Goal: Information Seeking & Learning: Get advice/opinions

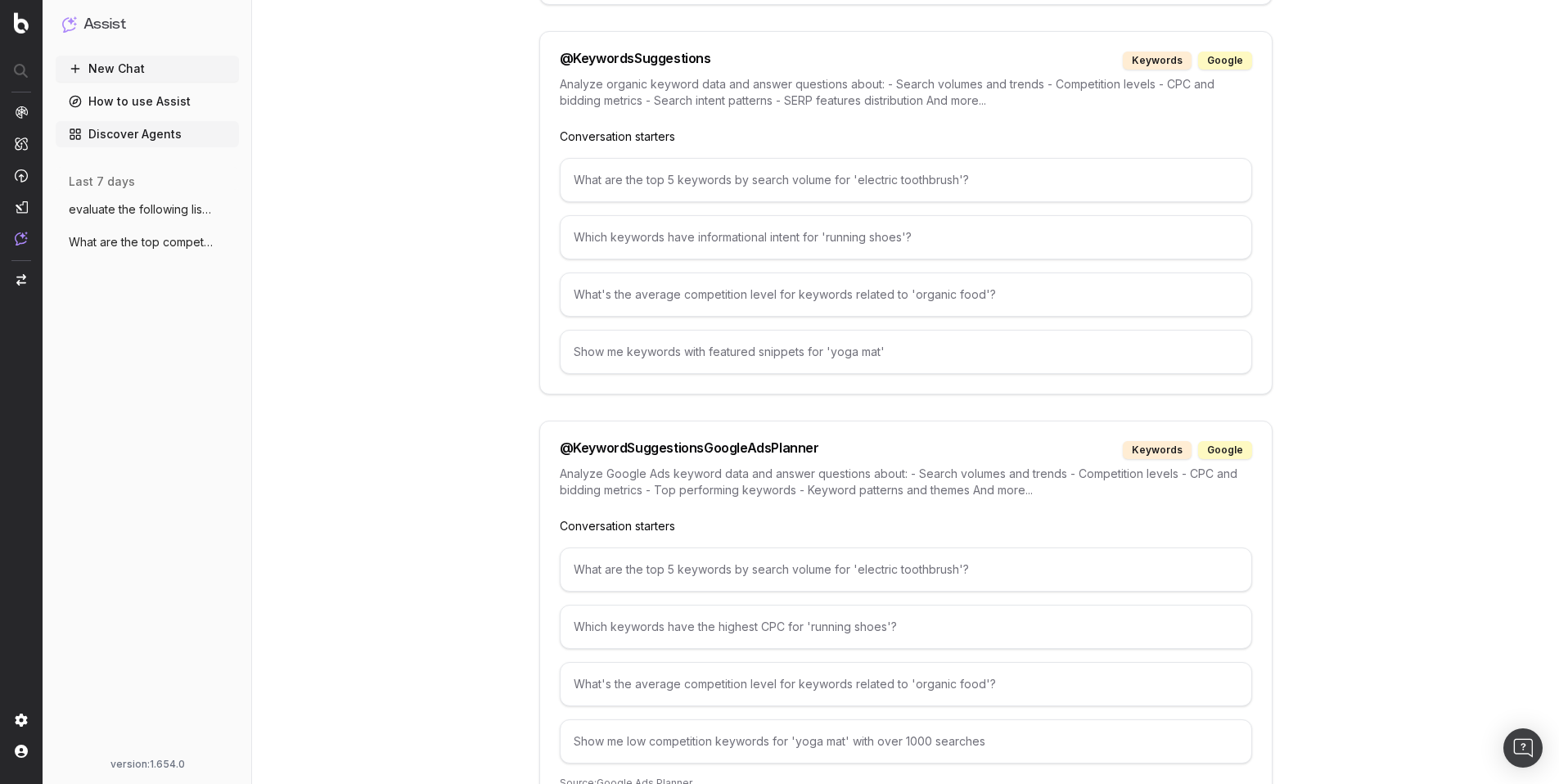
scroll to position [5467, 0]
click at [967, 721] on div "Show me low competition keywords for 'yoga mat' with over 1000 searches" at bounding box center [906, 740] width 692 height 44
click at [607, 722] on div "Show me low competition keywords for 'yoga mat' with over 1000 searches" at bounding box center [906, 740] width 692 height 44
click at [628, 722] on div "Show me low competition keywords for 'yoga mat' with over 1000 searches" at bounding box center [906, 740] width 692 height 44
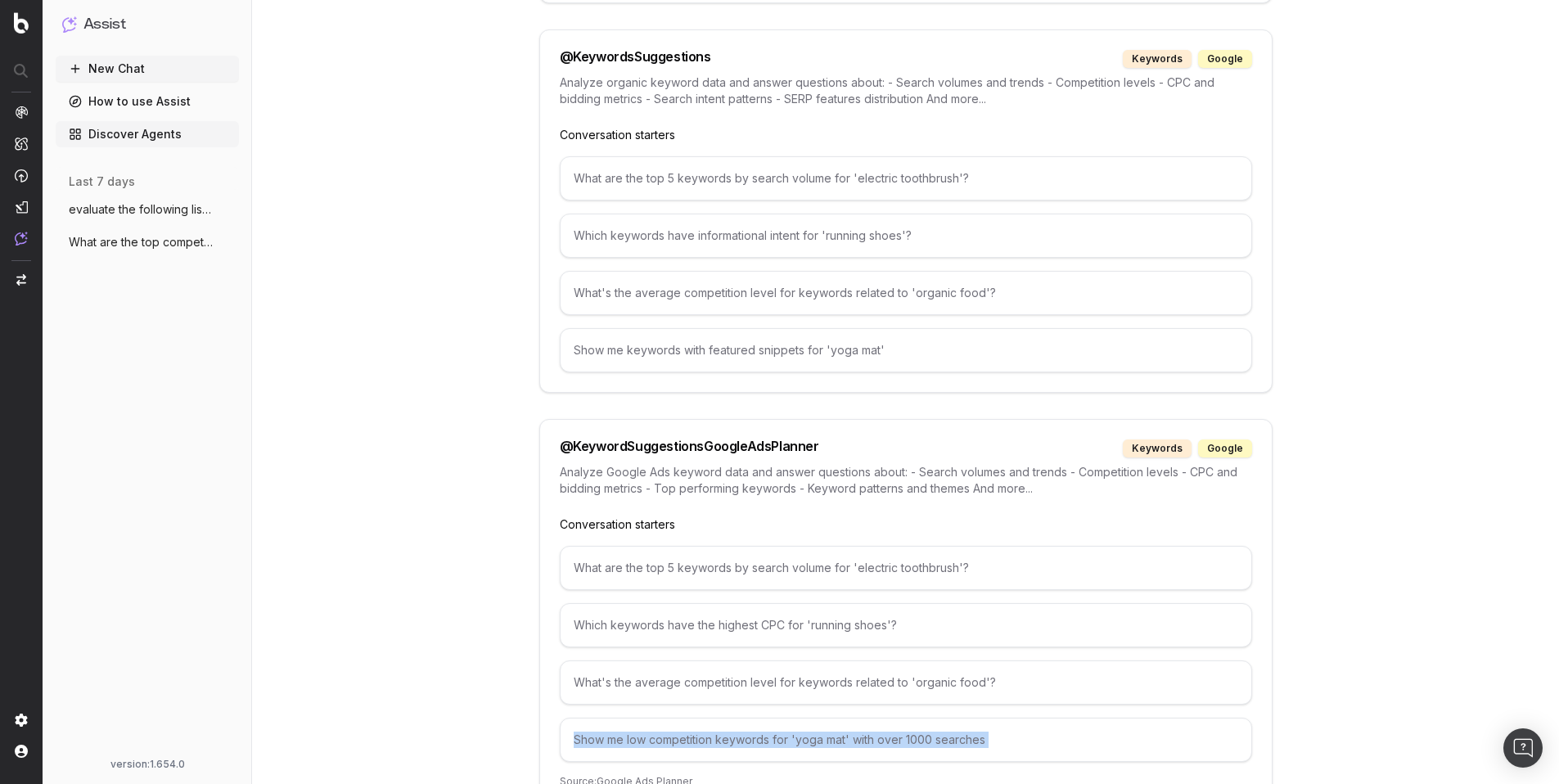
click at [628, 722] on div "Show me low competition keywords for 'yoga mat' with over 1000 searches" at bounding box center [906, 740] width 692 height 44
copy div "Show me low competition keywords for 'yoga mat' with over 1000 searches"
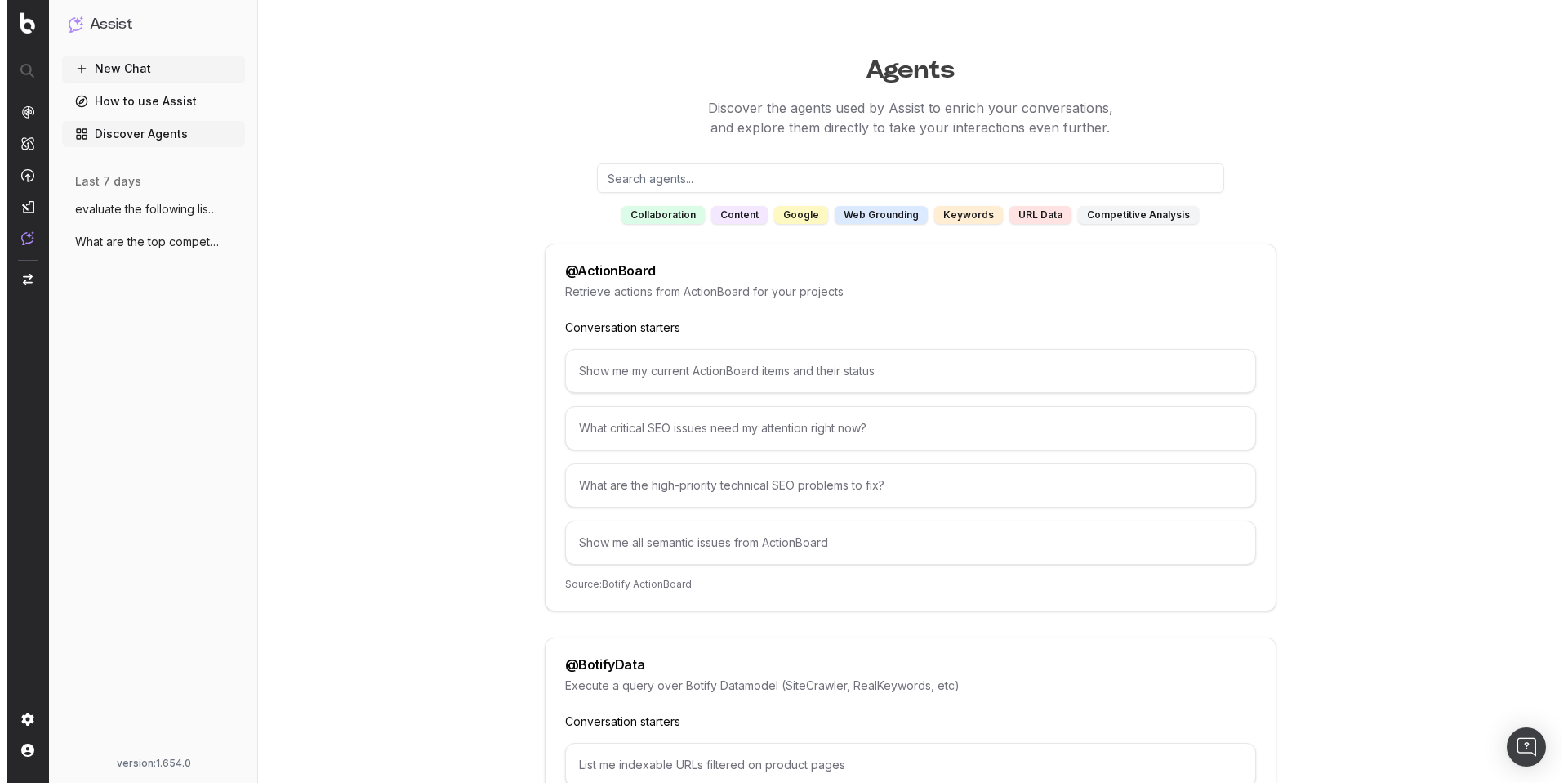
scroll to position [0, 0]
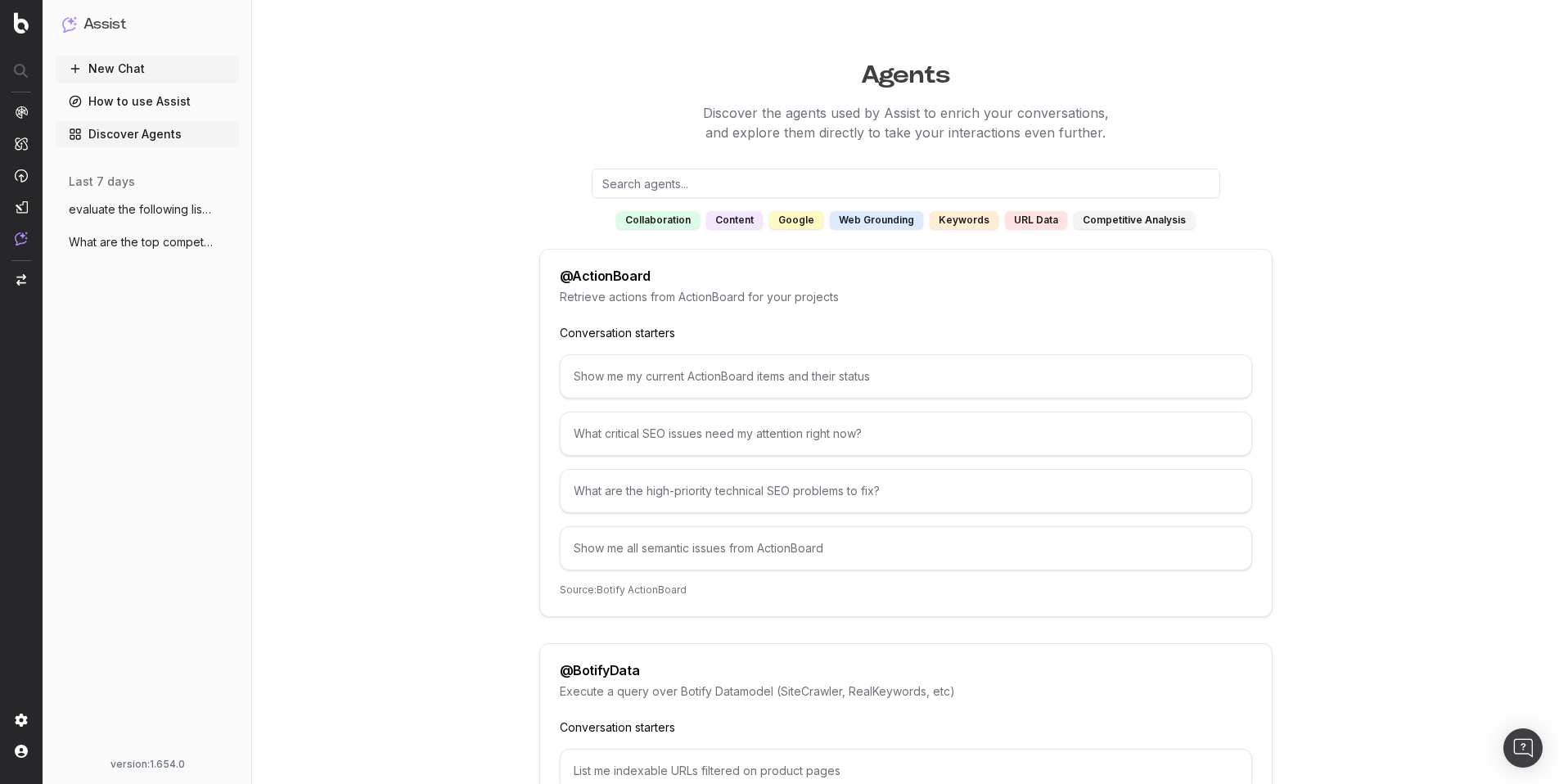
click at [131, 73] on button "New Chat" at bounding box center [147, 68] width 183 height 26
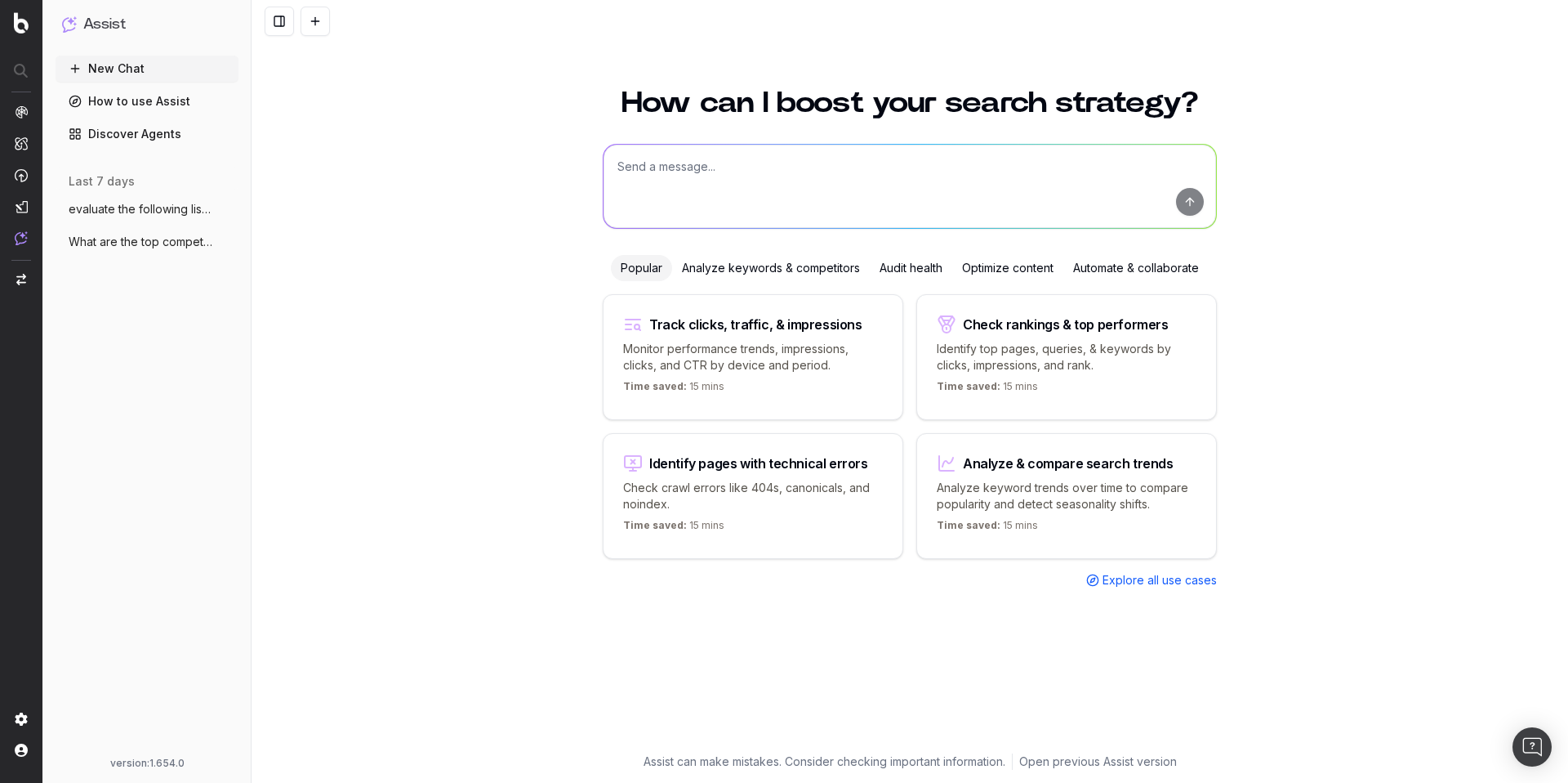
click at [676, 169] on textarea at bounding box center [909, 186] width 613 height 83
paste textarea "Show me low competition keywords for 'yoga mat' with over 1000 searches"
click at [619, 165] on textarea "Show me low competition keywords for 'yoga mat' with over 1000 searches" at bounding box center [909, 186] width 613 height 83
drag, startPoint x: 137, startPoint y: 131, endPoint x: 783, endPoint y: 0, distance: 659.1
click at [0, 0] on div "Assist New Chat How to use Assist Discover Agents last 7 days evaluate the foll…" at bounding box center [125, 391] width 250 height 783
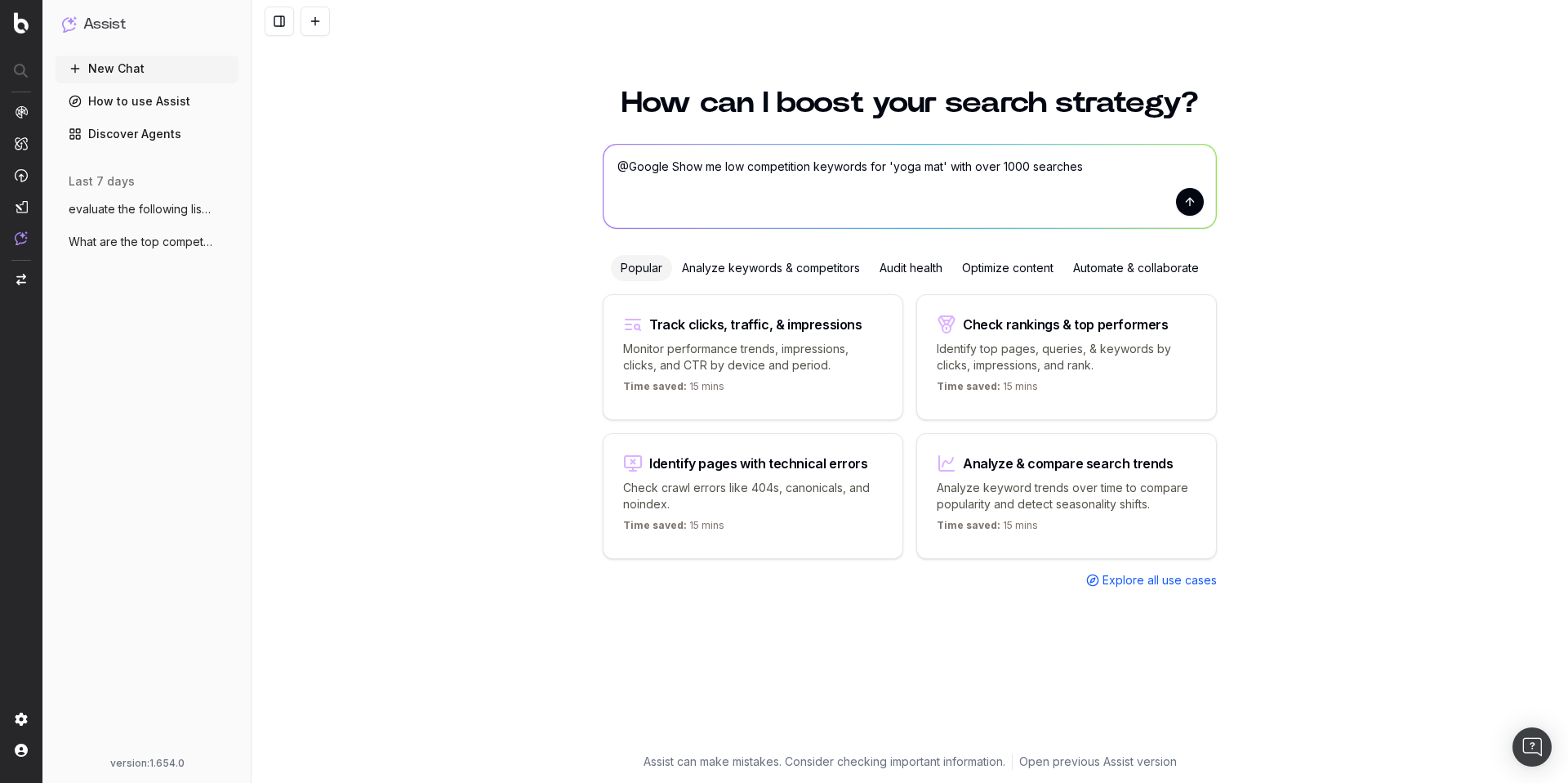
drag, startPoint x: 669, startPoint y: 166, endPoint x: 602, endPoint y: 166, distance: 67.0
click at [602, 166] on div "How can I boost your search strategy? @Google Show me low competition keywords …" at bounding box center [909, 410] width 627 height 685
paste textarea "KeywordSuggestionsGoogleAdsPlanner"
drag, startPoint x: 1116, startPoint y: 168, endPoint x: 1067, endPoint y: 170, distance: 49.0
click at [1067, 170] on textarea "@KeywordSuggestionsGoogleAdsPlanner Show me low competition keywords for 'yoga …" at bounding box center [909, 186] width 613 height 83
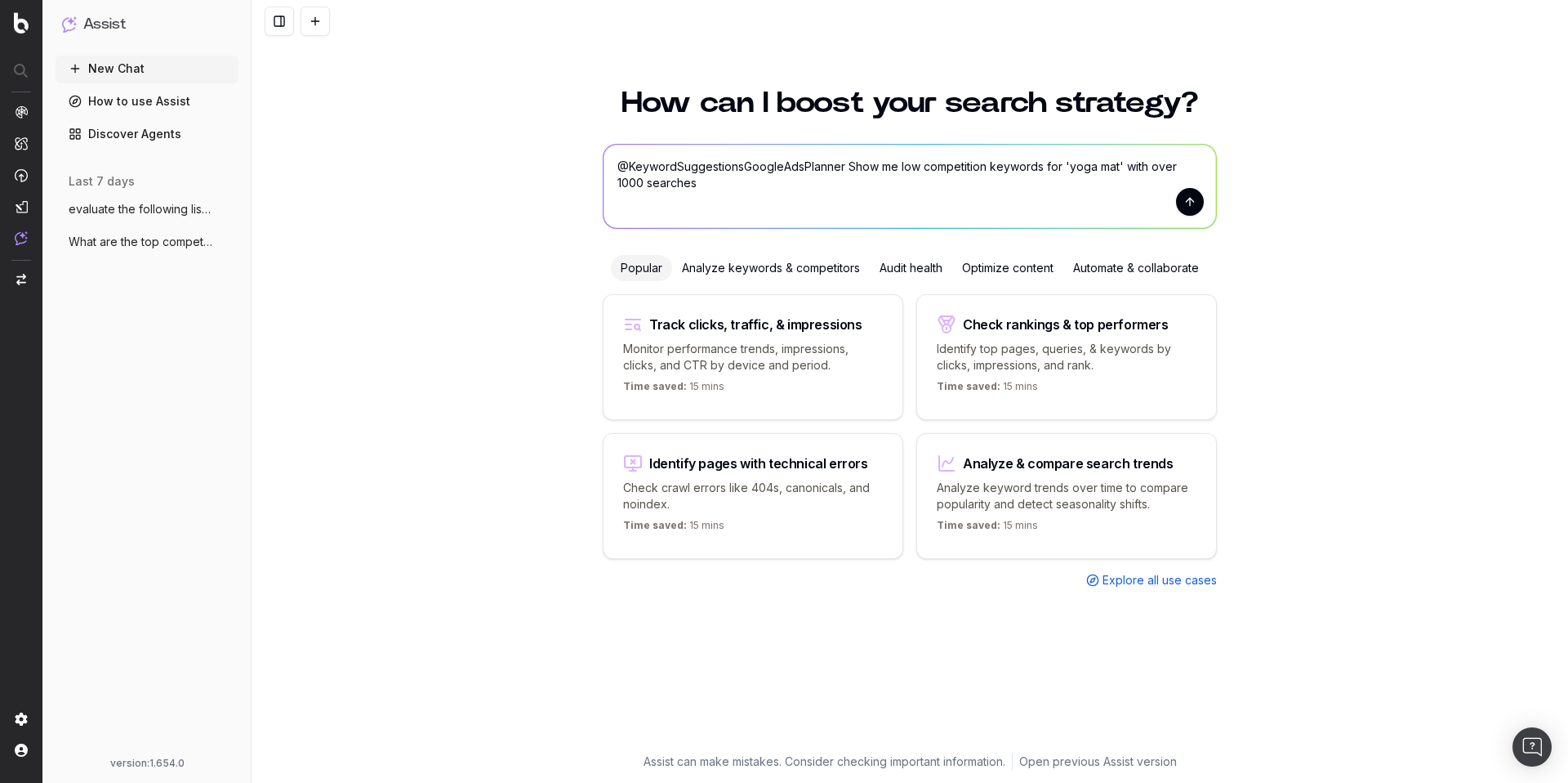
click at [709, 183] on textarea "@KeywordSuggestionsGoogleAdsPlanner Show me low competition keywords for 'yoga …" at bounding box center [909, 186] width 613 height 83
drag, startPoint x: 1115, startPoint y: 166, endPoint x: 1067, endPoint y: 168, distance: 48.0
click at [1067, 168] on textarea "@KeywordSuggestionsGoogleAdsPlanner Show me low competition keywords for 'yoga …" at bounding box center [909, 186] width 613 height 83
drag, startPoint x: 862, startPoint y: 182, endPoint x: 807, endPoint y: 182, distance: 55.0
click at [807, 182] on textarea "@KeywordSuggestionsGoogleAdsPlanner Show me low competition keywords for 'black…" at bounding box center [909, 186] width 613 height 83
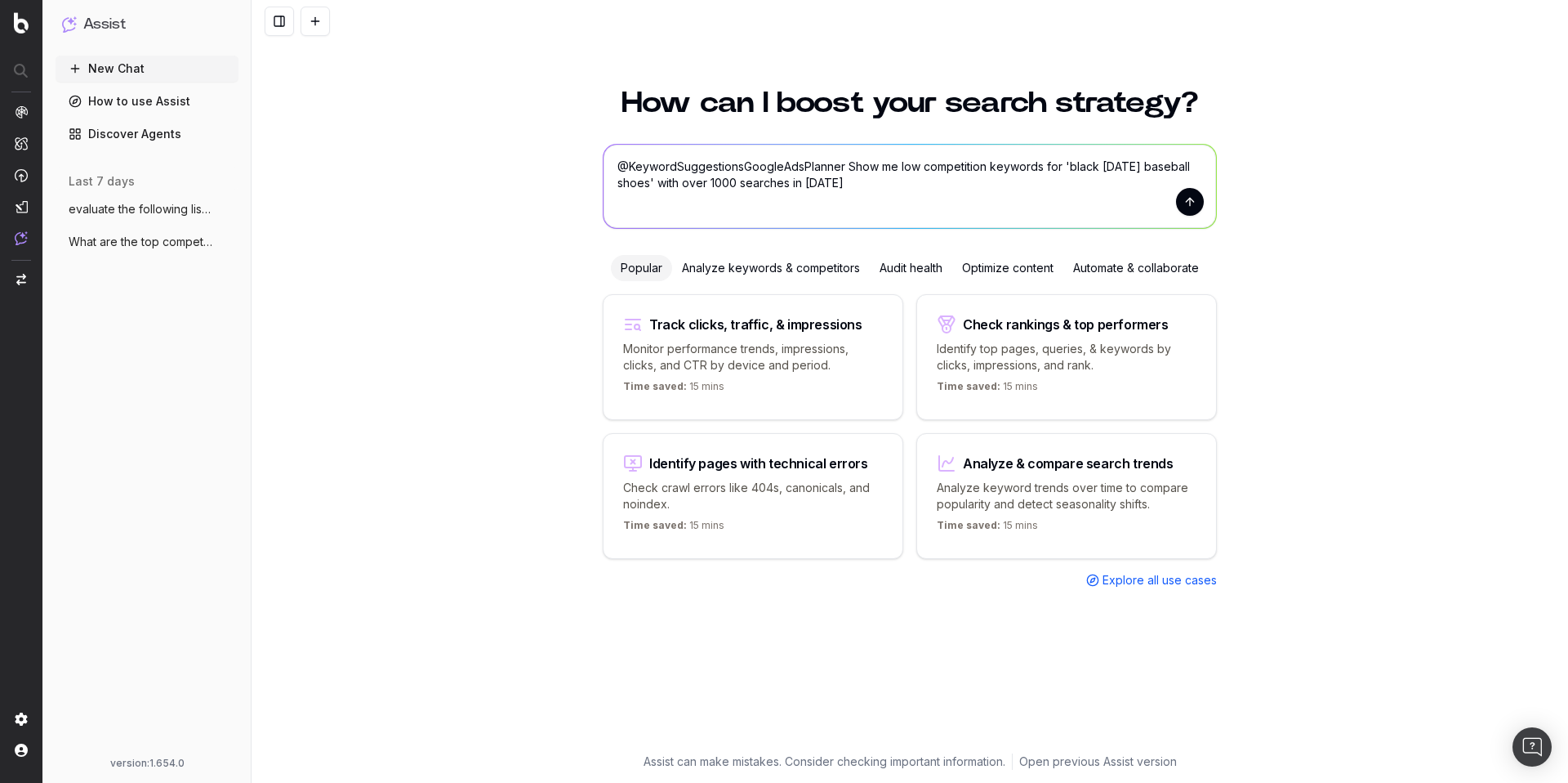
type textarea "@KeywordSuggestionsGoogleAdsPlanner Show me low competition keywords for 'black…"
click at [1185, 201] on button "submit" at bounding box center [1190, 202] width 28 height 28
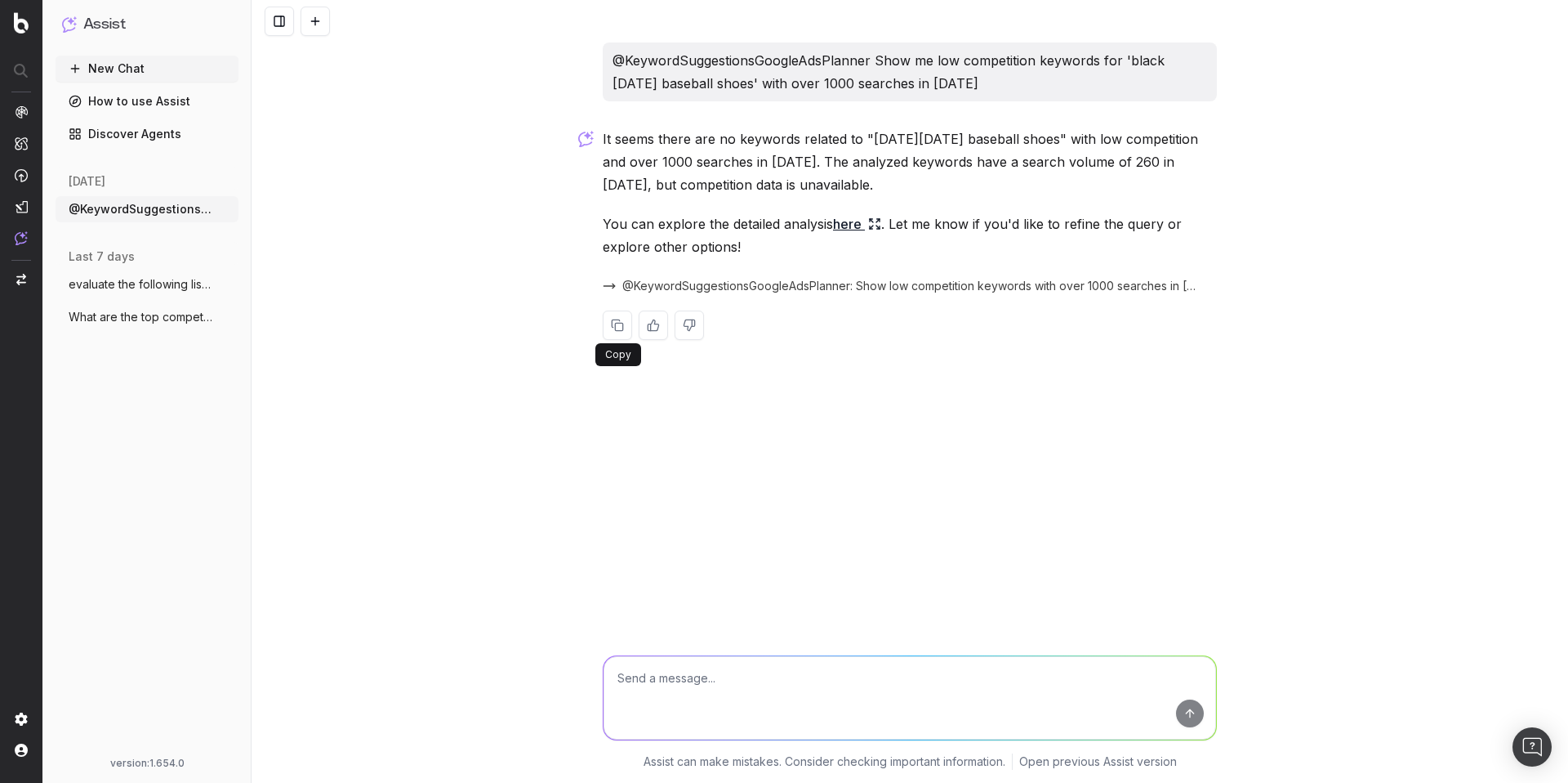
click at [620, 327] on button at bounding box center [617, 325] width 30 height 30
click at [686, 682] on textarea at bounding box center [909, 698] width 613 height 83
paste textarea "It seems there are no keywords related to "black friday baseball shoes" with lo…"
type textarea "It seems there are no keywords related to "black friday baseball shoes" with lo…"
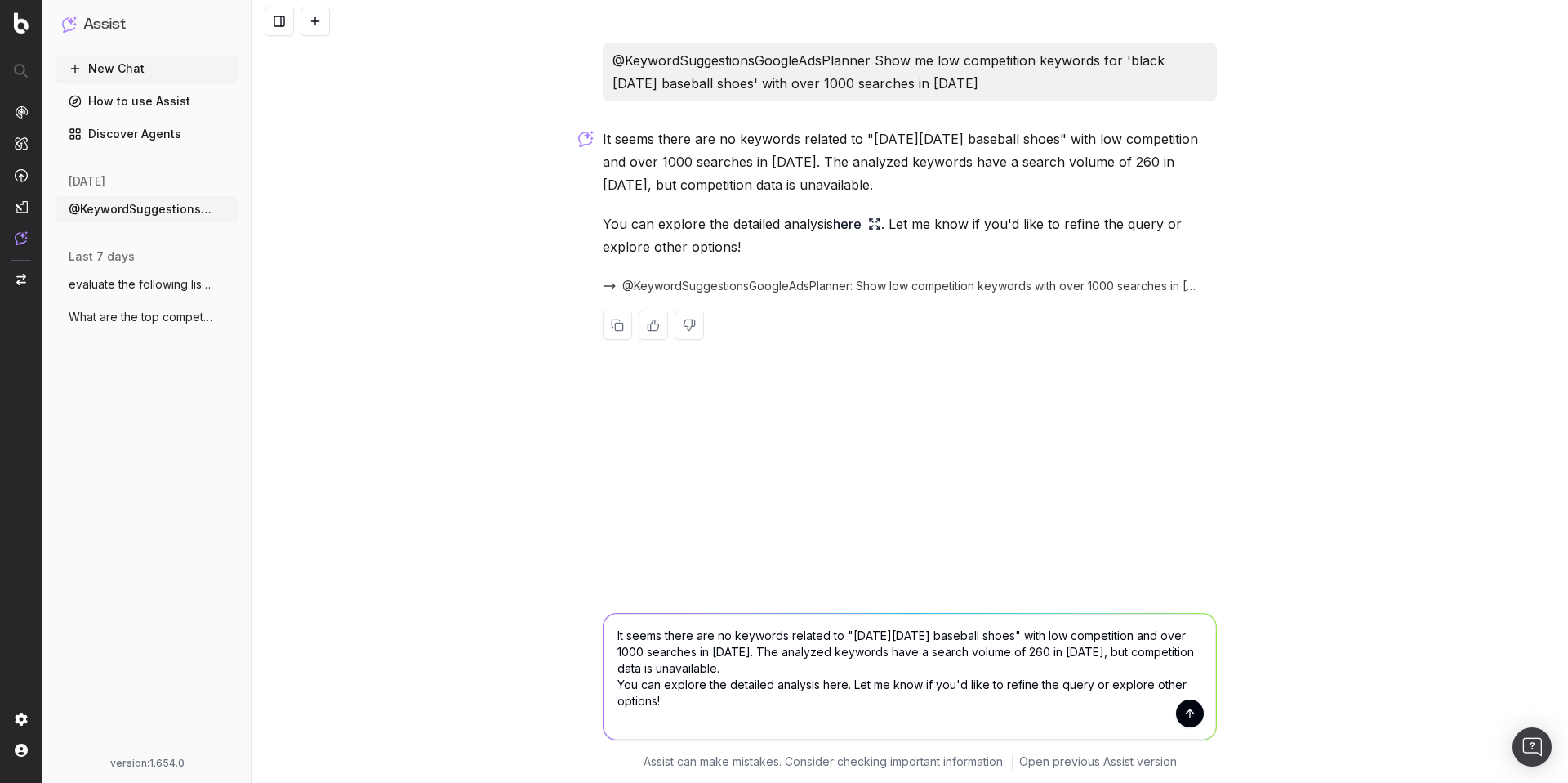
drag, startPoint x: 691, startPoint y: 700, endPoint x: 613, endPoint y: 633, distance: 102.8
click at [613, 633] on textarea "It seems there are no keywords related to "black friday baseball shoes" with lo…" at bounding box center [909, 677] width 613 height 126
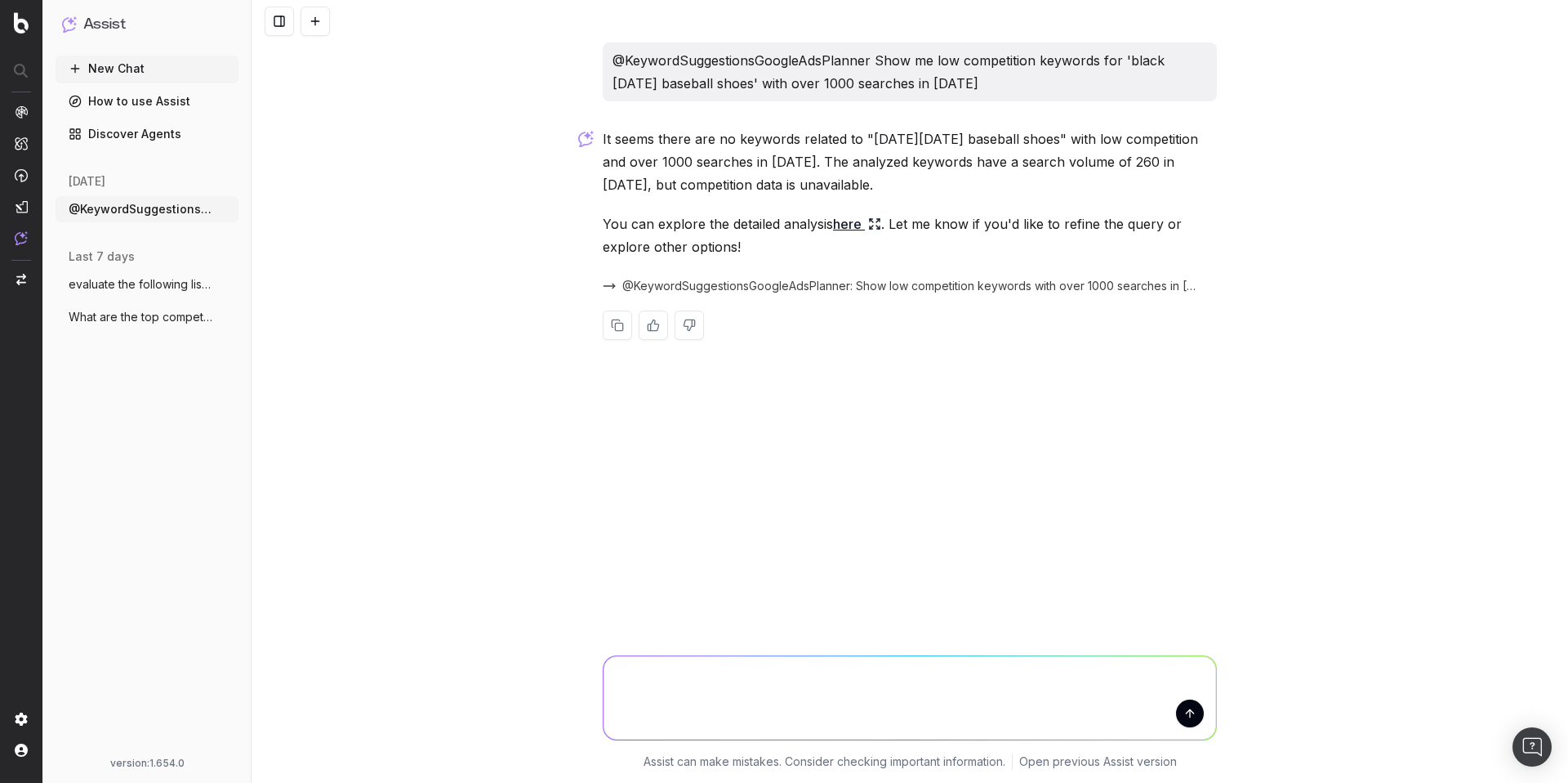
click at [752, 285] on span "@KeywordSuggestionsGoogleAdsPlanner: Show low competition keywords with over 10…" at bounding box center [910, 287] width 575 height 17
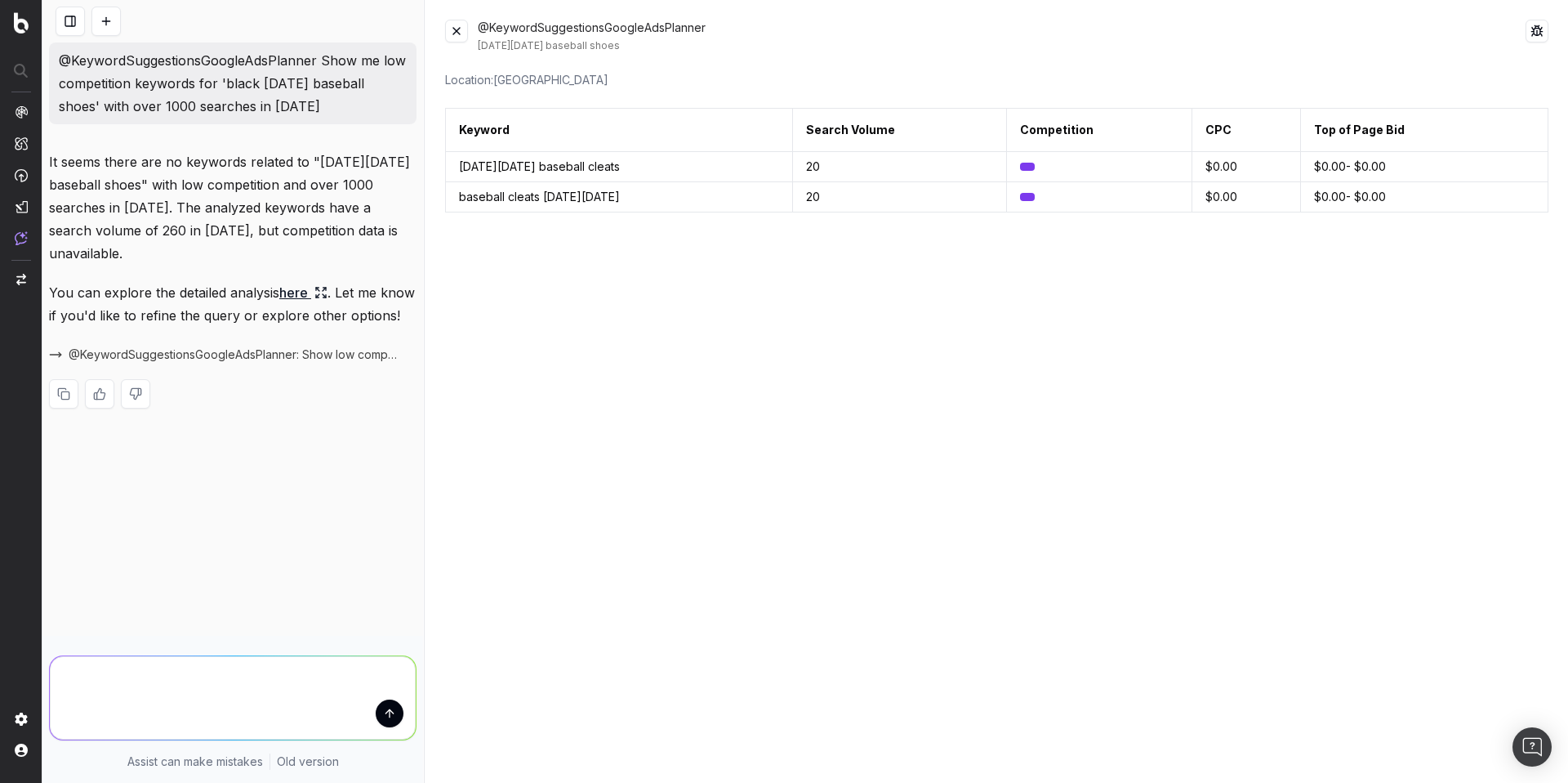
drag, startPoint x: 334, startPoint y: 110, endPoint x: 57, endPoint y: 63, distance: 281.0
click at [57, 63] on div "@KeywordSuggestionsGoogleAdsPlanner Show me low competition keywords for 'black…" at bounding box center [233, 83] width 368 height 81
copy p "@KeywordSuggestionsGoogleAdsPlanner Show me low competition keywords for 'black…"
click at [162, 668] on textarea at bounding box center [233, 698] width 366 height 83
paste textarea "@KeywordSuggestionsGoogleAdsPlanner Show me low competition keywords for 'black…"
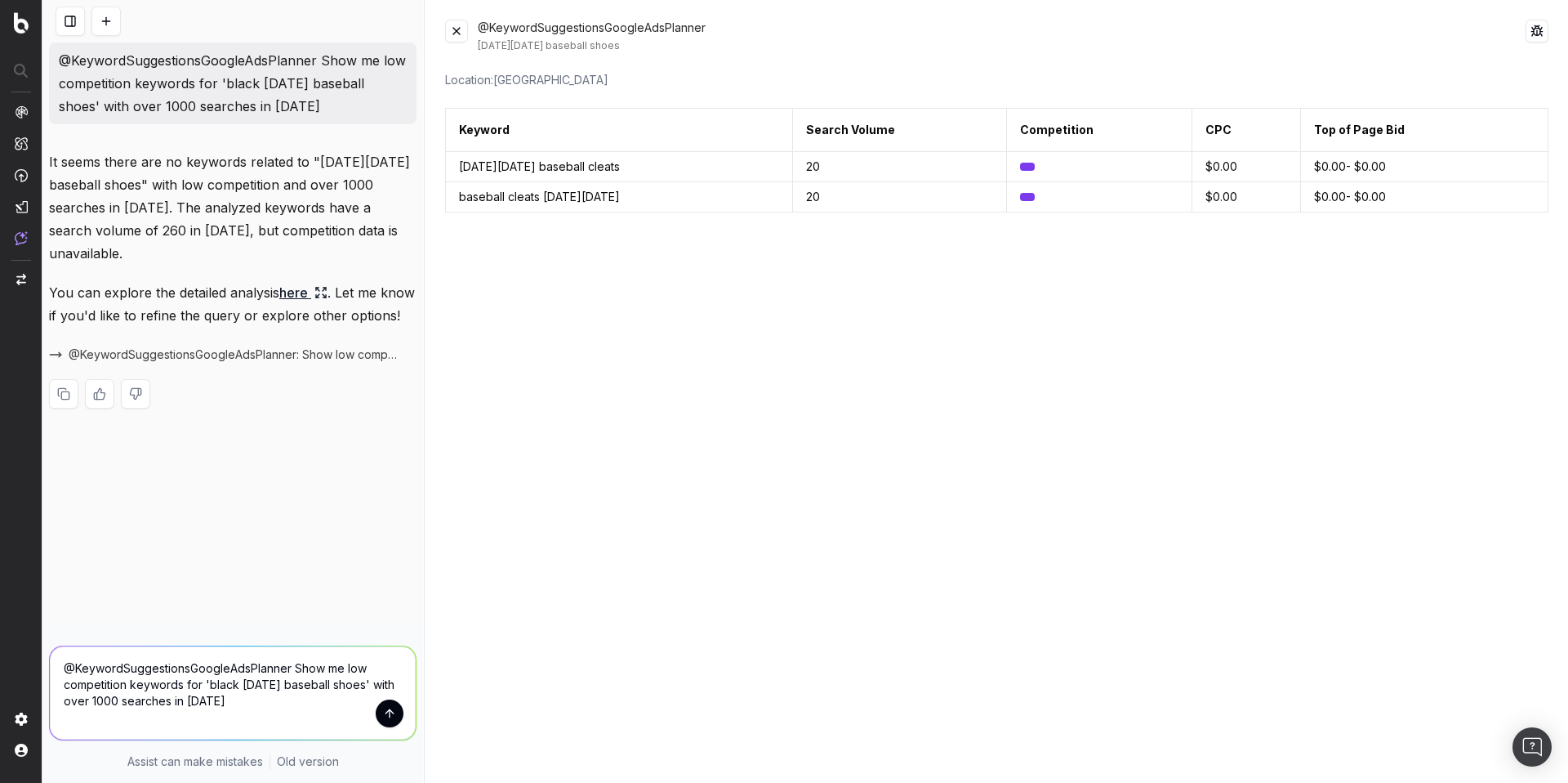
click at [347, 667] on textarea "@KeywordSuggestionsGoogleAdsPlanner Show me low competition keywords for 'black…" at bounding box center [233, 692] width 366 height 93
drag, startPoint x: 378, startPoint y: 683, endPoint x: 297, endPoint y: 684, distance: 81.0
click at [297, 684] on textarea "@KeywordSuggestionsGoogleAdsPlanner Show me current low competition keywords fo…" at bounding box center [233, 692] width 366 height 93
drag, startPoint x: 142, startPoint y: 703, endPoint x: 119, endPoint y: 700, distance: 23.2
click at [119, 700] on textarea "@KeywordSuggestionsGoogleAdsPlanner Show me current low competition keywords fo…" at bounding box center [233, 692] width 366 height 93
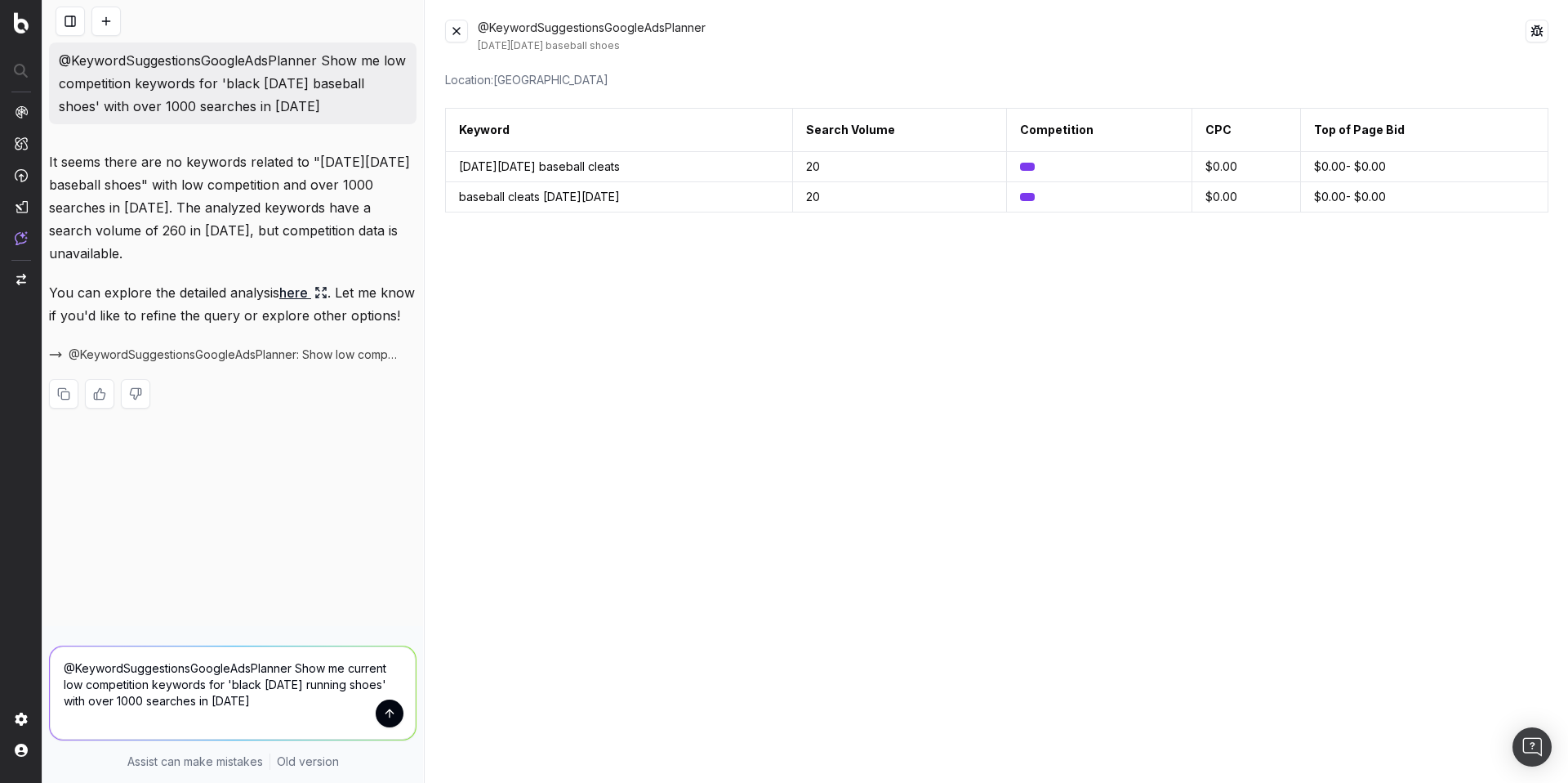
click at [309, 702] on textarea "@KeywordSuggestionsGoogleAdsPlanner Show me current low competition keywords fo…" at bounding box center [233, 692] width 366 height 93
drag, startPoint x: 88, startPoint y: 702, endPoint x: 67, endPoint y: 701, distance: 21.0
click at [67, 701] on textarea "@KeywordSuggestionsGoogleAdsPlanner Show me current low competition keywords fo…" at bounding box center [233, 692] width 366 height 93
type textarea "@KeywordSuggestionsGoogleAdsPlanner Show me current low competition keywords fo…"
click at [394, 715] on button "submit" at bounding box center [390, 714] width 28 height 28
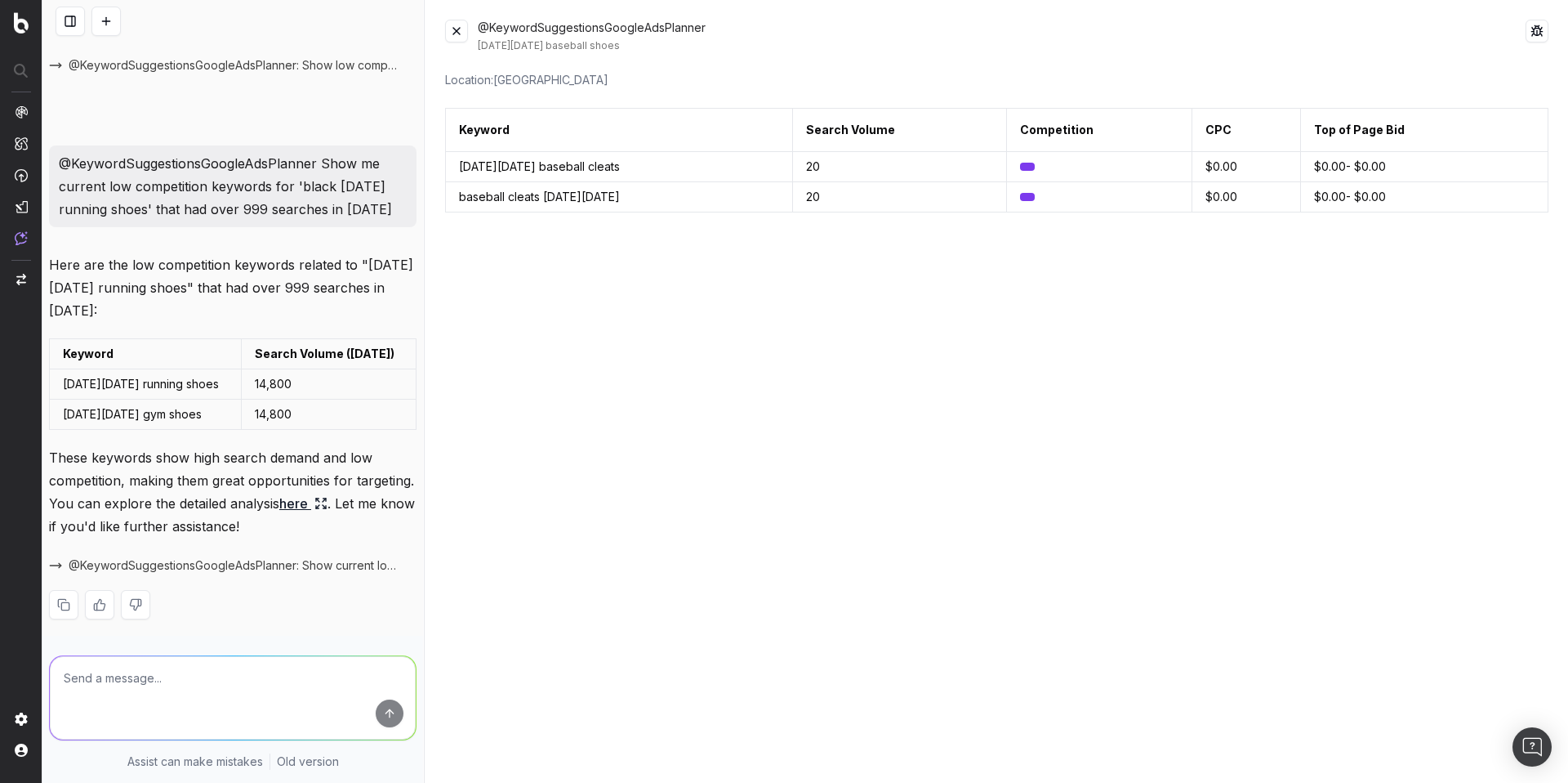
scroll to position [345, 0]
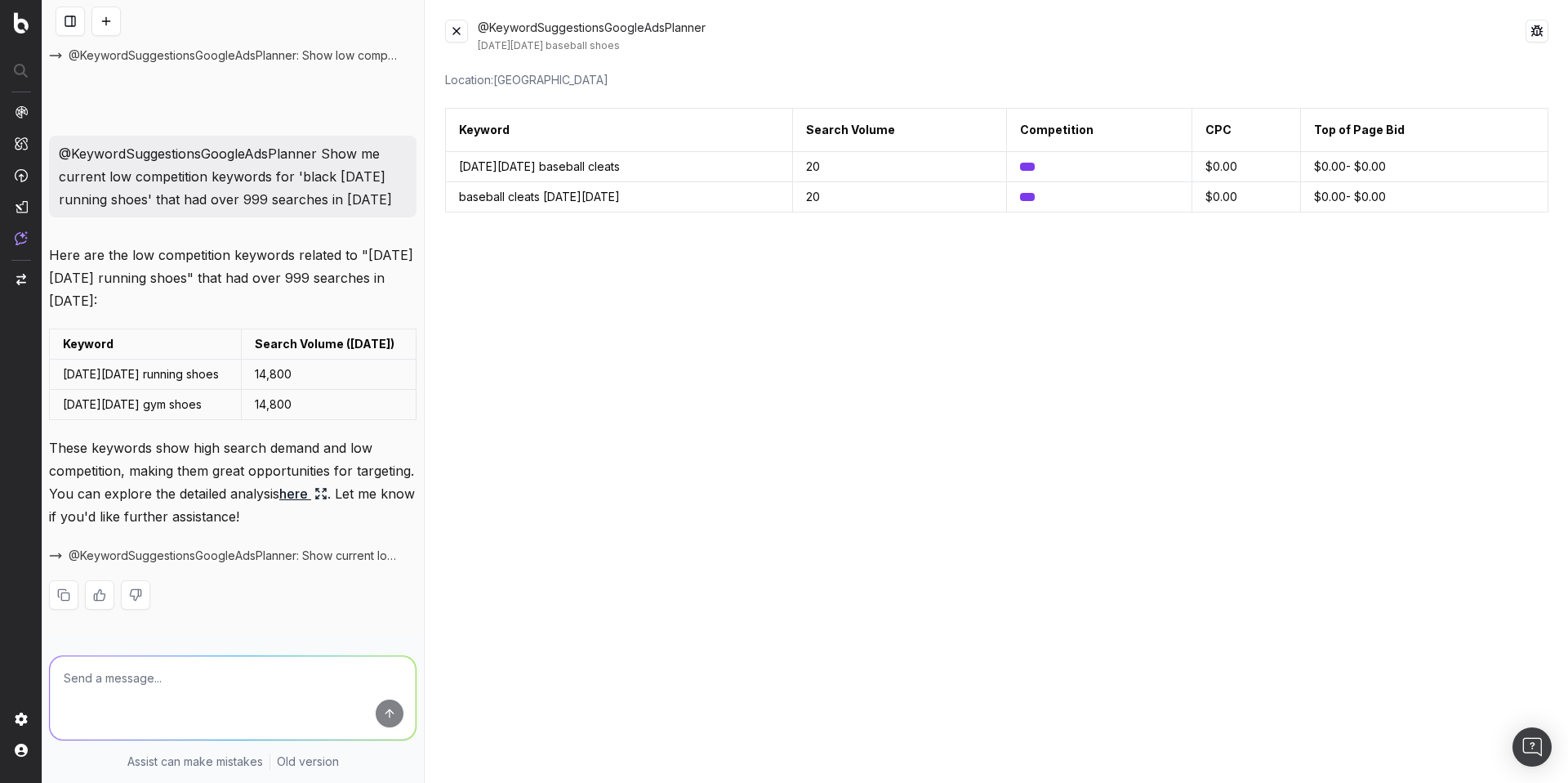
click at [208, 553] on span "@KeywordSuggestionsGoogleAdsPlanner: Show current low competition keywords that…" at bounding box center [232, 556] width 328 height 17
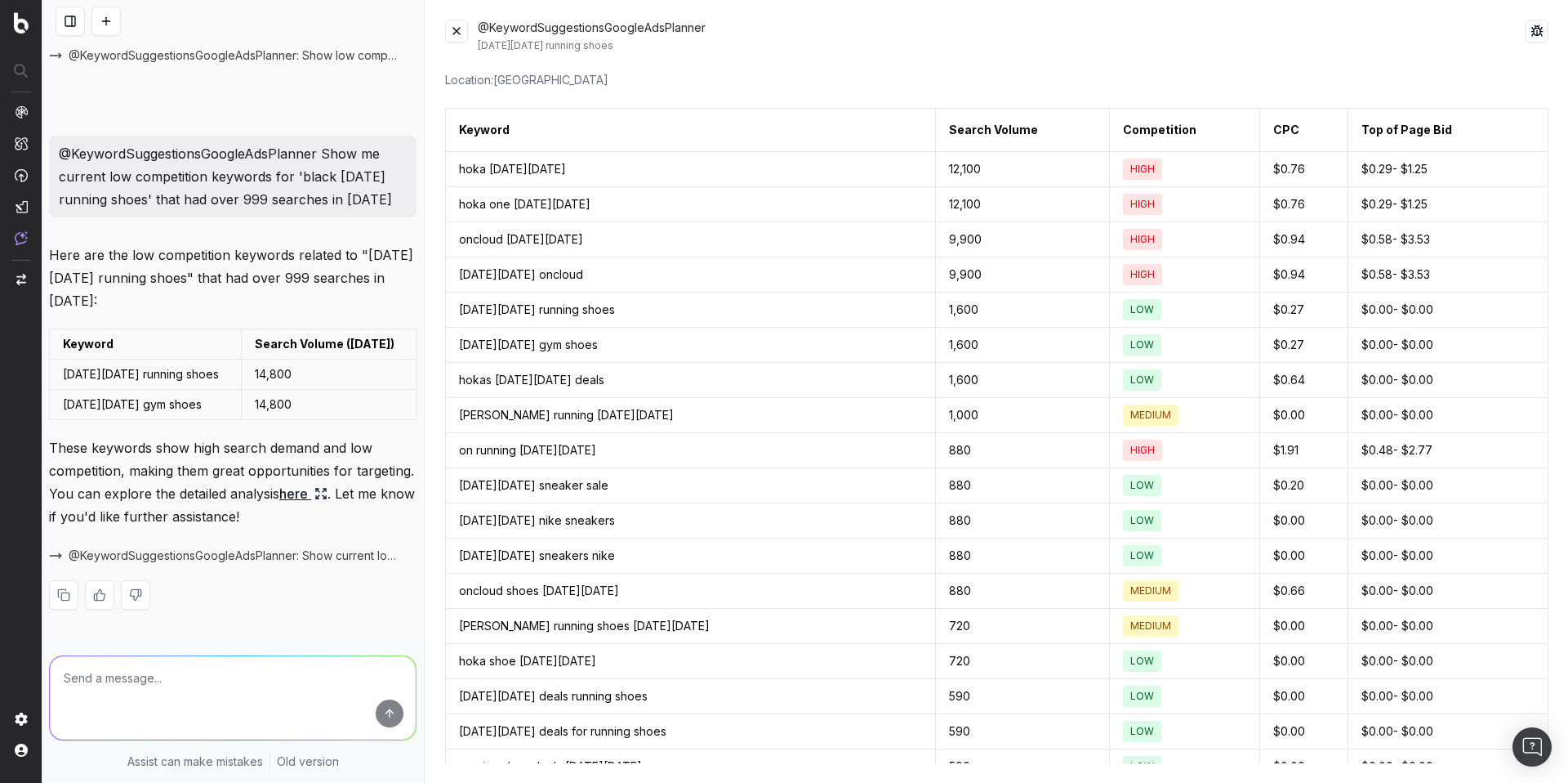
click at [142, 684] on textarea at bounding box center [233, 698] width 366 height 83
paste textarea "@KeywordsSuggestions"
drag, startPoint x: 317, startPoint y: 678, endPoint x: 298, endPoint y: 677, distance: 19.0
click at [298, 677] on textarea "@KeywordsSuggestions provide keywords for" at bounding box center [233, 698] width 366 height 83
type textarea "@KeywordsSuggestions provide keywords related to all products on adidas.com"
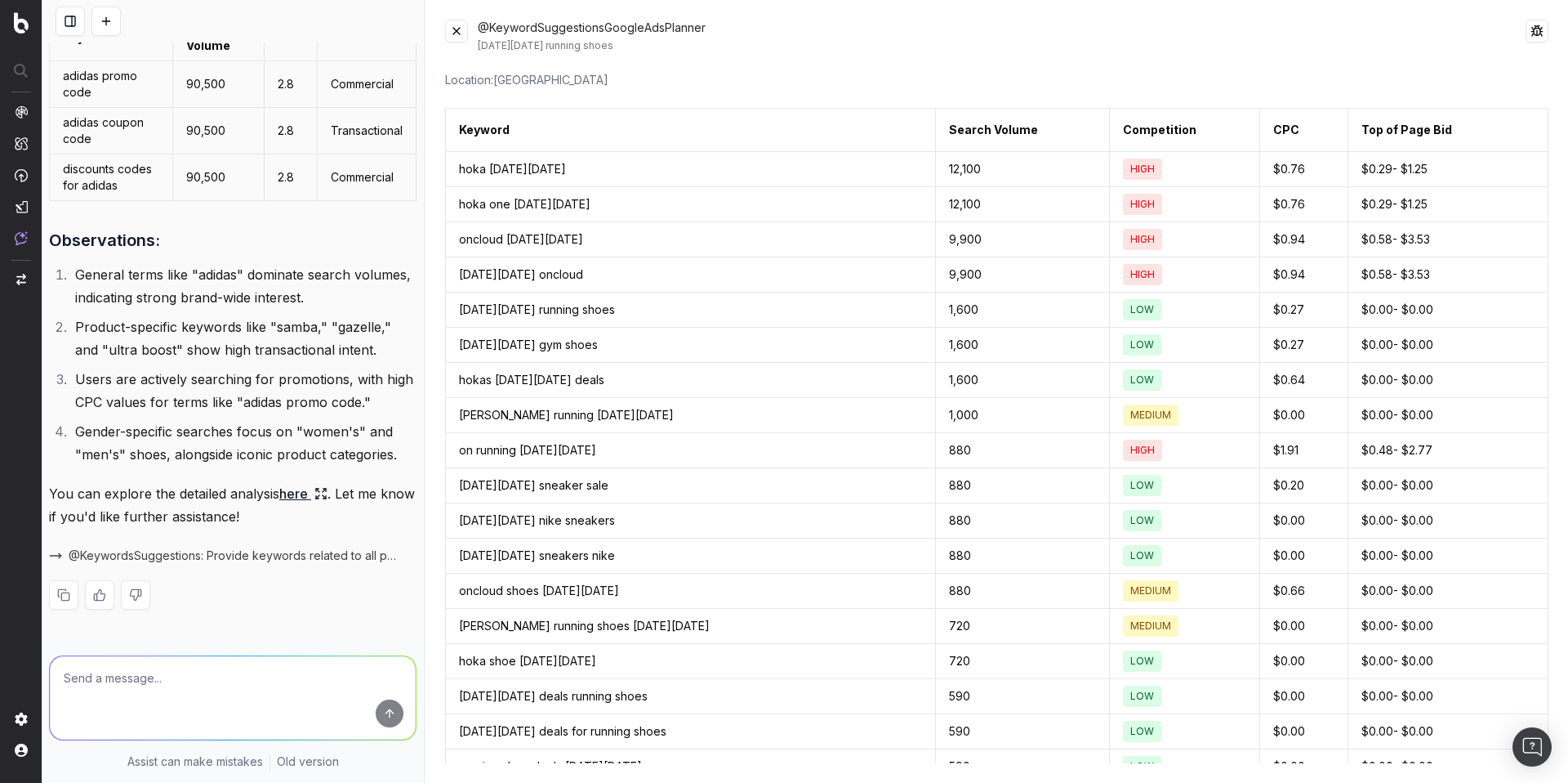
scroll to position [1995, 0]
click at [294, 557] on span "@KeywordsSuggestions: Provide keywords related to all products on adidas.com fr…" at bounding box center [232, 556] width 328 height 17
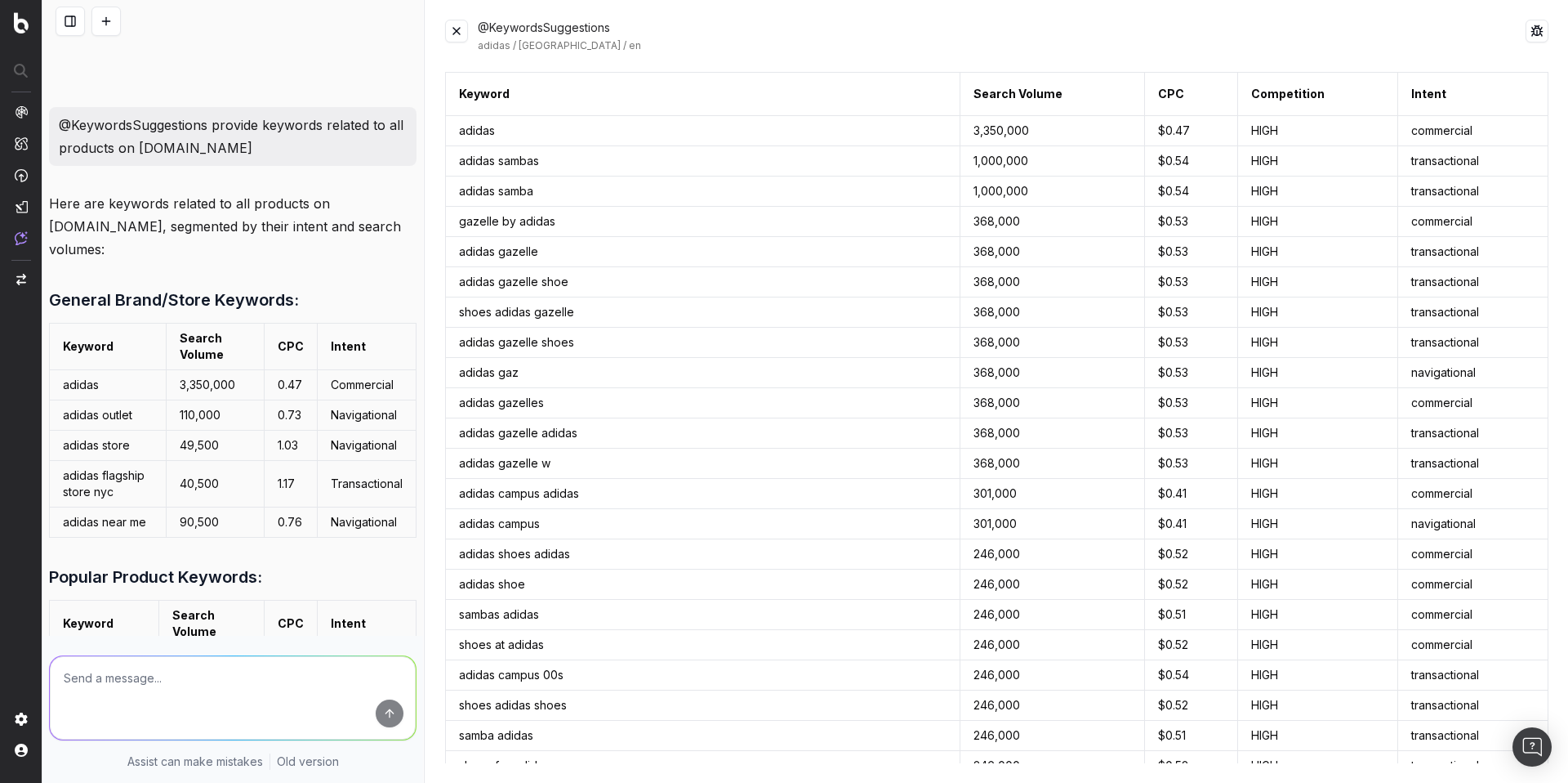
scroll to position [483, 0]
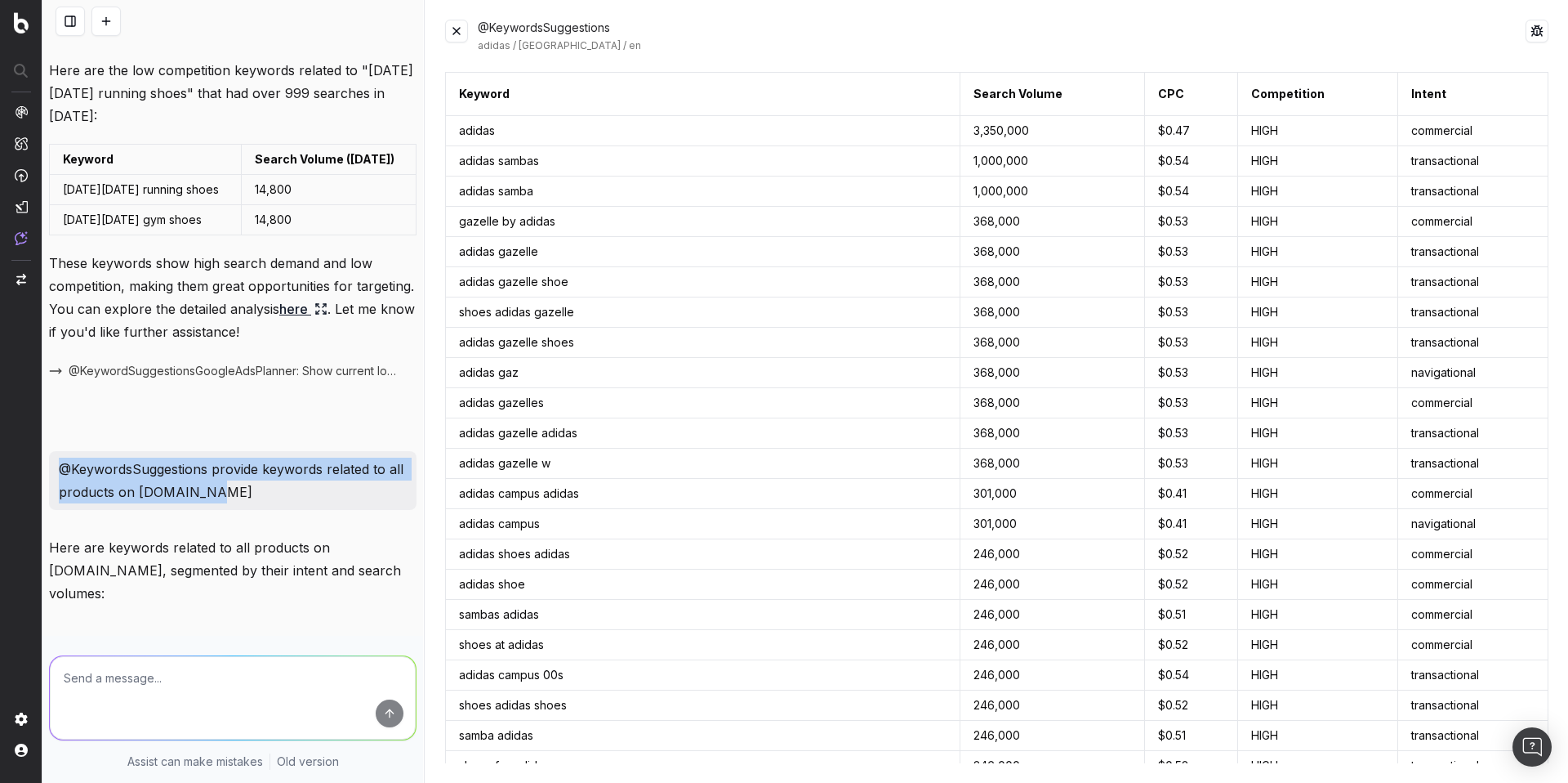
drag, startPoint x: 237, startPoint y: 545, endPoint x: 65, endPoint y: 519, distance: 174.0
click at [65, 503] on p "@KeywordsSuggestions provide keywords related to all products on adidas.com" at bounding box center [233, 480] width 348 height 45
copy p "@KeywordsSuggestions provide keywords related to all products on adidas.com"
click at [124, 682] on textarea at bounding box center [233, 698] width 366 height 83
paste textarea "@KeywordsSuggestions provide keywords related to all products on adidas.com"
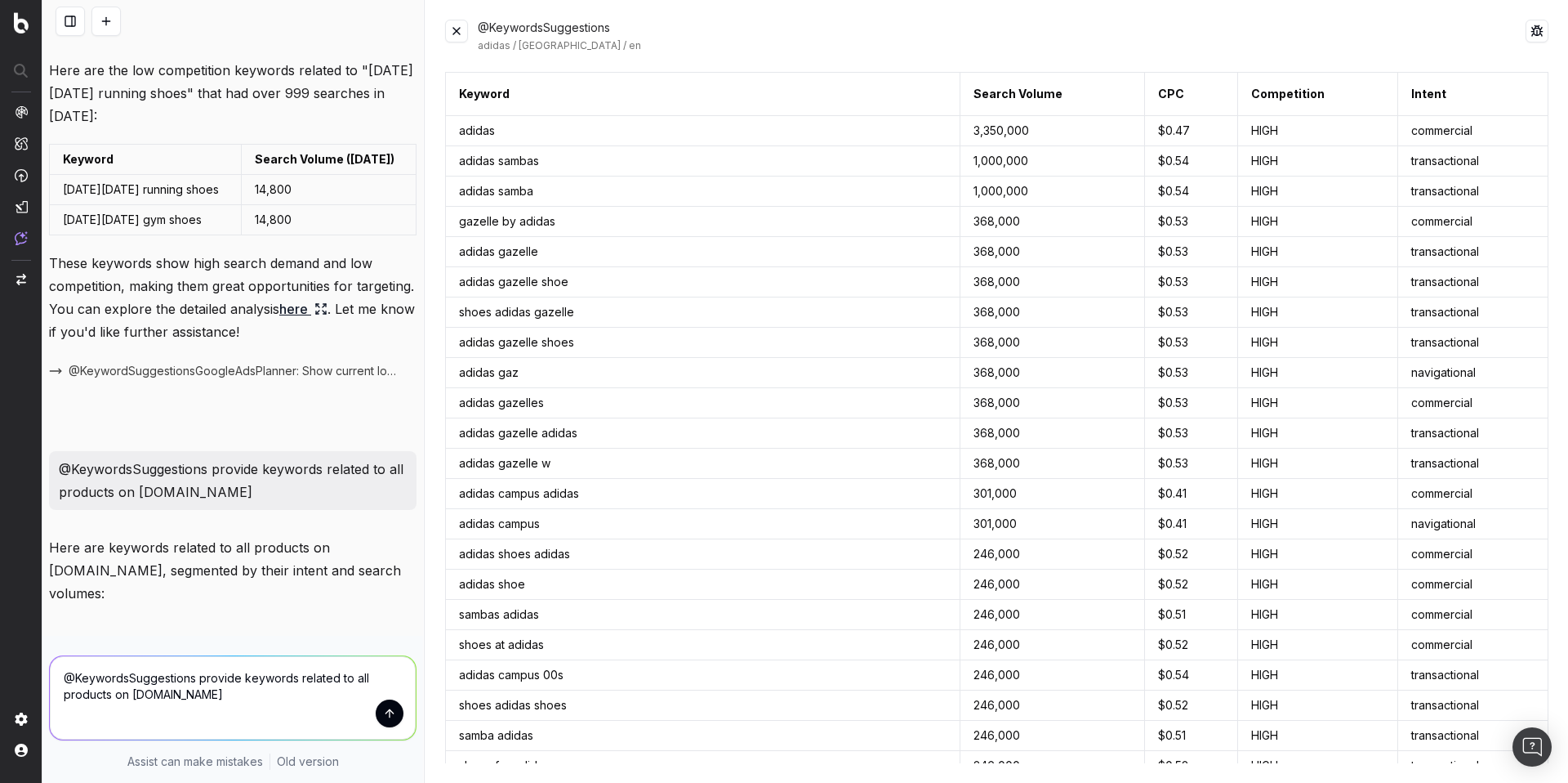
click at [245, 679] on textarea "@KeywordsSuggestions provide keywords related to all products on adidas.com" at bounding box center [233, 698] width 366 height 83
type textarea "@KeywordsSuggestions provide non-branded keywords related to all products on ad…"
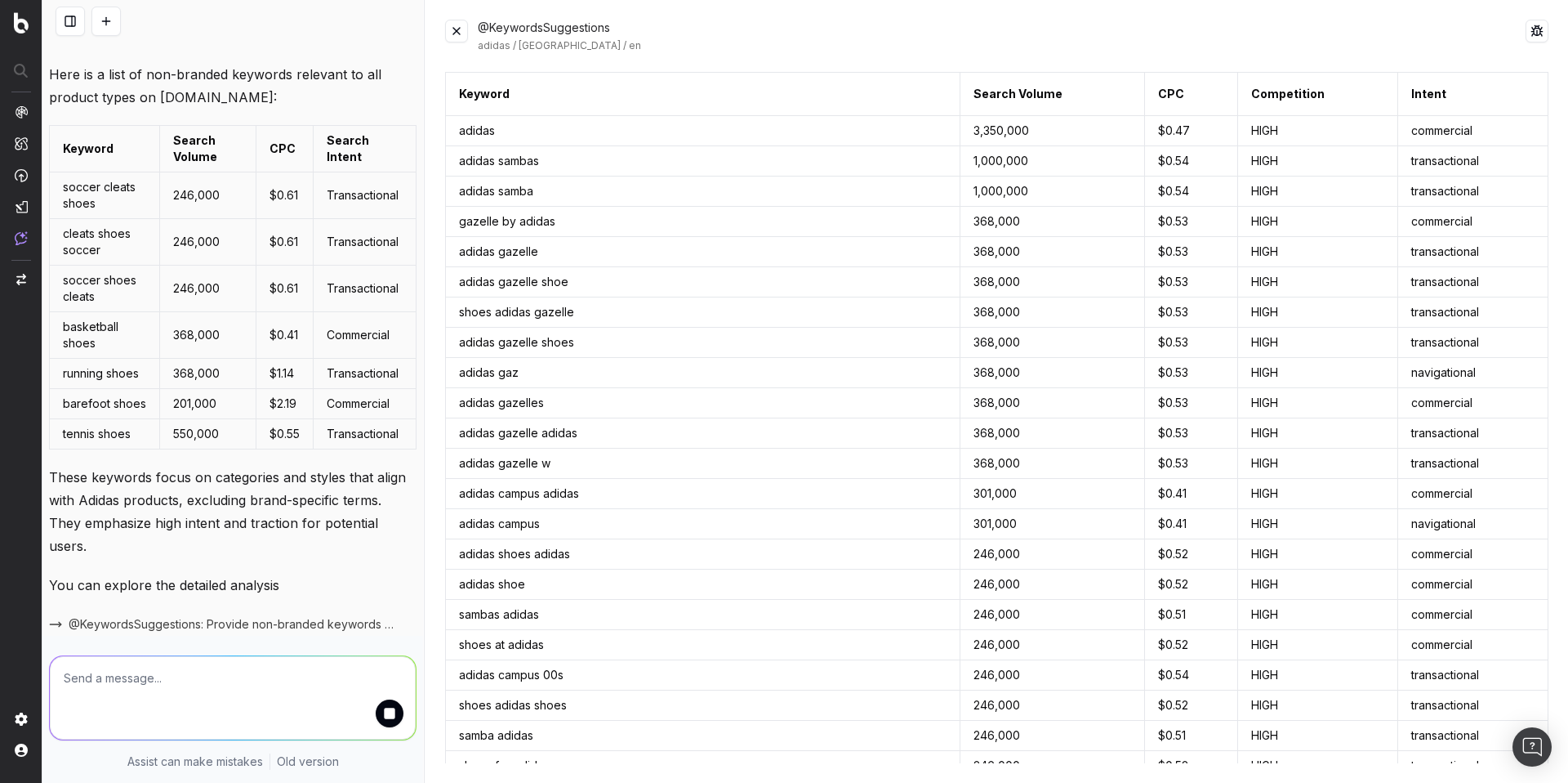
scroll to position [2761, 0]
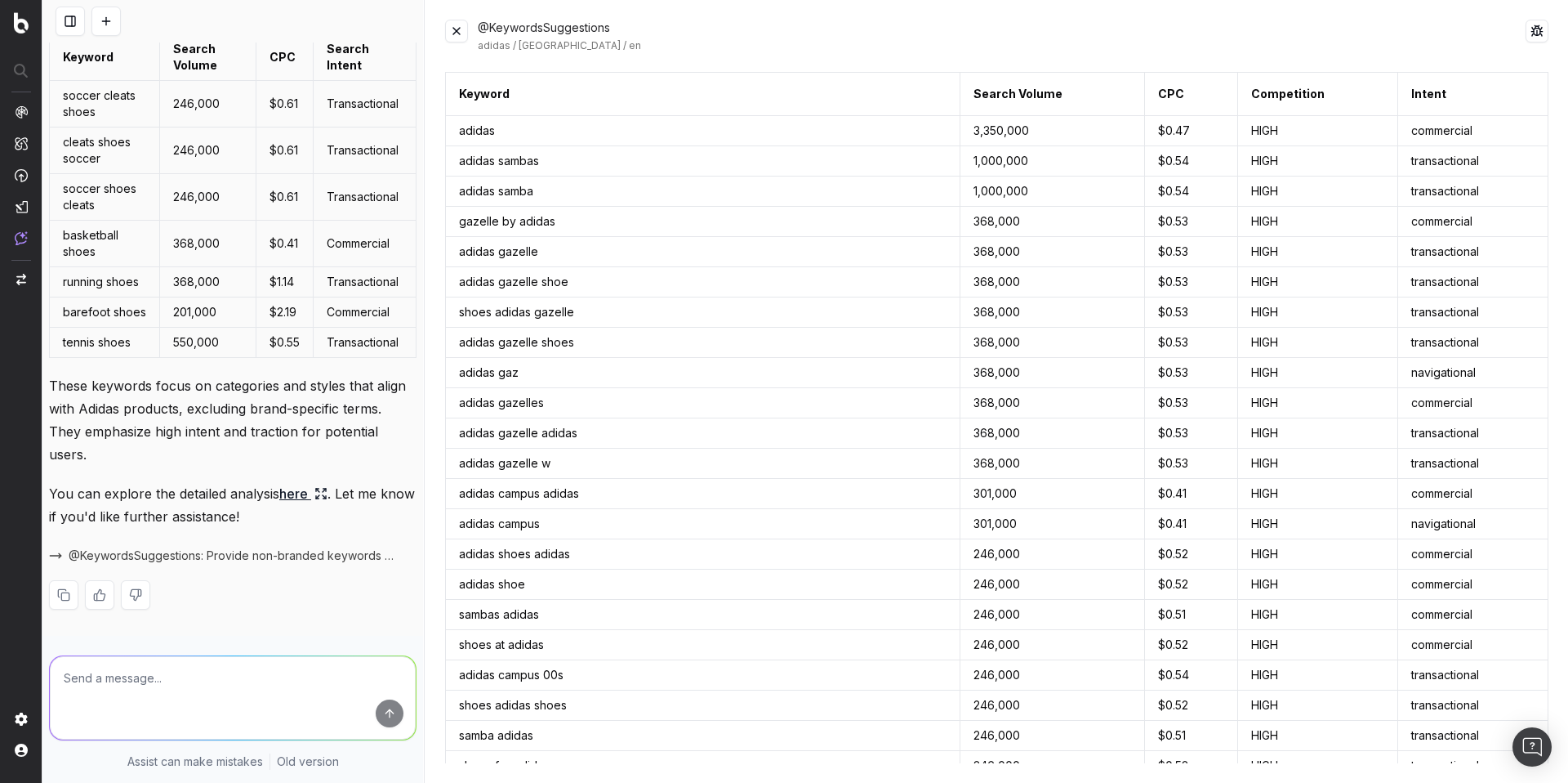
click at [247, 559] on span "@KeywordsSuggestions: Provide non-branded keywords related to all products on a…" at bounding box center [232, 556] width 328 height 17
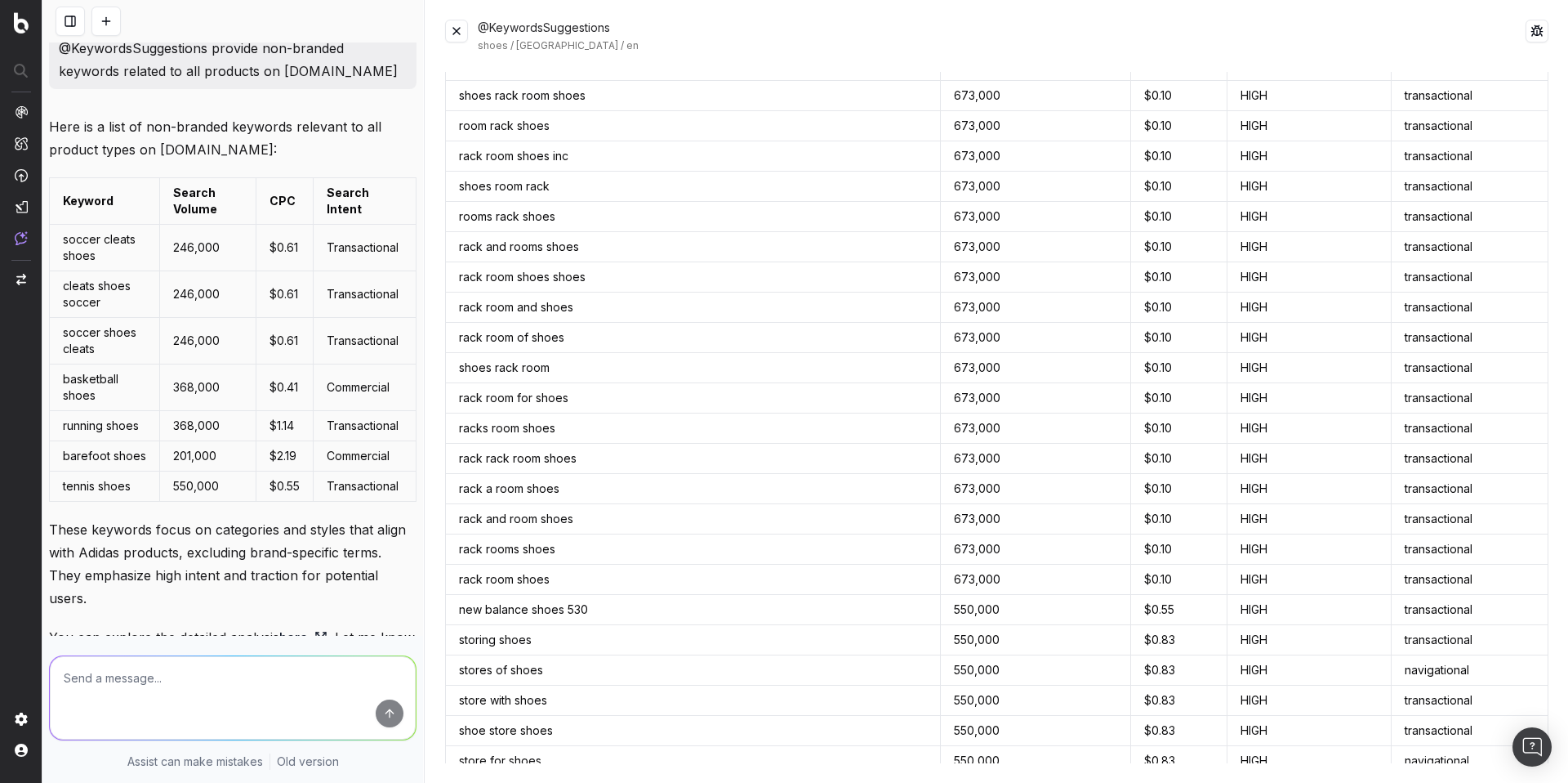
scroll to position [934, 0]
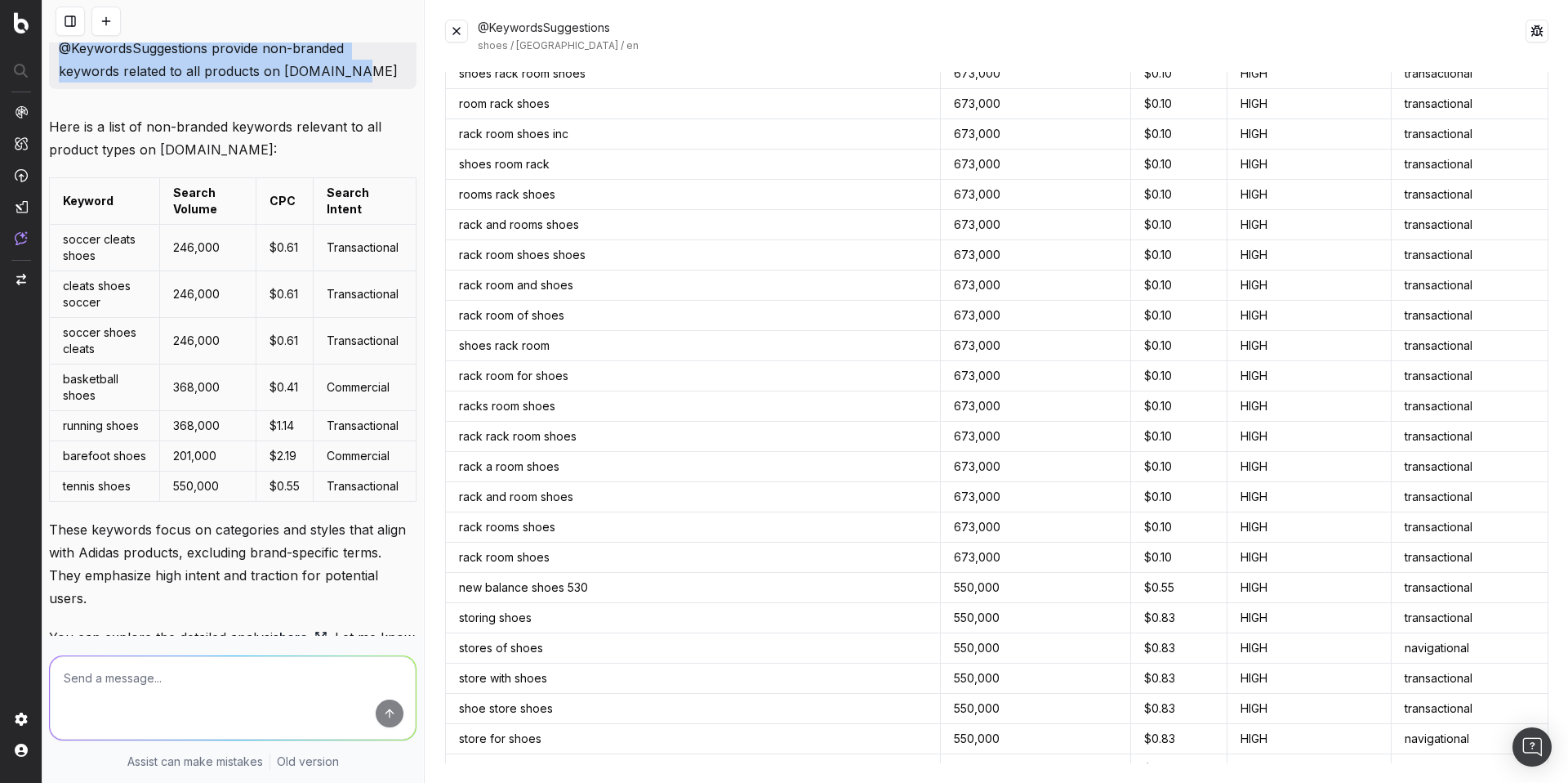
drag, startPoint x: 355, startPoint y: 128, endPoint x: 45, endPoint y: 104, distance: 310.9
copy p "@KeywordsSuggestions provide non-branded keywords related to all products on ad…"
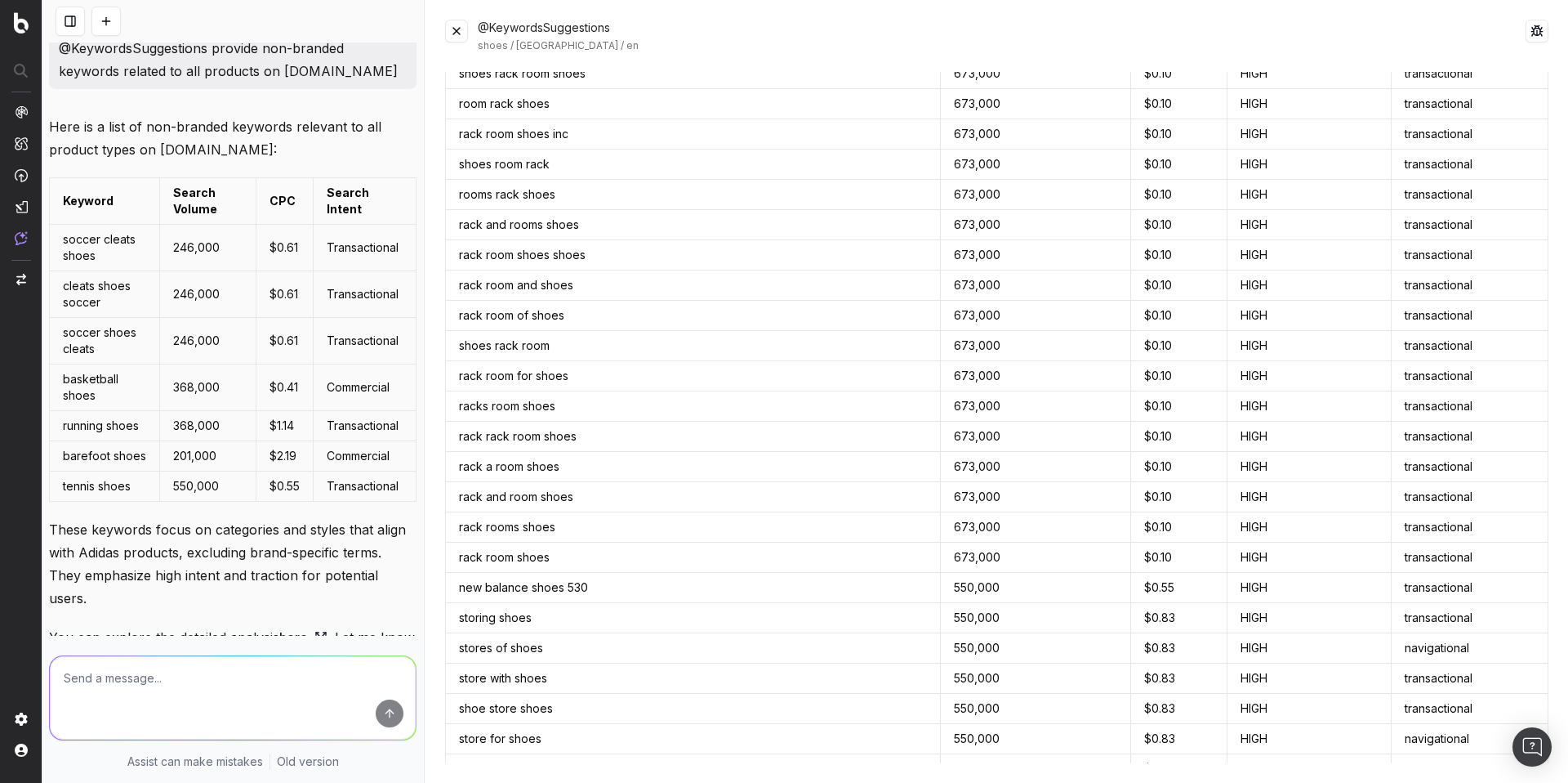
click at [86, 687] on textarea at bounding box center [233, 698] width 366 height 83
paste textarea "@KeywordsSuggestions provide non-branded keywords related to all products on ad…"
type textarea "@KeywordsSuggestions provide non-branded keywords related to all products on ad…"
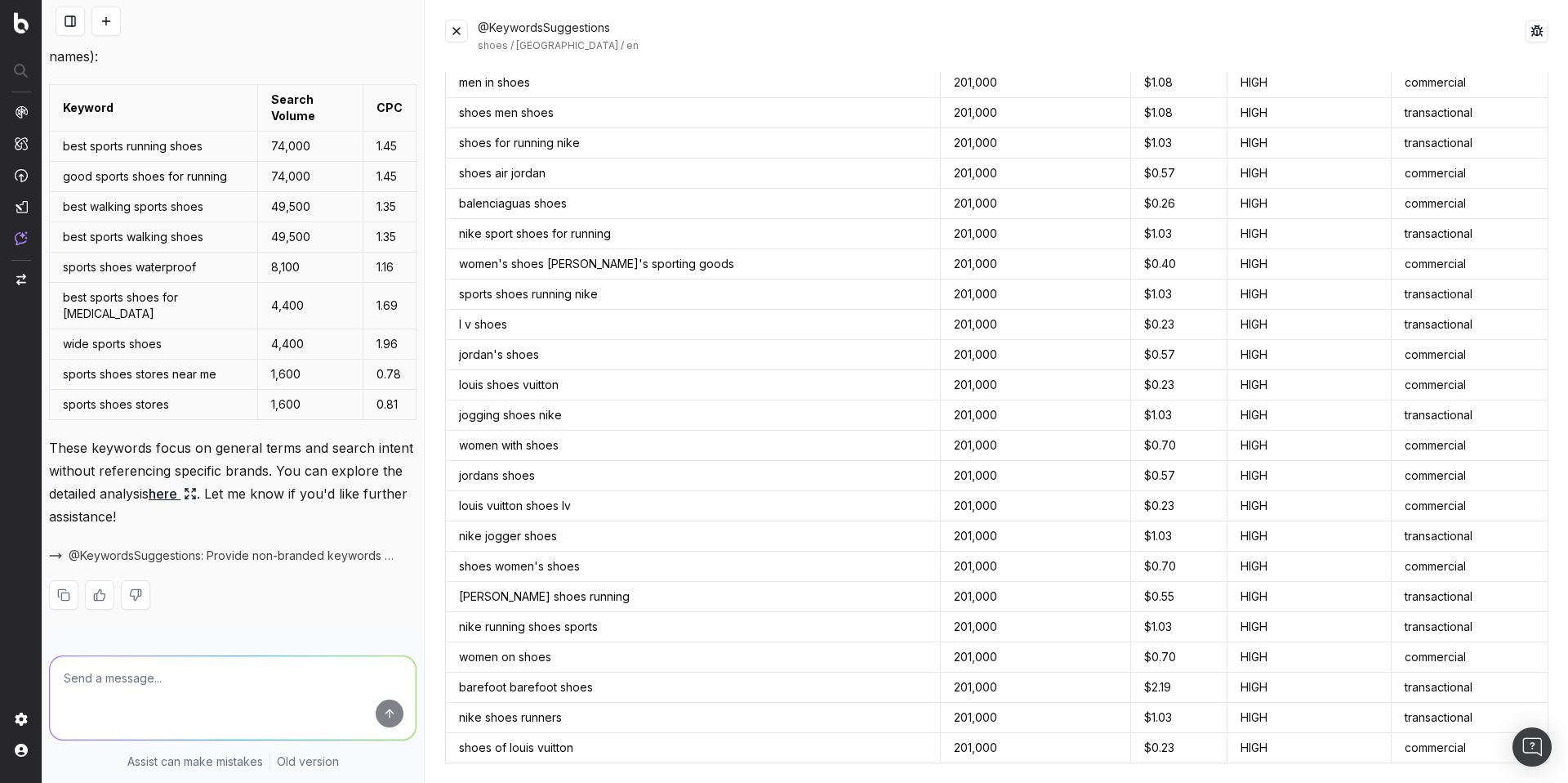
scroll to position [3482, 0]
click at [233, 557] on span "@KeywordsSuggestions: Provide non-branded keywords related to all products on a…" at bounding box center [232, 556] width 328 height 17
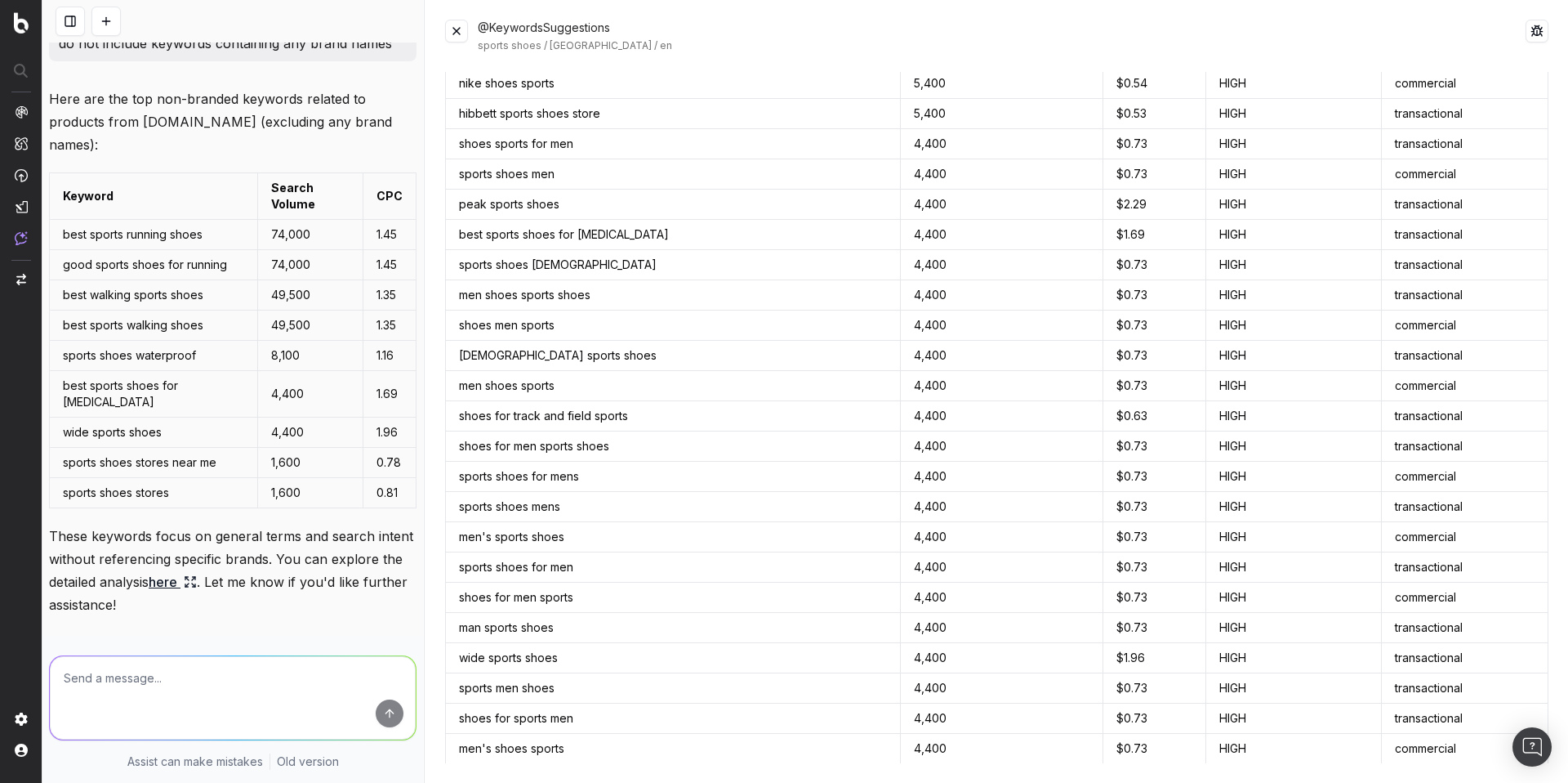
scroll to position [2351, 0]
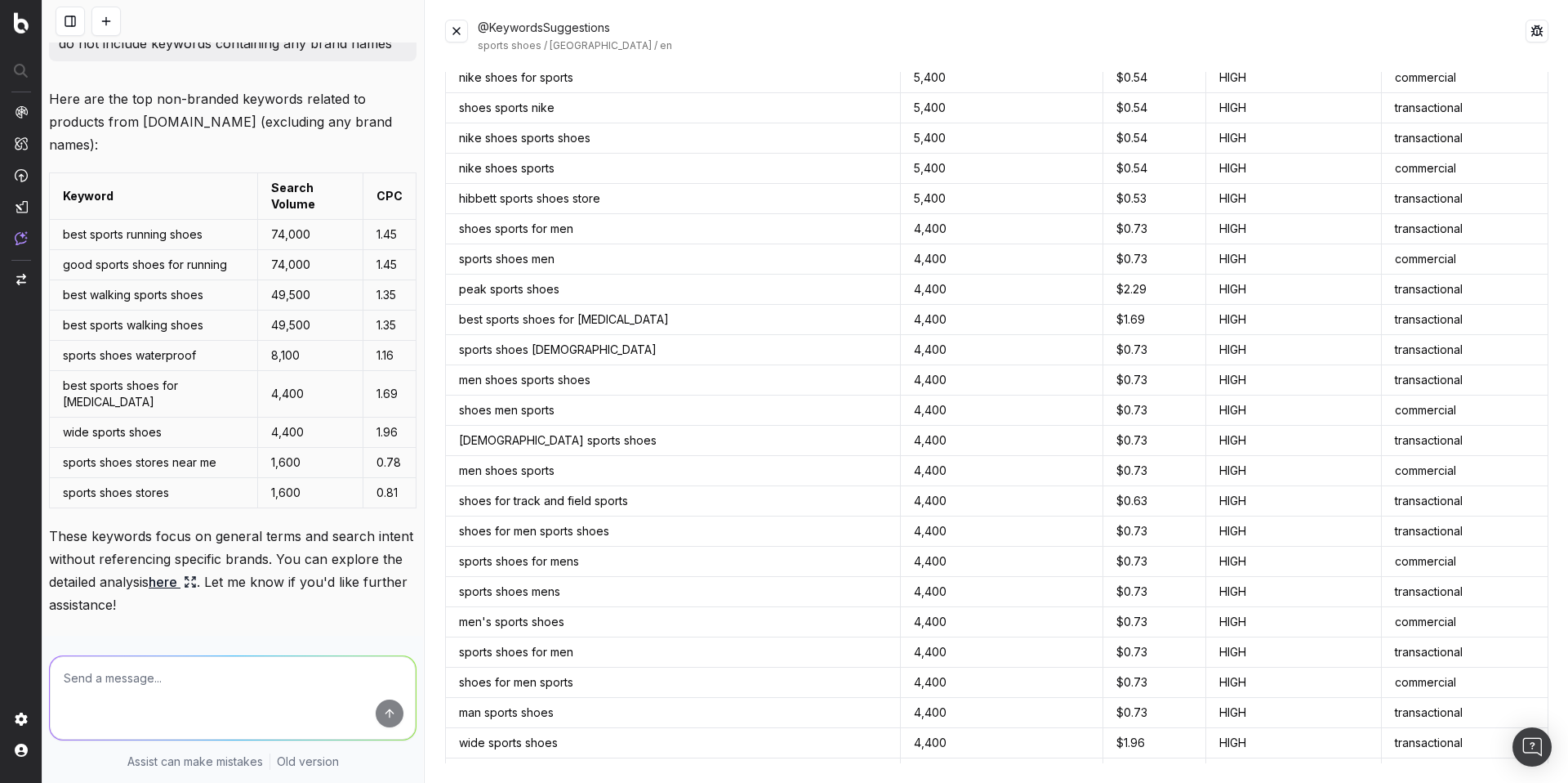
click at [164, 674] on textarea at bounding box center [233, 698] width 366 height 83
paste textarea "@KeywordsSuggestions provide non-branded keywords related to all products on ad…"
drag, startPoint x: 180, startPoint y: 694, endPoint x: 120, endPoint y: 695, distance: 60.0
click at [120, 695] on textarea "@KeywordsSuggestions provide non-branded keywords related to all products on ad…" at bounding box center [233, 698] width 366 height 83
drag, startPoint x: 278, startPoint y: 693, endPoint x: 121, endPoint y: 696, distance: 157.0
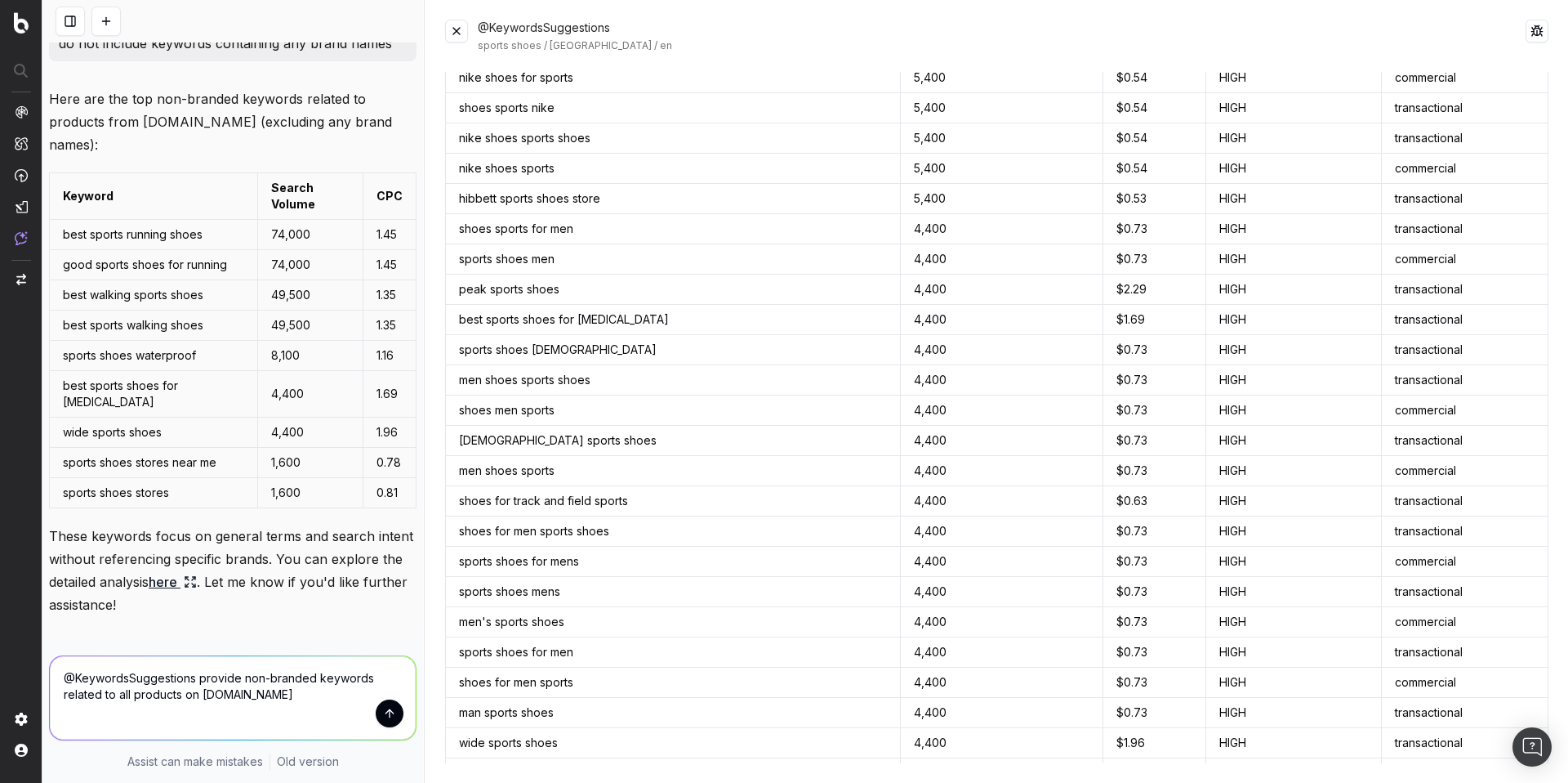
click at [121, 696] on textarea "@KeywordsSuggestions provide non-branded keywords related to all products on ad…" at bounding box center [233, 698] width 366 height 83
type textarea "@KeywordsSuggestions provide non-branded keywords related to basketball gear an…"
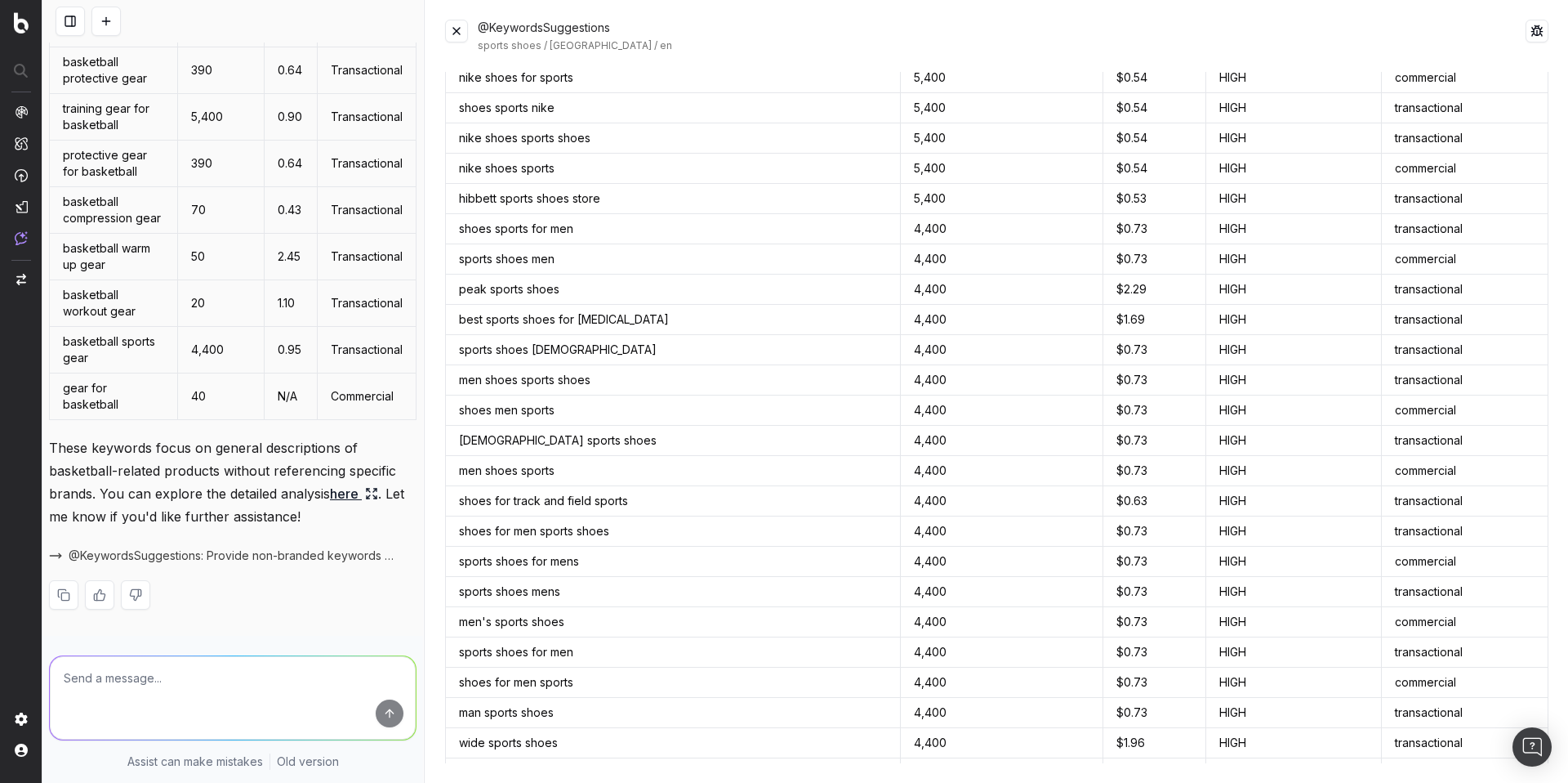
scroll to position [4328, 0]
click at [309, 555] on span "@KeywordsSuggestions: Provide non-branded keywords related to basketball gear a…" at bounding box center [232, 556] width 328 height 17
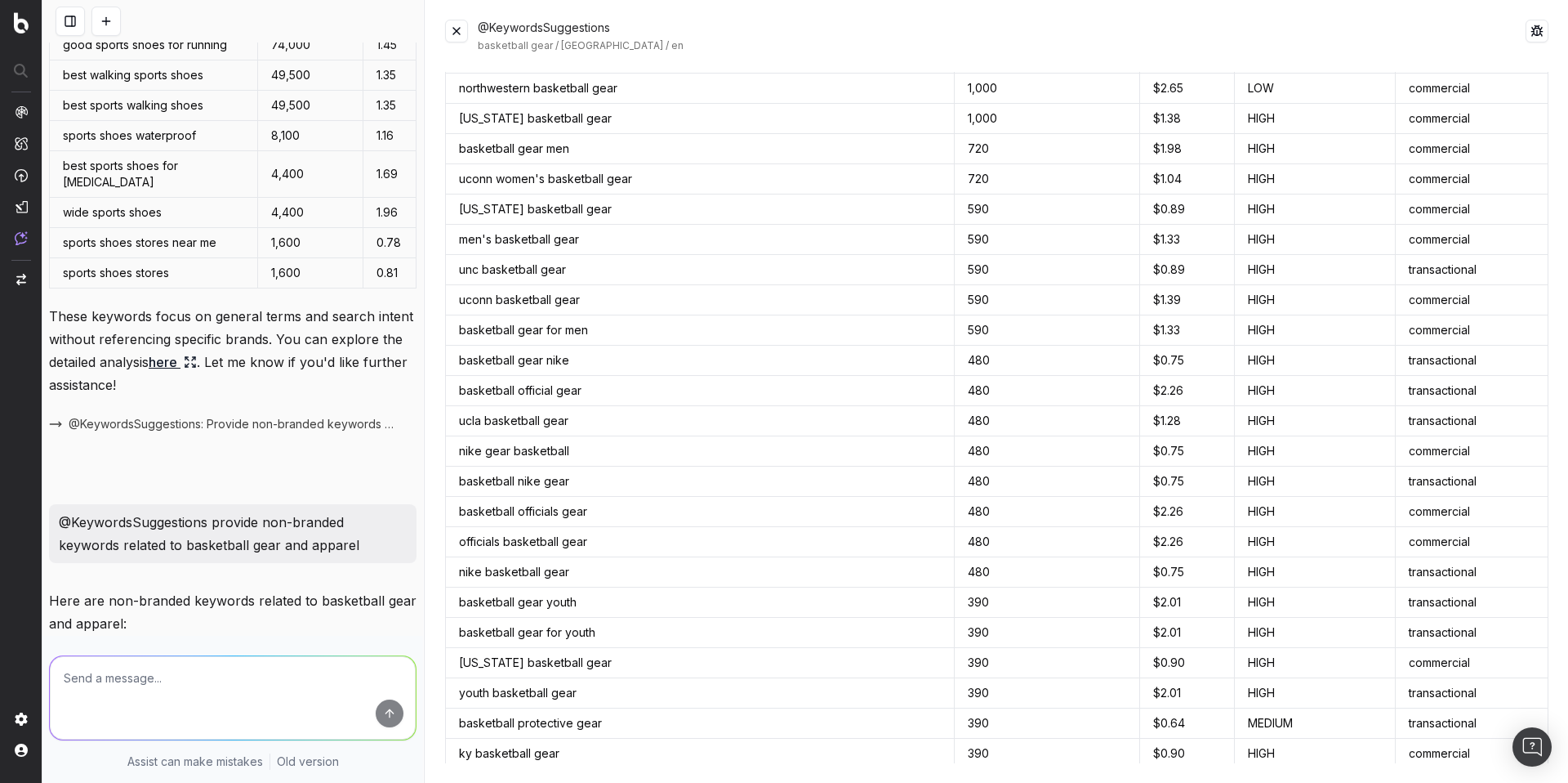
scroll to position [3566, 0]
drag, startPoint x: 361, startPoint y: 592, endPoint x: 63, endPoint y: 569, distance: 298.9
click at [63, 556] on p "@KeywordsSuggestions provide non-branded keywords related to basketball gear an…" at bounding box center [233, 532] width 348 height 45
copy p "@KeywordsSuggestions provide non-branded keywords related to basketball gear an…"
click at [107, 690] on textarea at bounding box center [233, 698] width 366 height 83
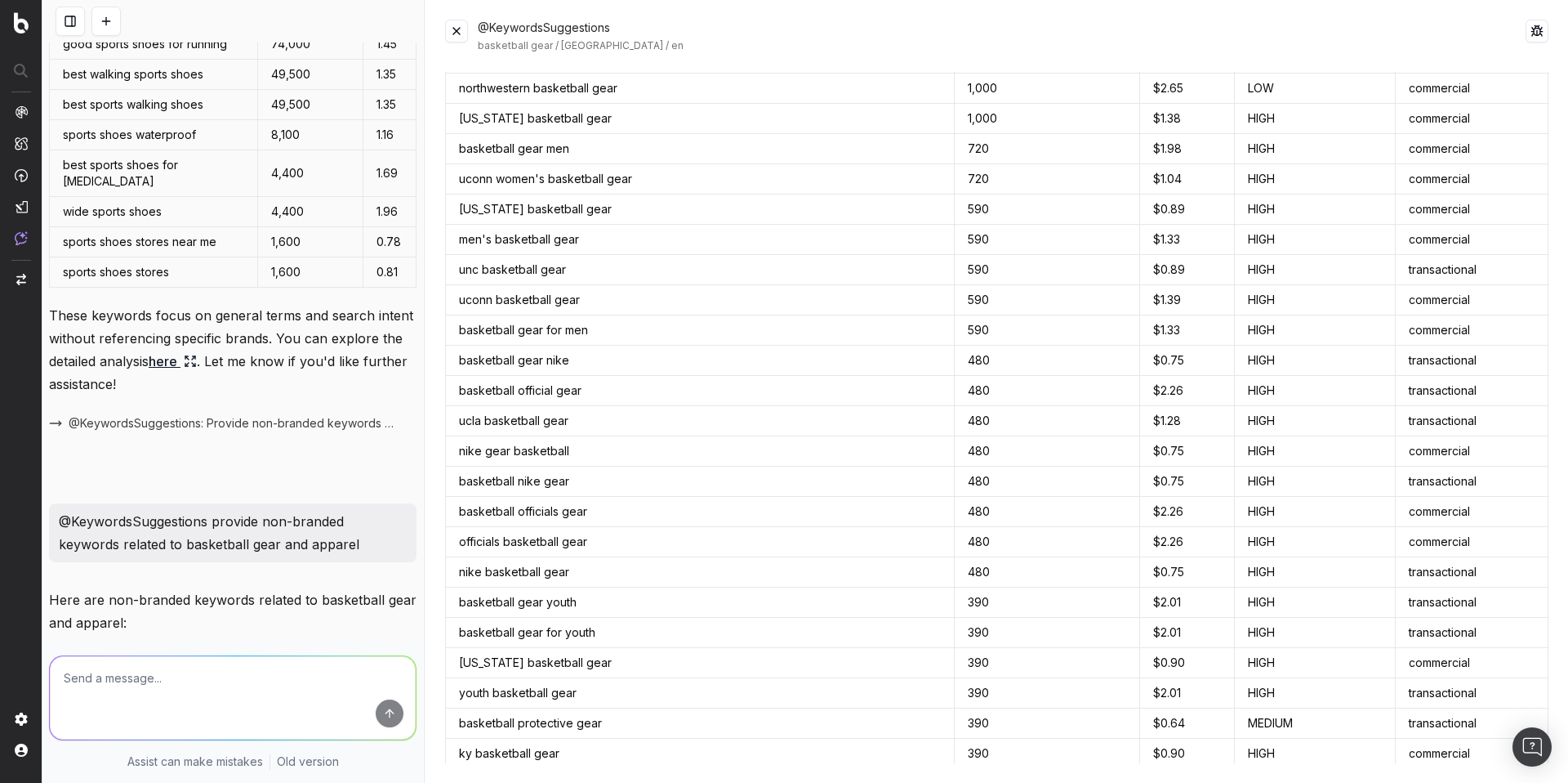
paste textarea "@KeywordsSuggestions provide non-branded keywords related to basketball gear an…"
click at [201, 692] on textarea "@KeywordsSuggestions provide non-branded keywords related to basketball gear an…" at bounding box center [233, 698] width 366 height 83
click at [333, 698] on textarea "@KeywordsSuggestions provide non-branded keywords related to basketball gear, f…" at bounding box center [233, 698] width 366 height 83
type textarea "@KeywordsSuggestions provide non-branded keywords related to basketball gear, f…"
click at [377, 708] on button "submit" at bounding box center [390, 714] width 28 height 28
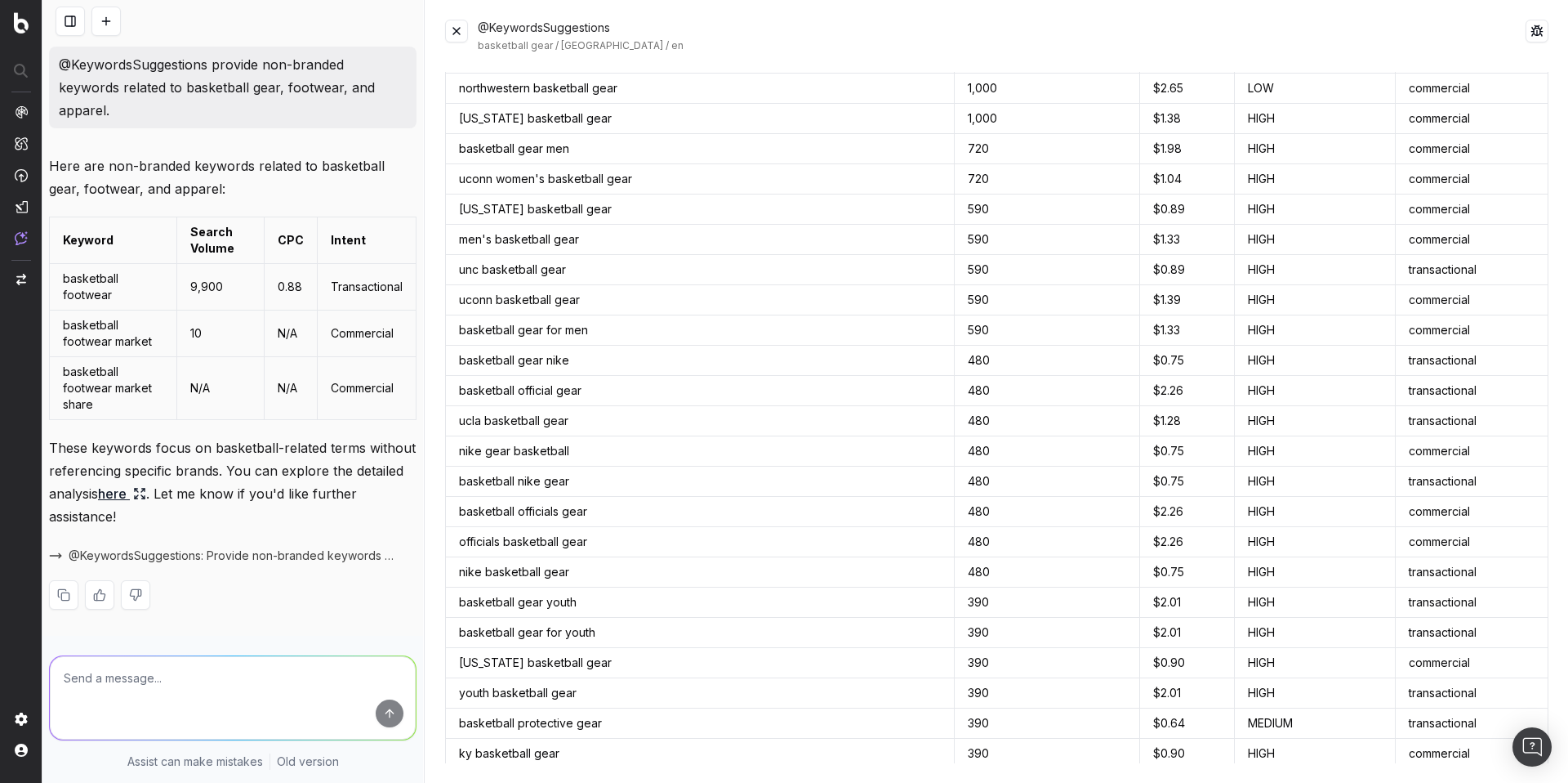
scroll to position [4917, 0]
click at [243, 557] on span "@KeywordsSuggestions: Provide non-branded keywords related to basketball gear, …" at bounding box center [232, 556] width 328 height 17
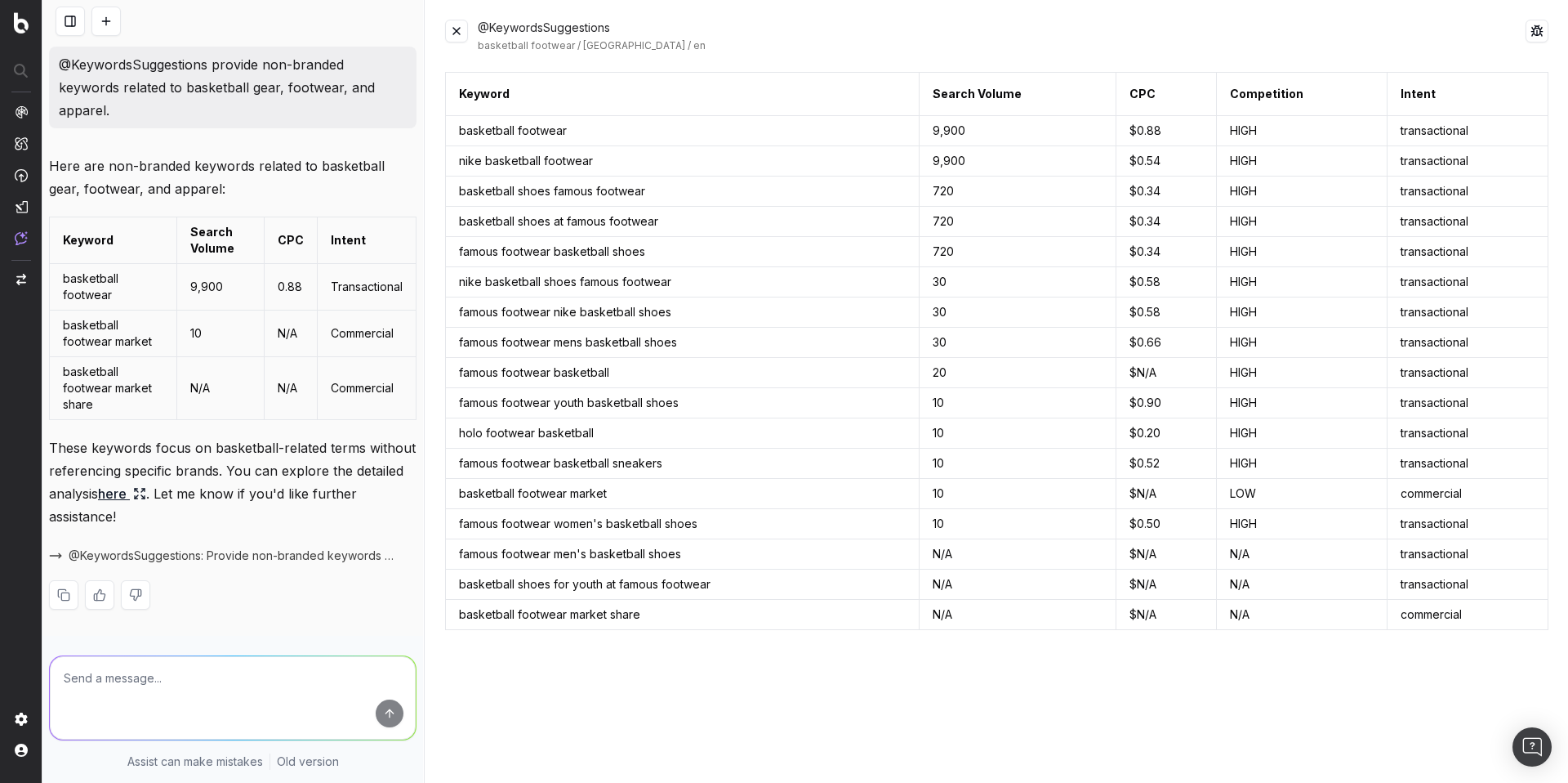
click at [146, 495] on link "here" at bounding box center [122, 493] width 48 height 23
click at [456, 39] on button at bounding box center [456, 31] width 23 height 23
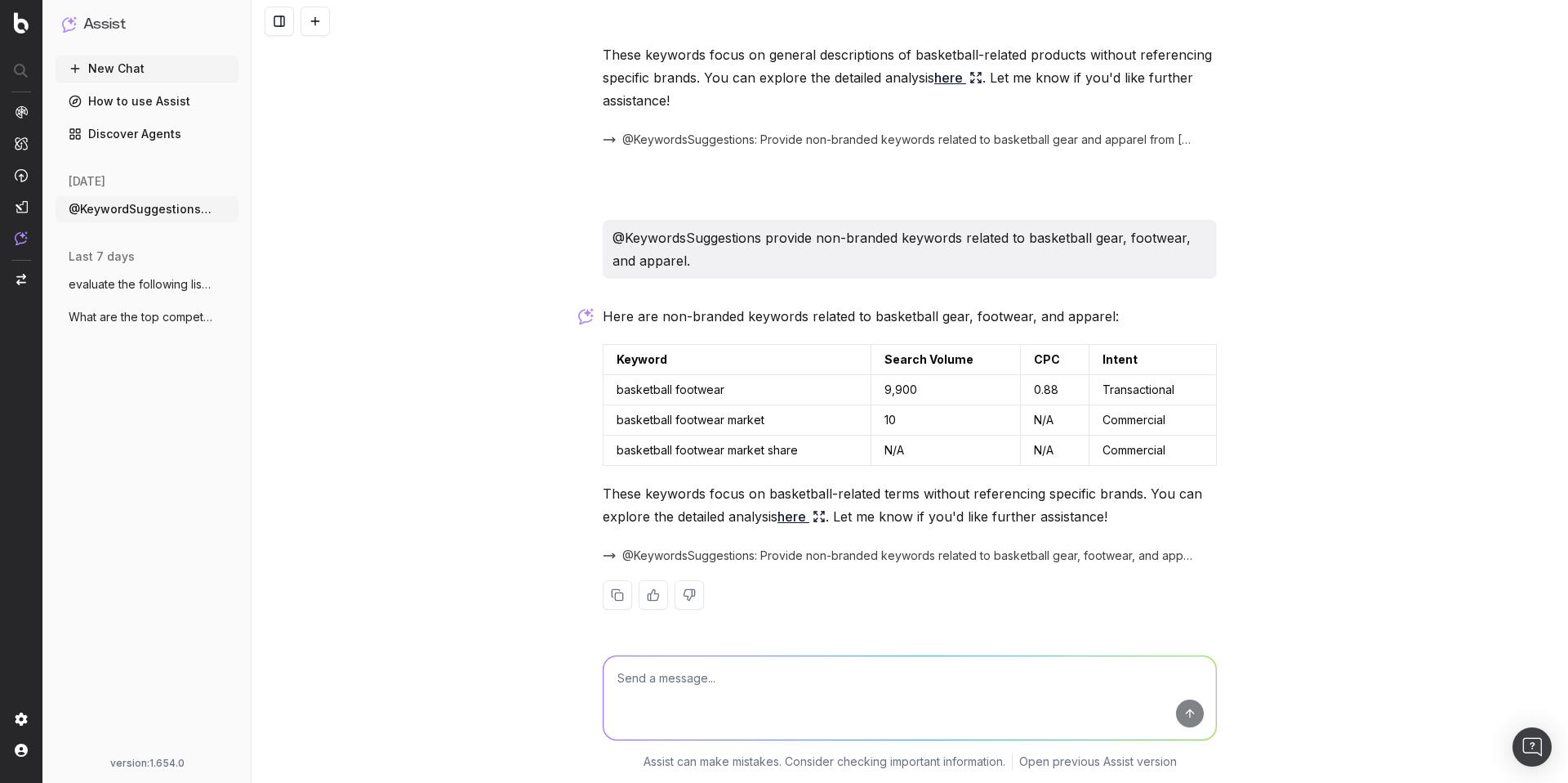
scroll to position [3701, 0]
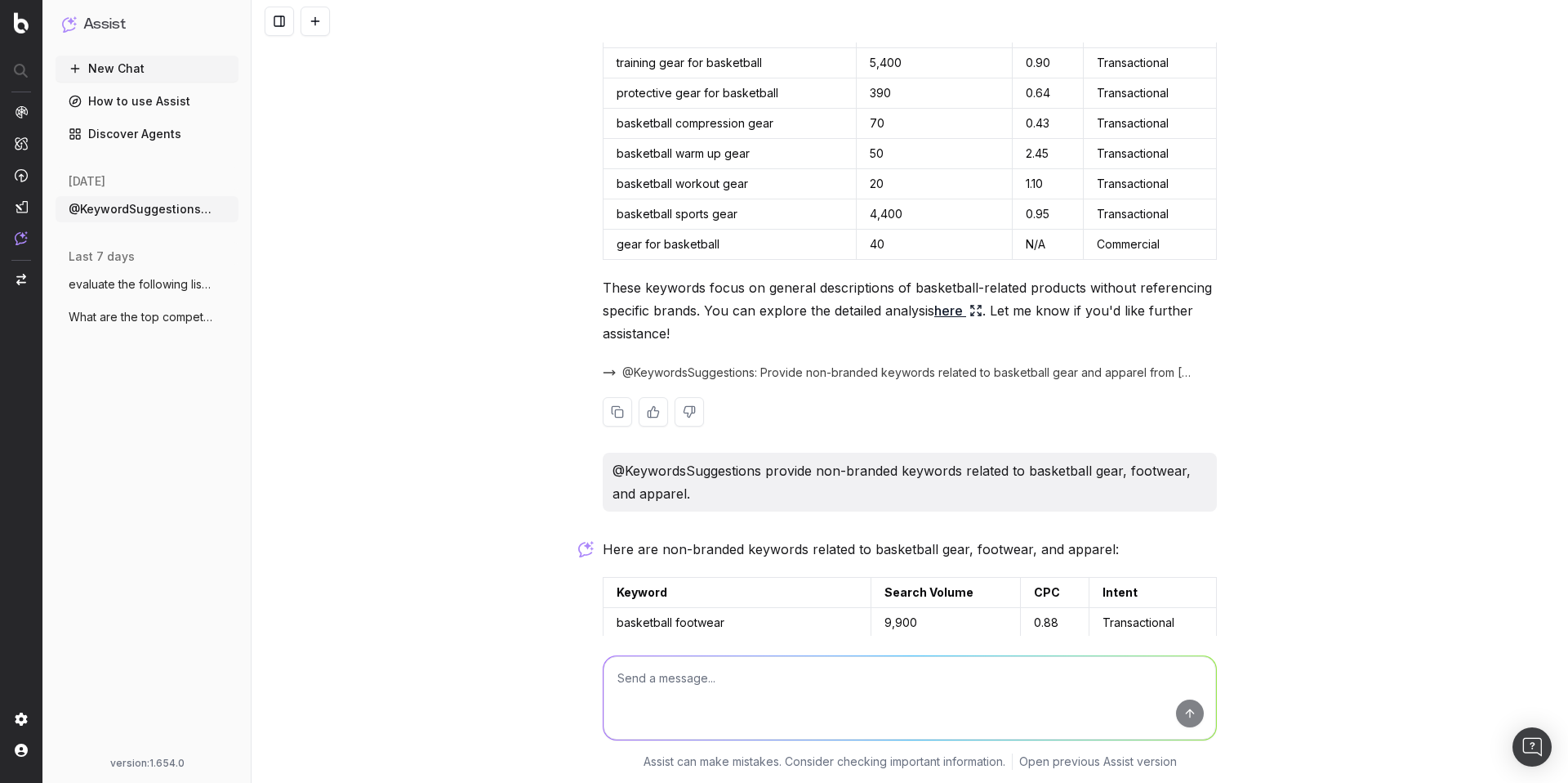
click at [778, 364] on span "@KeywordsSuggestions: Provide non-branded keywords related to basketball gear a…" at bounding box center [910, 373] width 575 height 17
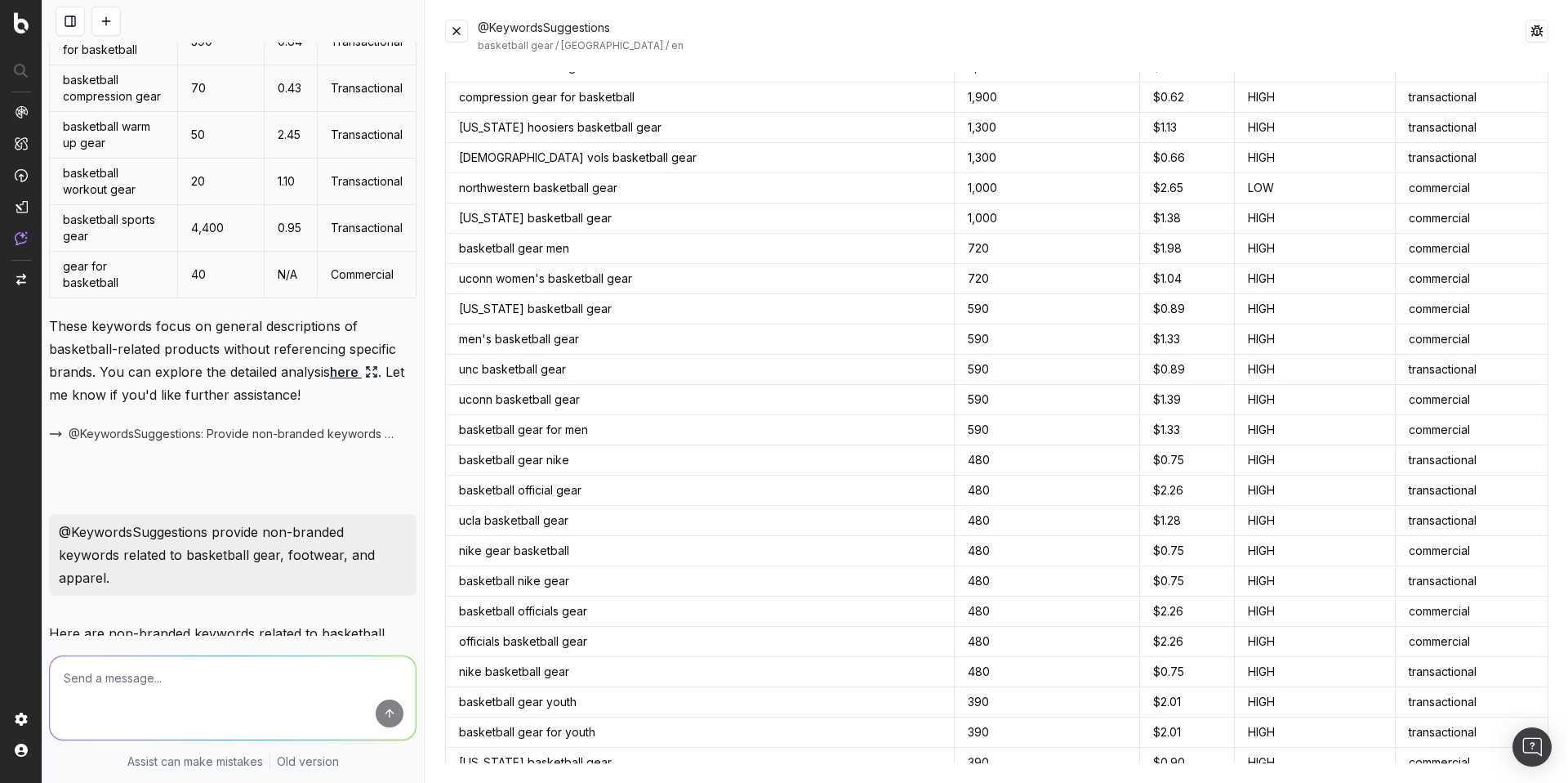
scroll to position [4526, 0]
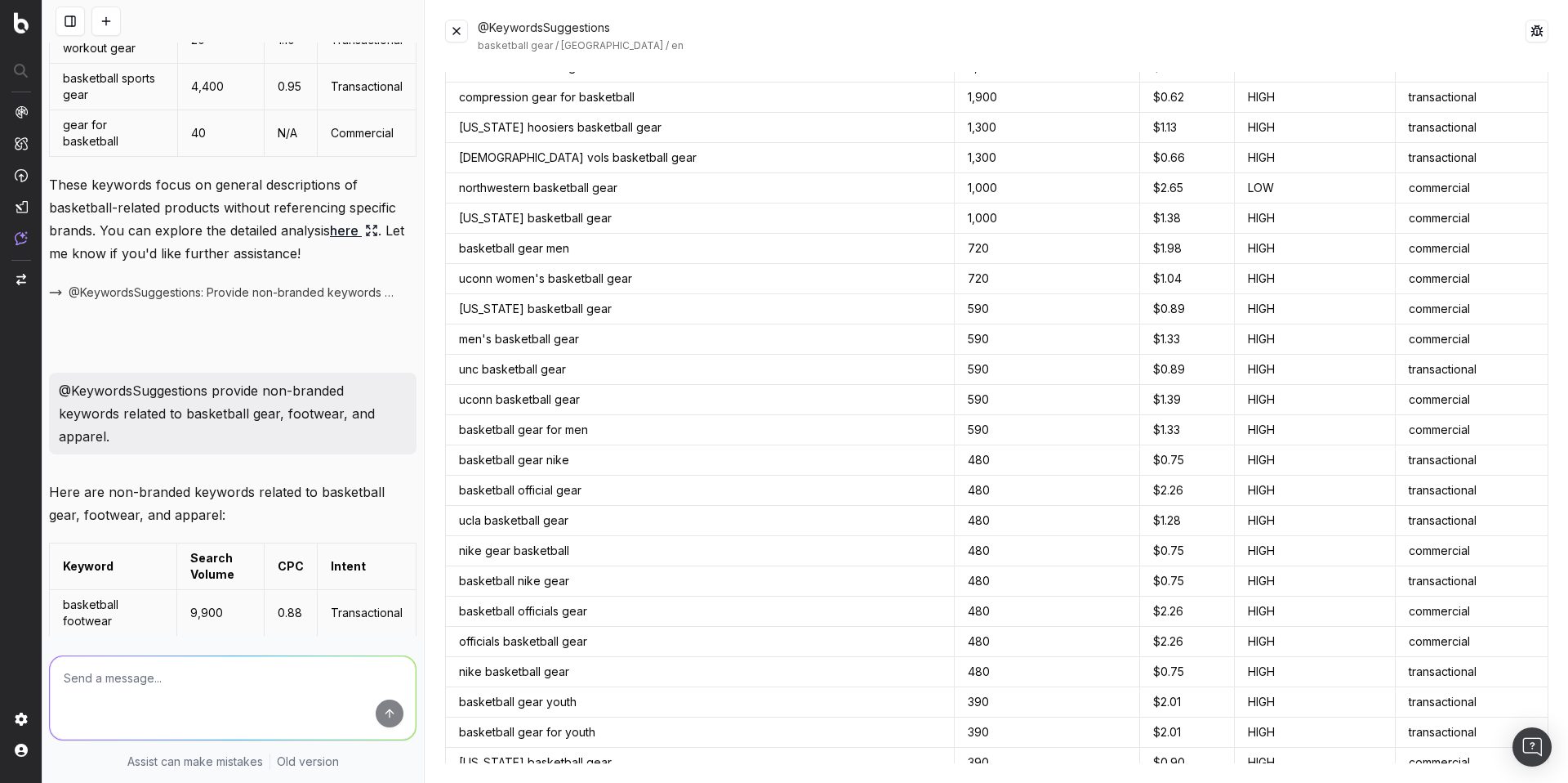
click at [137, 677] on textarea at bounding box center [233, 698] width 366 height 83
paste textarea "@BotifyData"
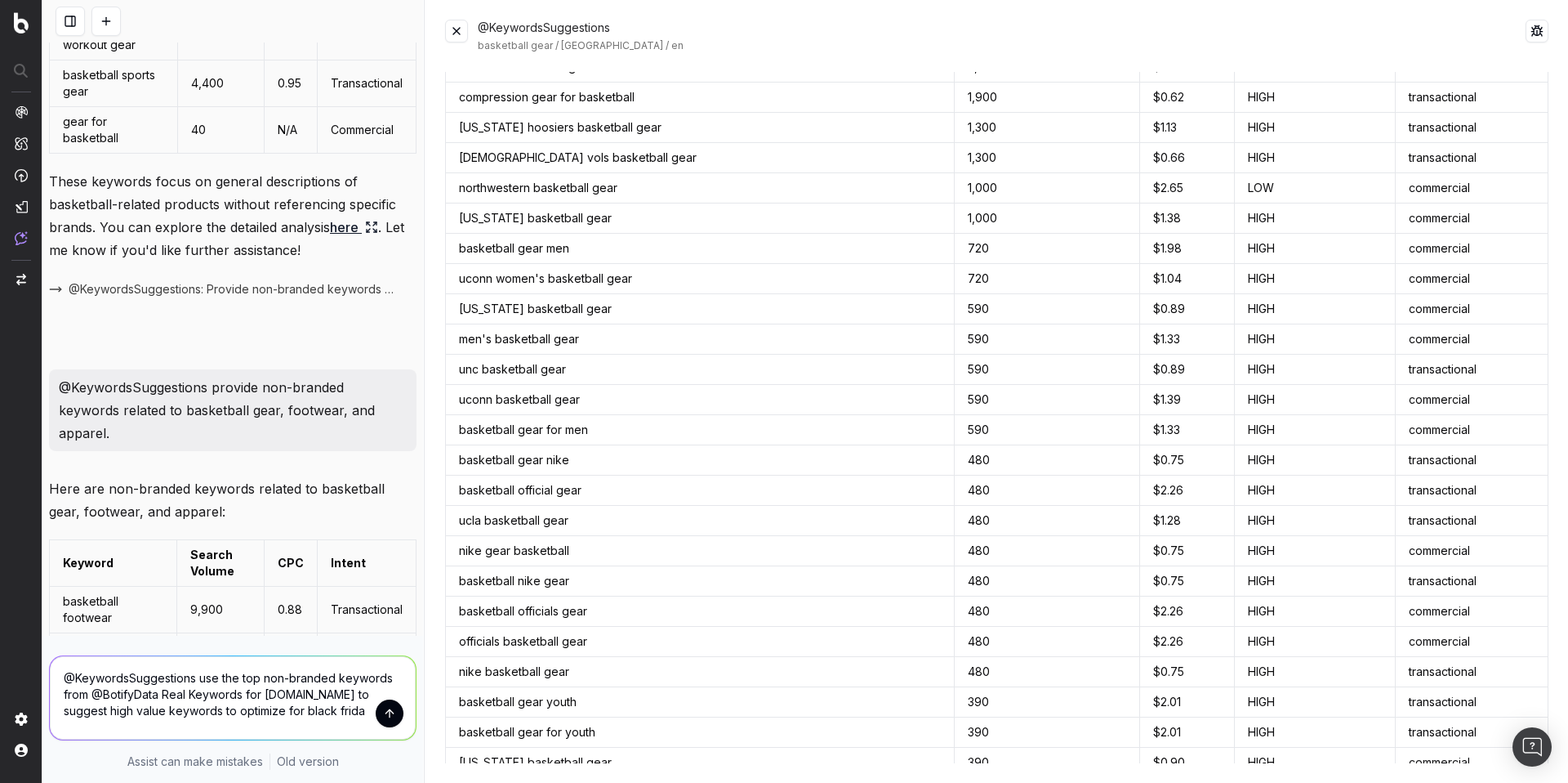
type textarea "@KeywordsSuggestions use the top non-branded keywords from @BotifyData Real Key…"
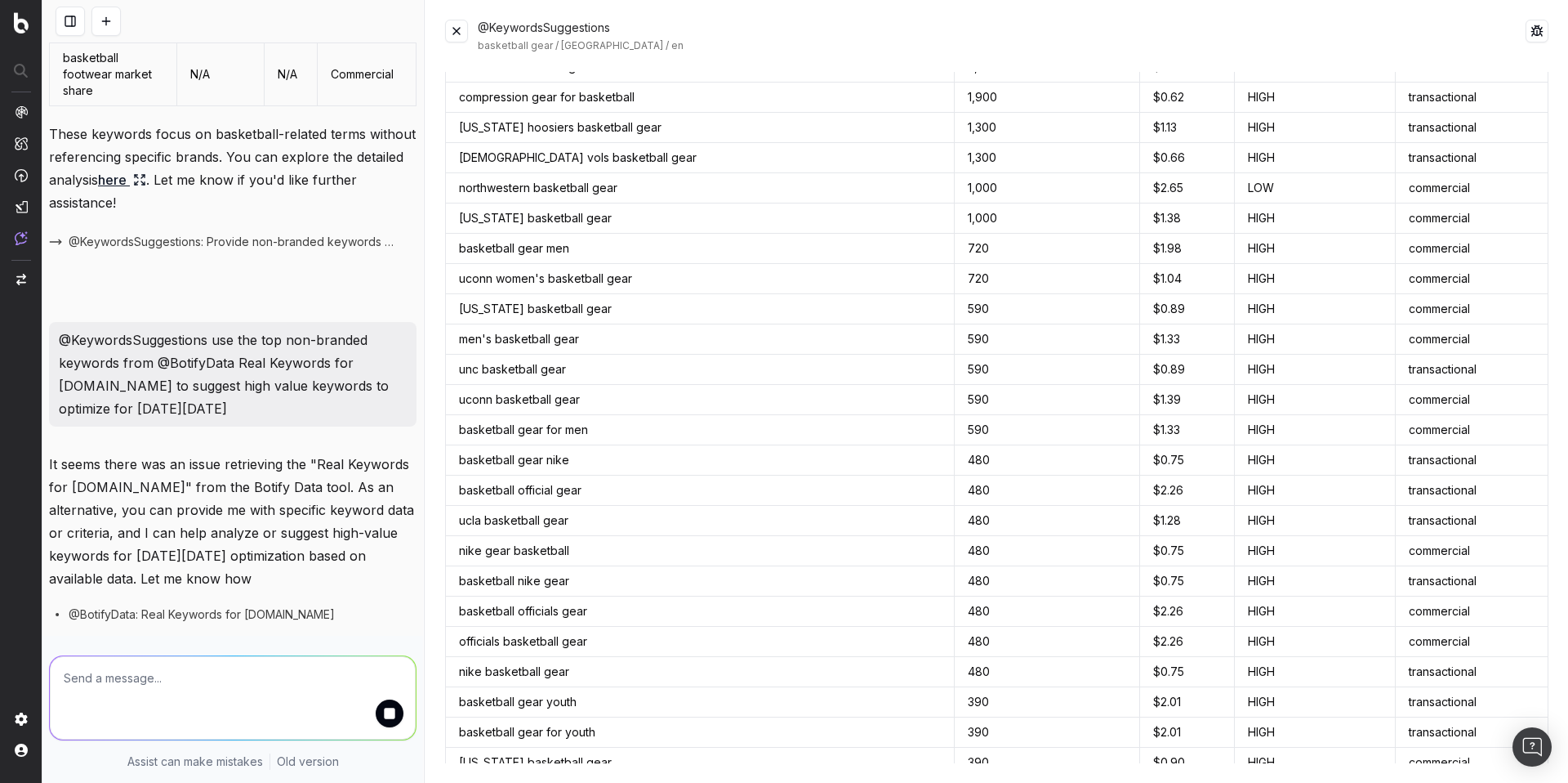
scroll to position [5287, 0]
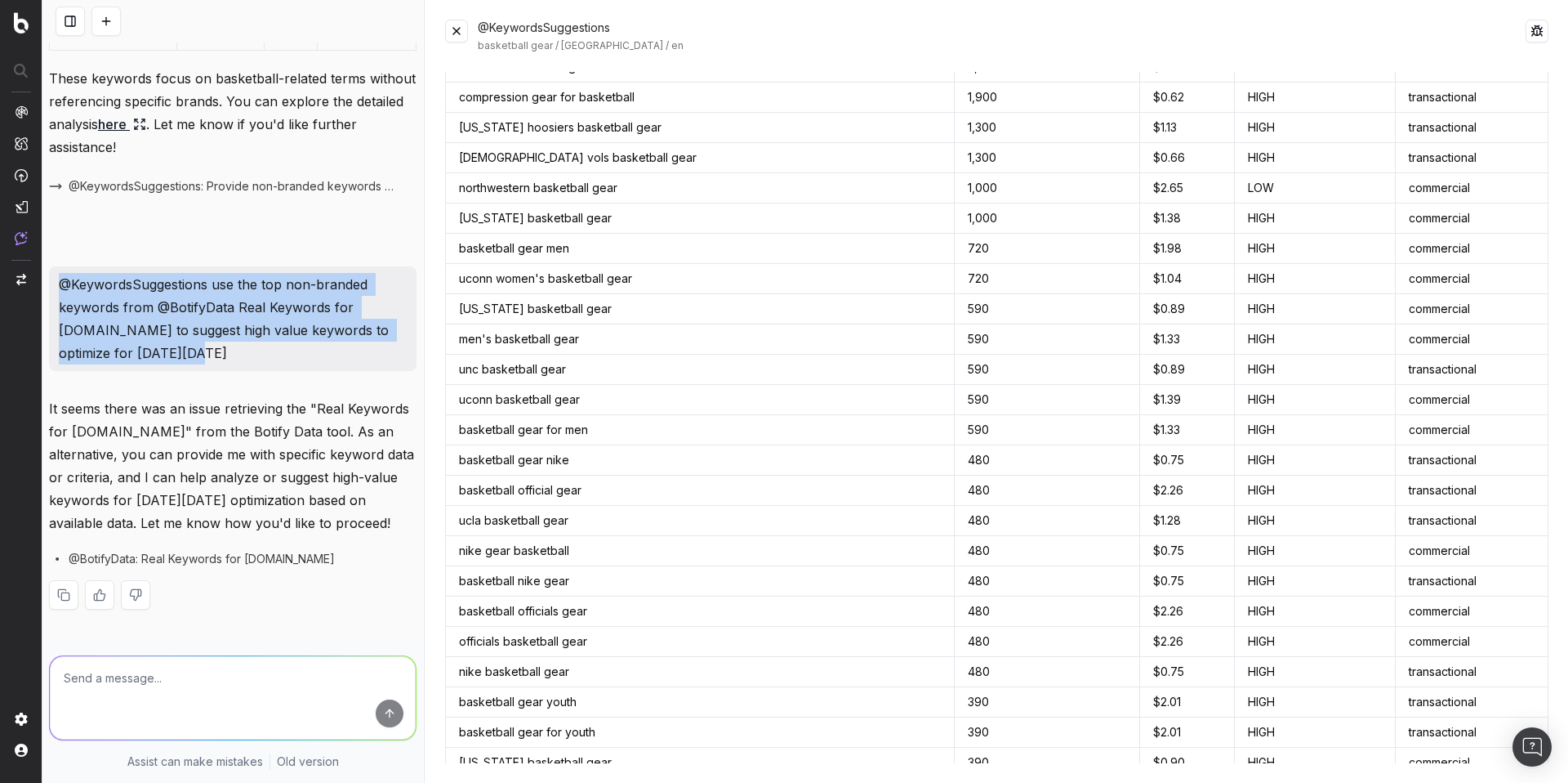
drag, startPoint x: 205, startPoint y: 349, endPoint x: 64, endPoint y: 287, distance: 154.0
click at [64, 287] on p "@KeywordsSuggestions use the top non-branded keywords from @BotifyData Real Key…" at bounding box center [233, 318] width 348 height 92
copy p "@KeywordsSuggestions use the top non-branded keywords from @BotifyData Real Key…"
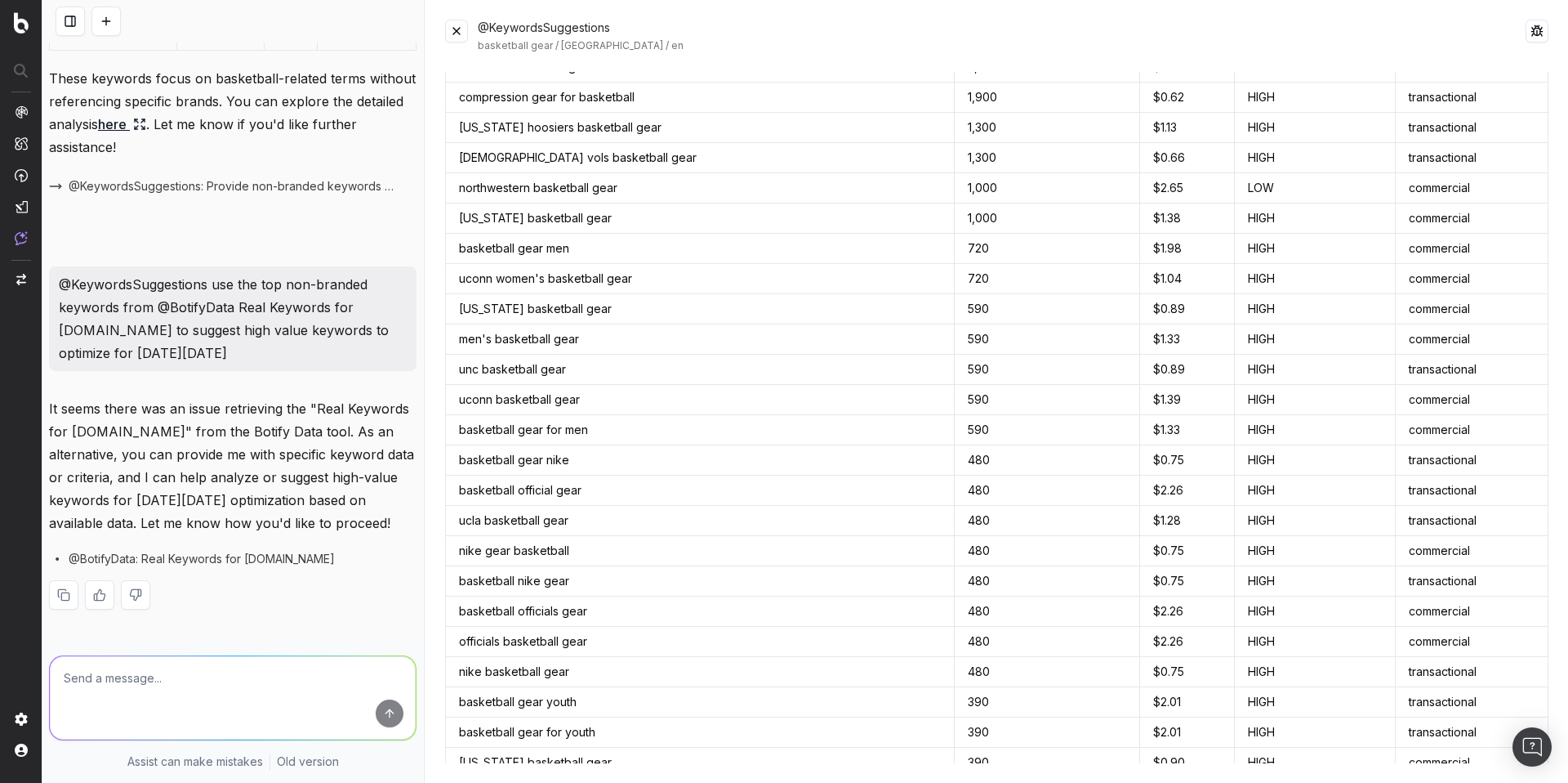
click at [105, 675] on textarea at bounding box center [233, 698] width 366 height 83
paste textarea "@KeywordsSuggestions use the top non-branded keywords from @BotifyData Real Key…"
drag, startPoint x: 165, startPoint y: 693, endPoint x: 240, endPoint y: 692, distance: 75.0
click at [240, 692] on textarea "@KeywordsSuggestions use the top non-branded keywords from @BotifyData Real Key…" at bounding box center [233, 698] width 366 height 83
click at [263, 679] on textarea "@KeywordsSuggestions use the top non-branded keywords from @BotifyData for adid…" at bounding box center [233, 698] width 366 height 83
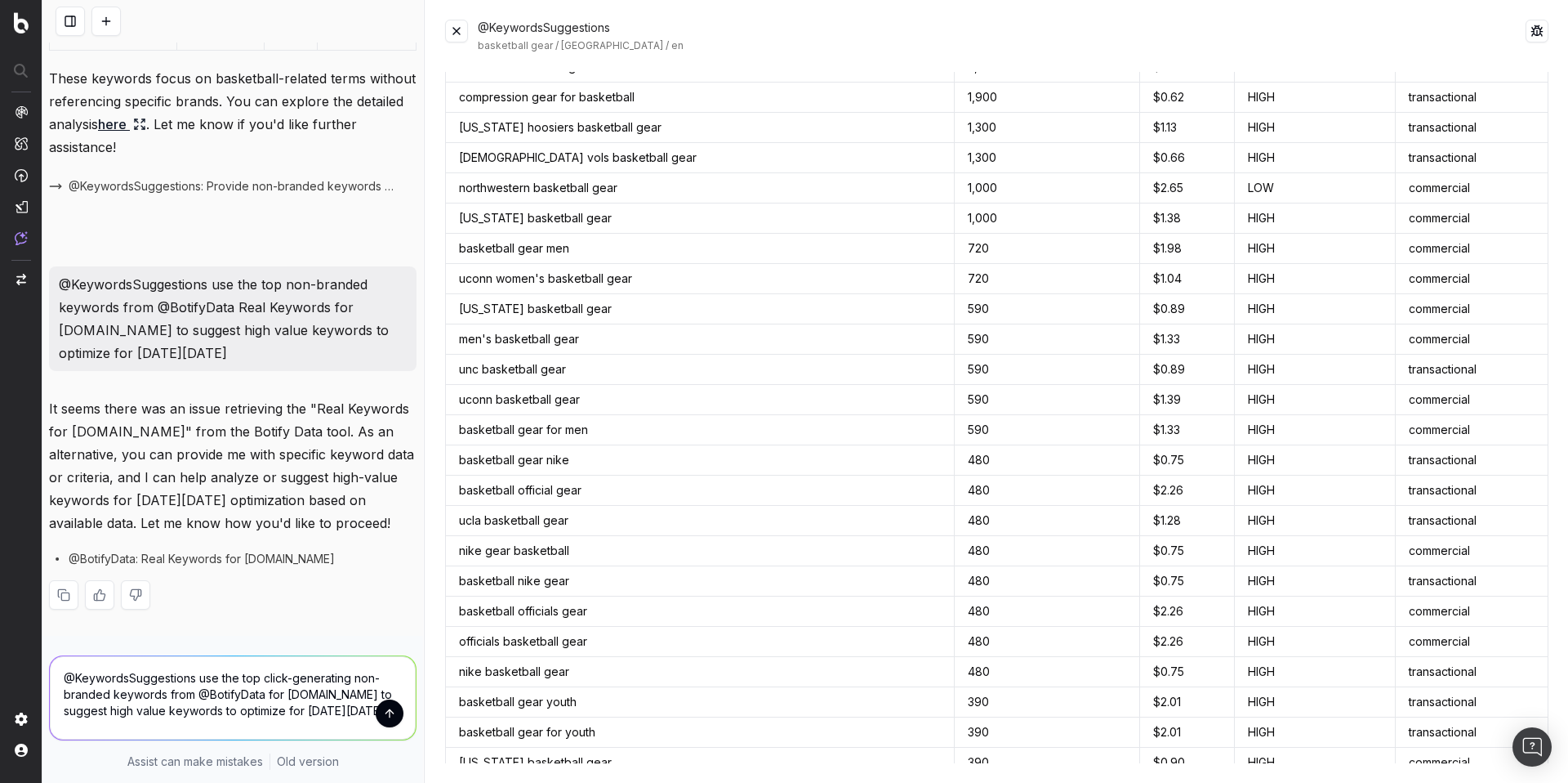
type textarea "@KeywordsSuggestions use the top click-generating non-branded keywords from @Bo…"
click at [376, 718] on button "submit" at bounding box center [390, 714] width 28 height 28
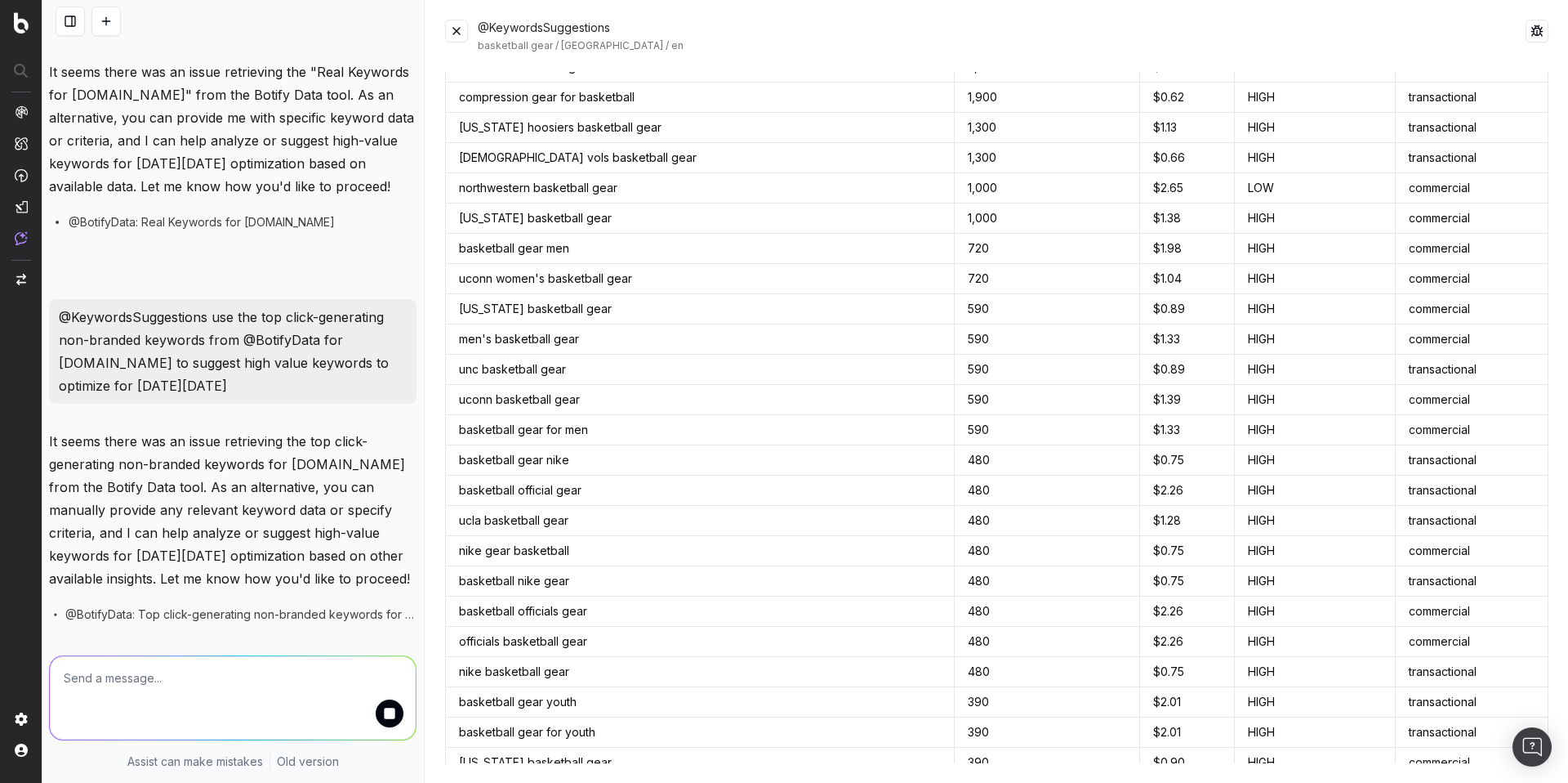
scroll to position [5679, 0]
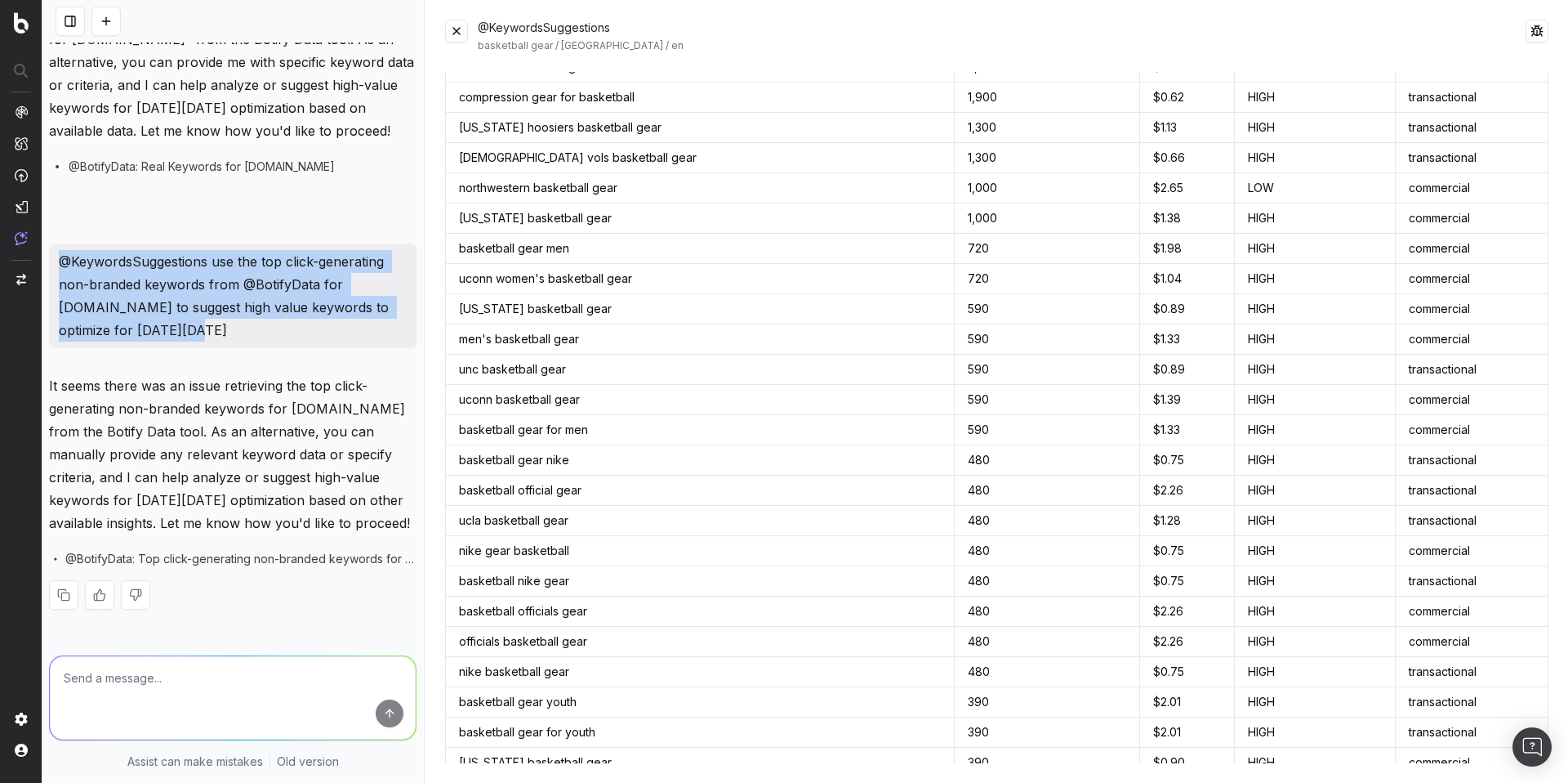
drag, startPoint x: 214, startPoint y: 335, endPoint x: 64, endPoint y: 262, distance: 166.8
click at [64, 262] on p "@KeywordsSuggestions use the top click-generating non-branded keywords from @Bo…" at bounding box center [233, 295] width 348 height 92
copy p "@KeywordsSuggestions use the top click-generating non-branded keywords from @Bo…"
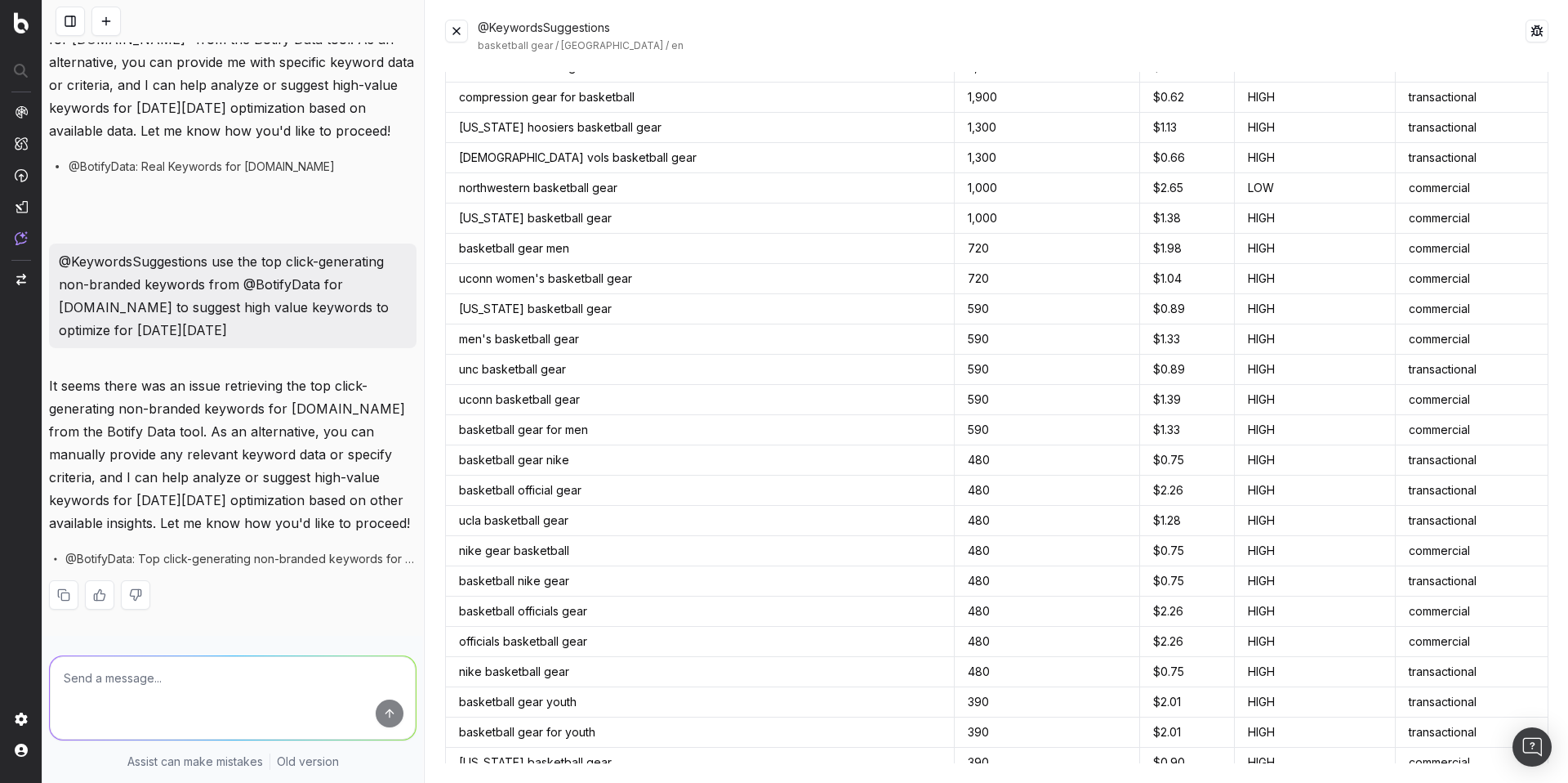
click at [115, 673] on textarea at bounding box center [233, 698] width 366 height 83
paste textarea "@KeywordsSuggestions use the top click-generating non-branded keywords from @Bo…"
drag, startPoint x: 264, startPoint y: 696, endPoint x: 208, endPoint y: 694, distance: 56.0
click at [208, 694] on textarea "@KeywordsSuggestions use the top click-generating non-branded keywords from @Bo…" at bounding box center [233, 698] width 366 height 83
type textarea "@KeywordsSuggestions use the top click-generating non-branded keywords from @UR…"
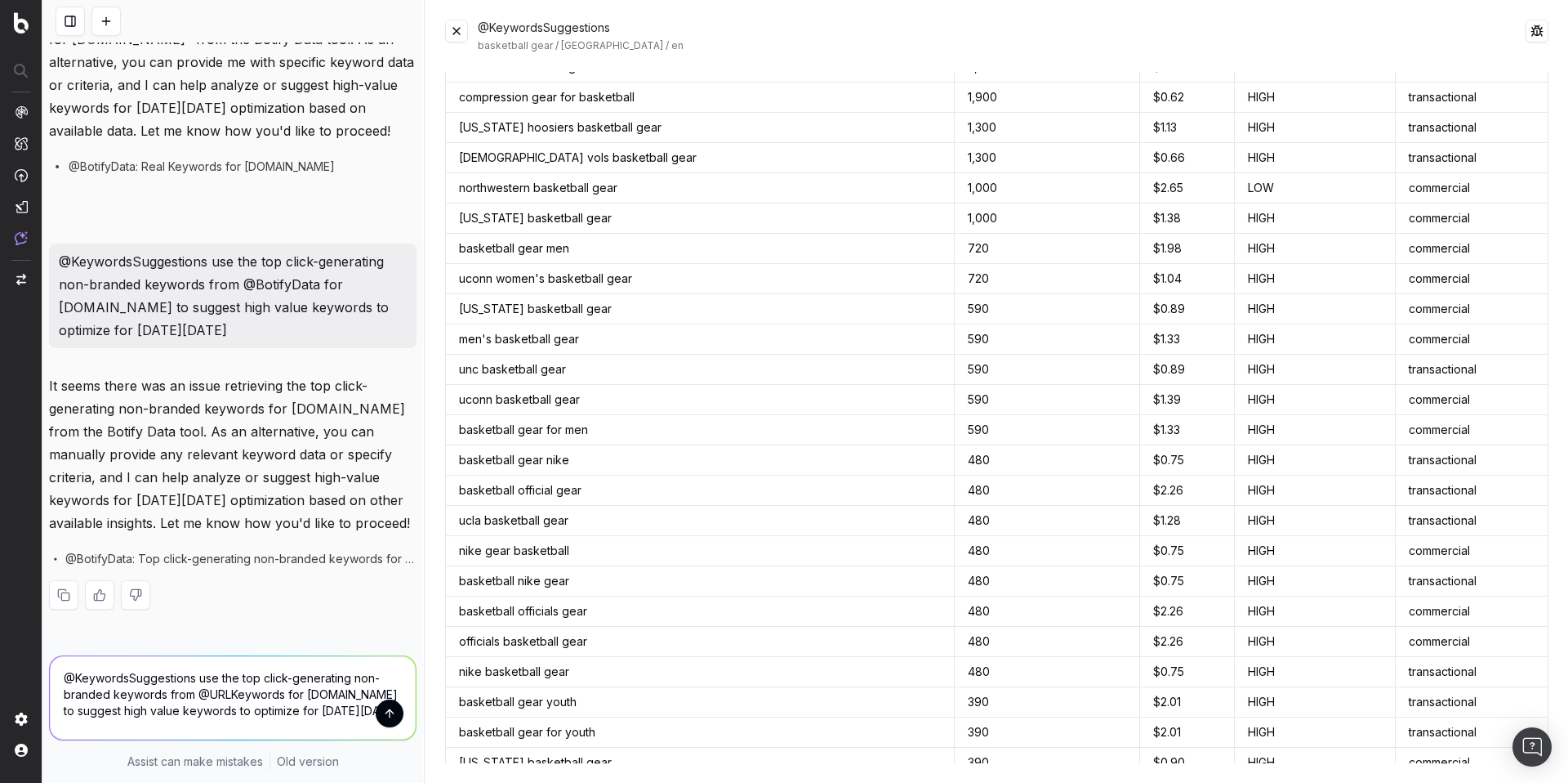
click at [379, 715] on button "submit" at bounding box center [390, 714] width 28 height 28
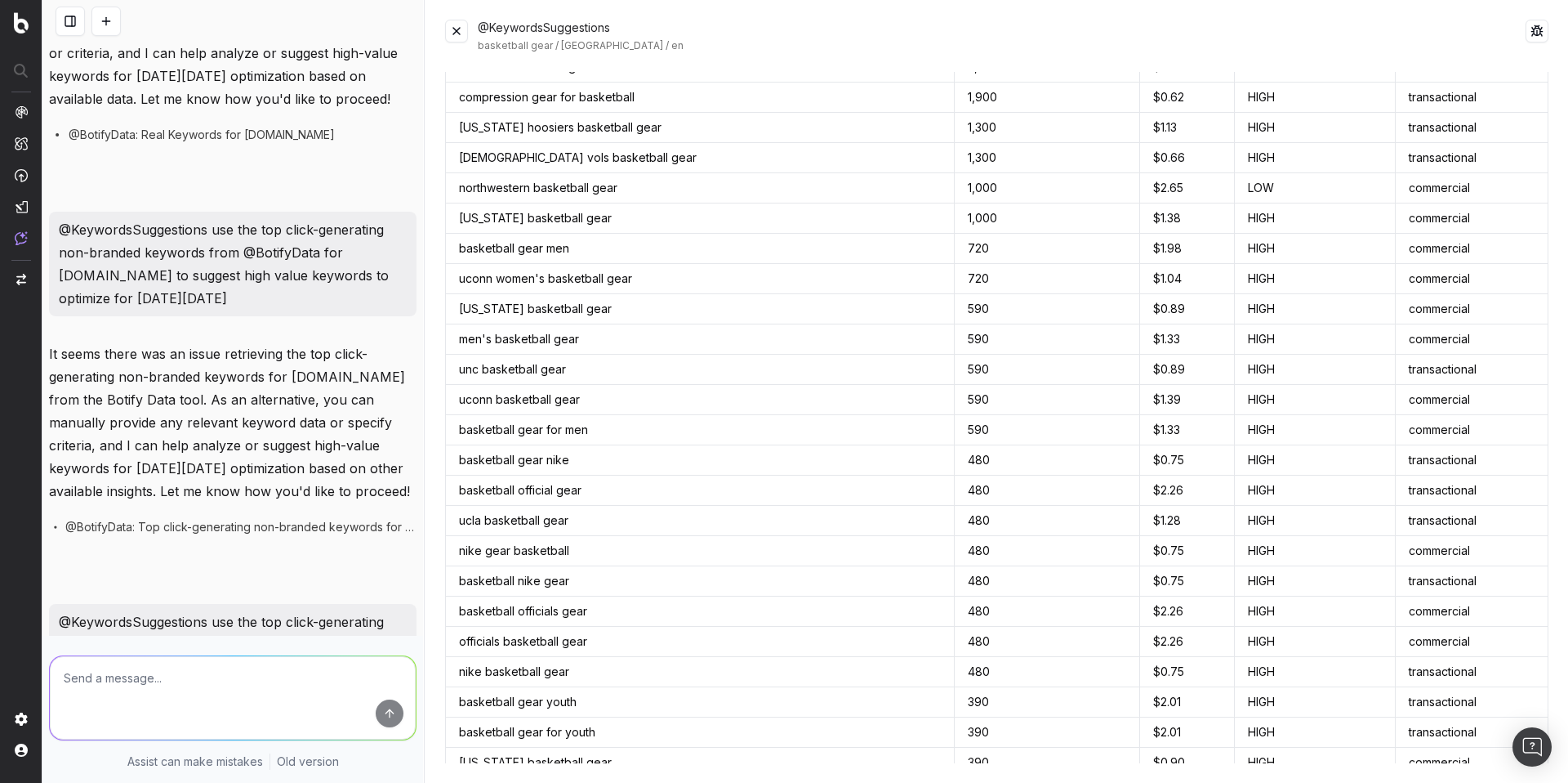
scroll to position [5642, 0]
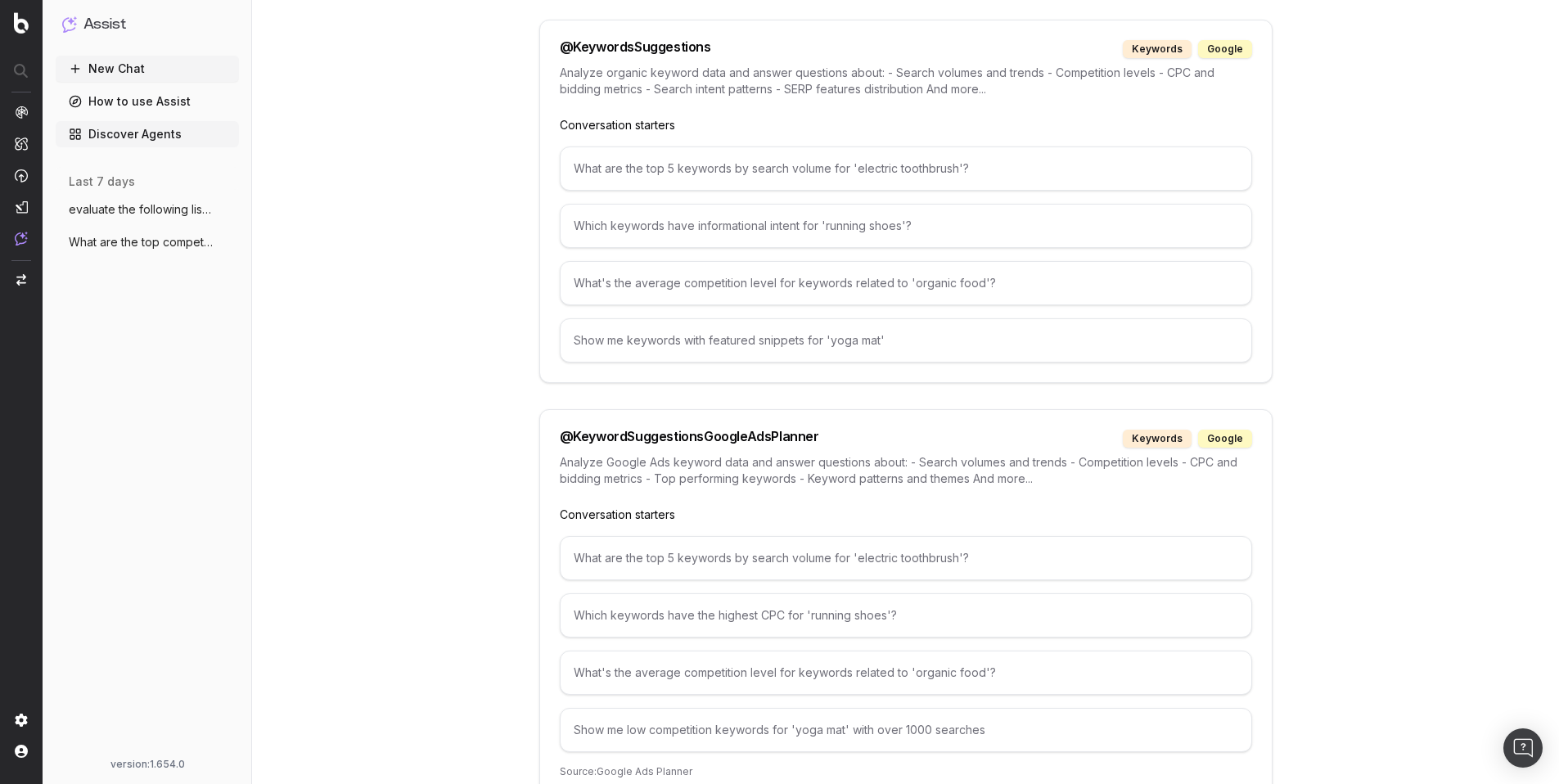
scroll to position [5470, 0]
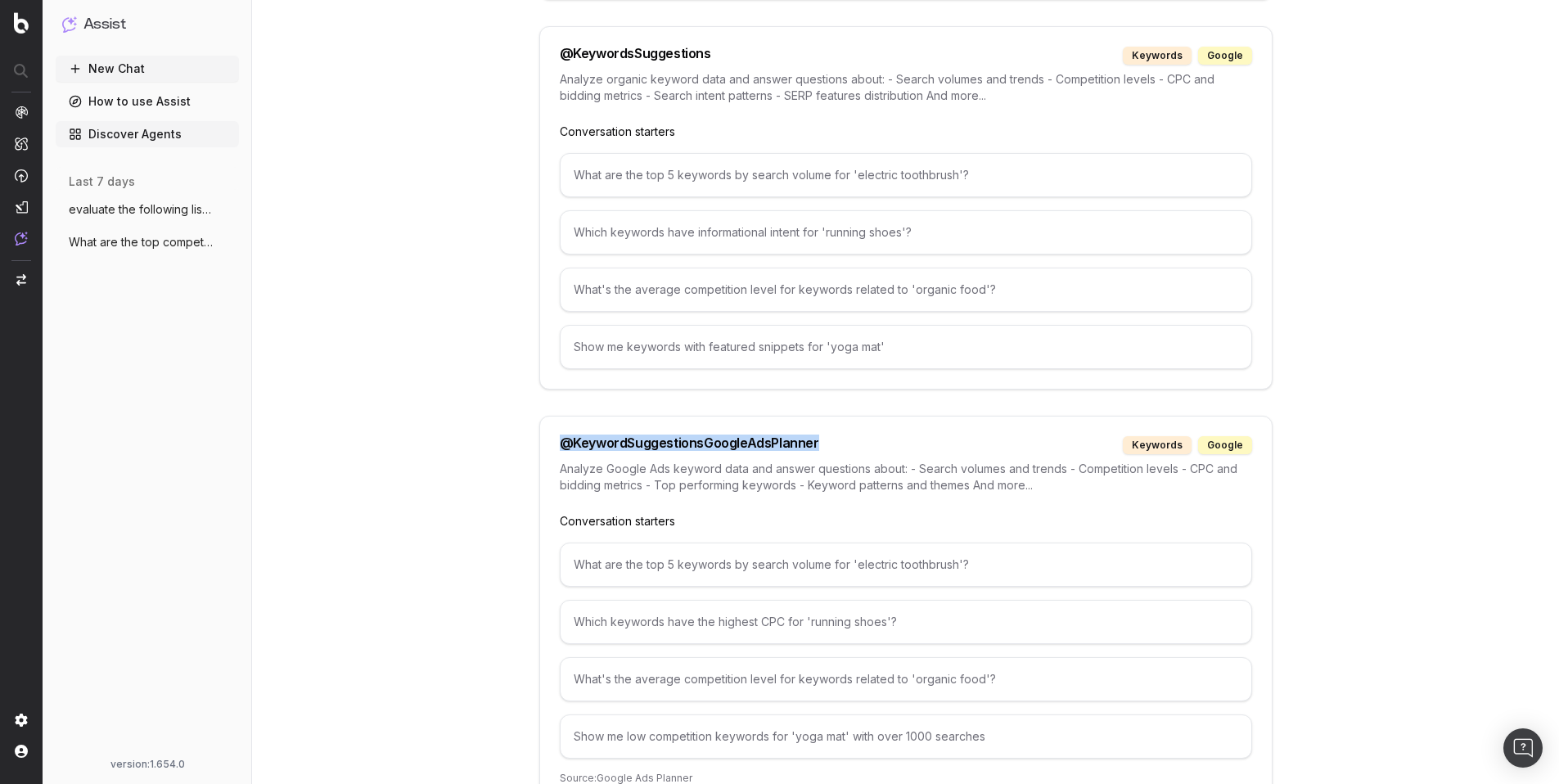
drag, startPoint x: 814, startPoint y: 425, endPoint x: 563, endPoint y: 426, distance: 251.0
click at [563, 436] on div "@ KeywordSuggestionsGoogleAdsPlanner keywords google" at bounding box center [906, 444] width 692 height 18
copy div "@ KeywordSuggestionsGoogleAdsPlanner"
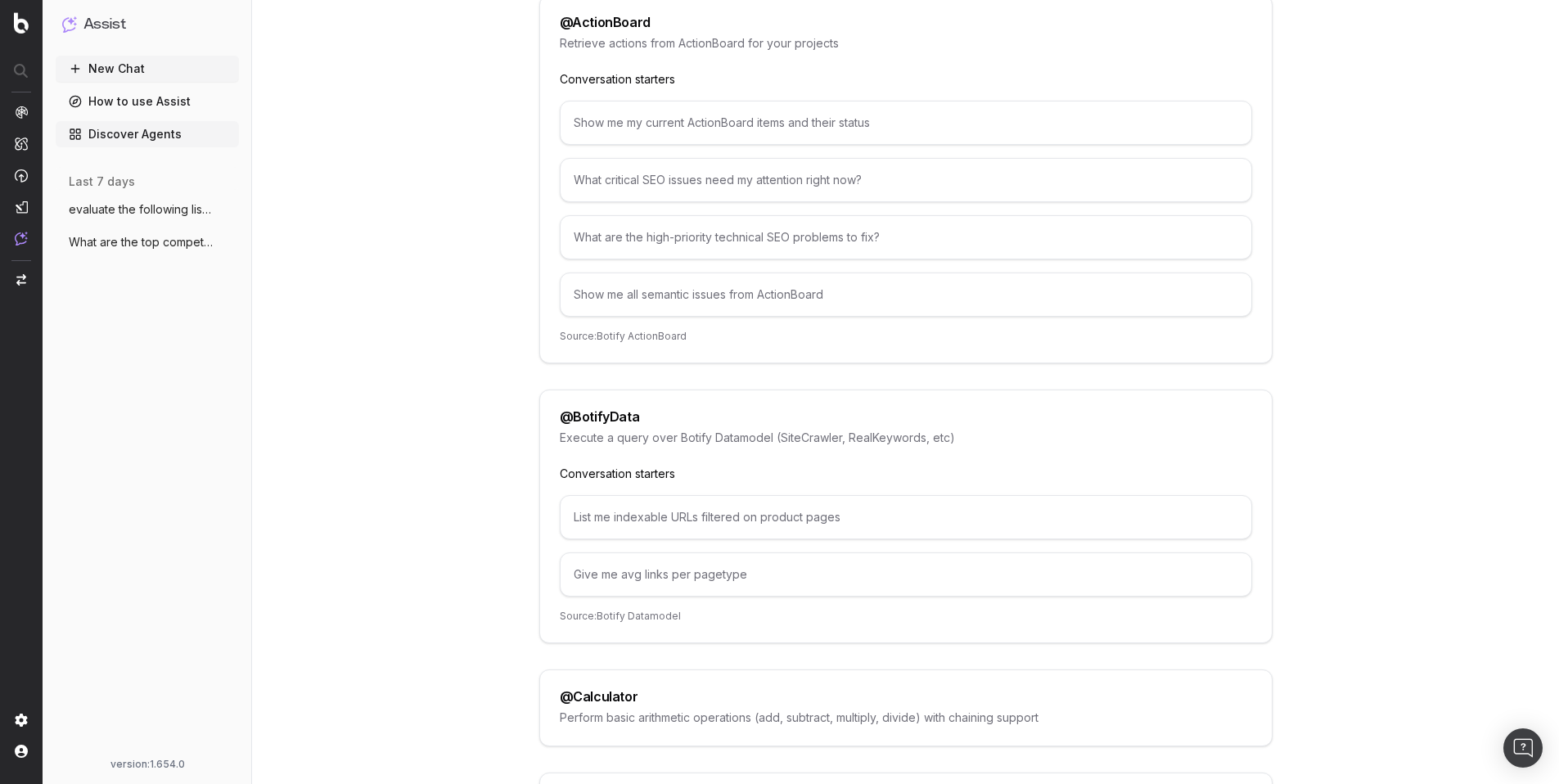
scroll to position [0, 0]
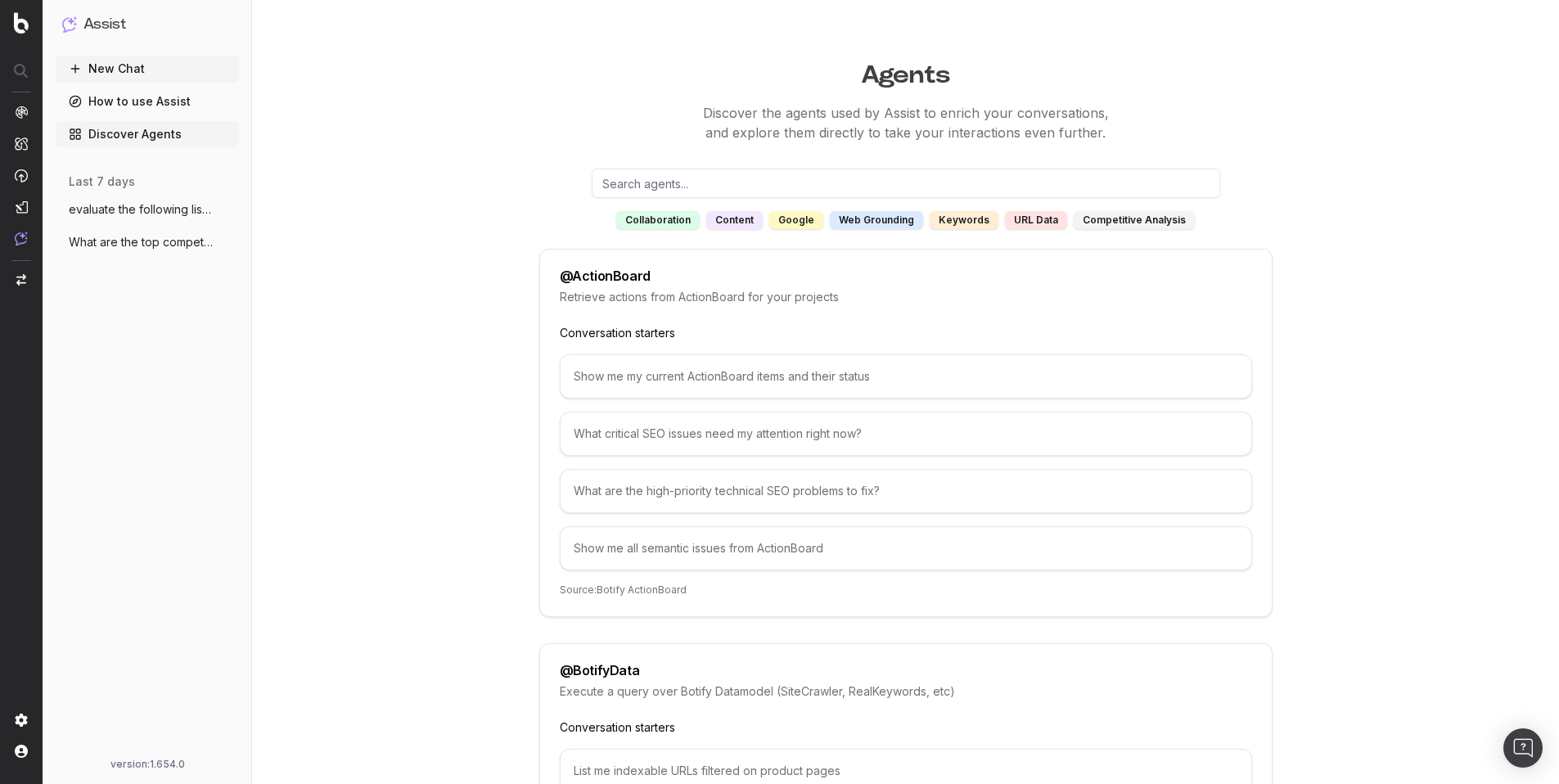
click at [972, 219] on div "keywords" at bounding box center [964, 219] width 69 height 18
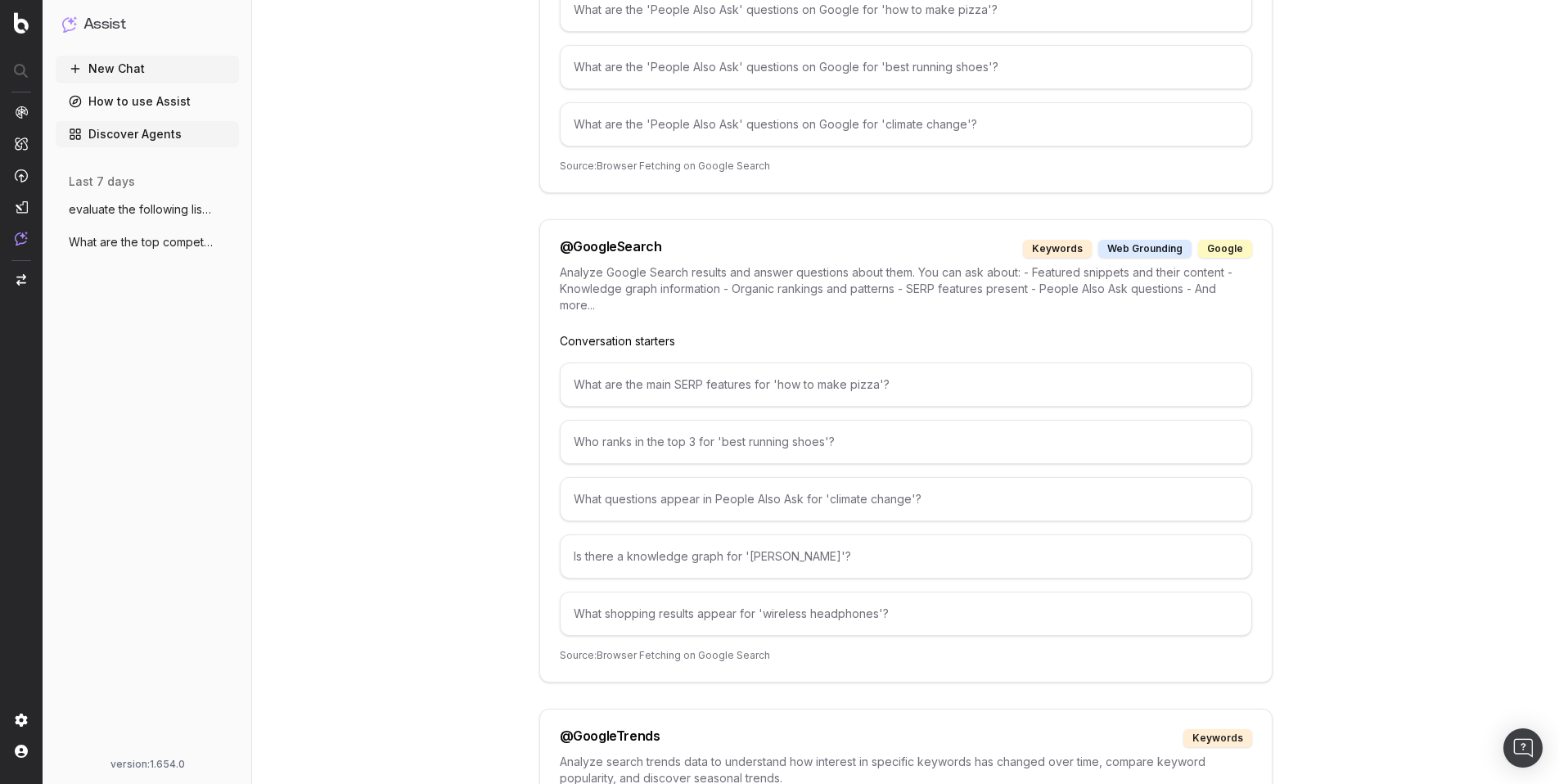
scroll to position [400, 0]
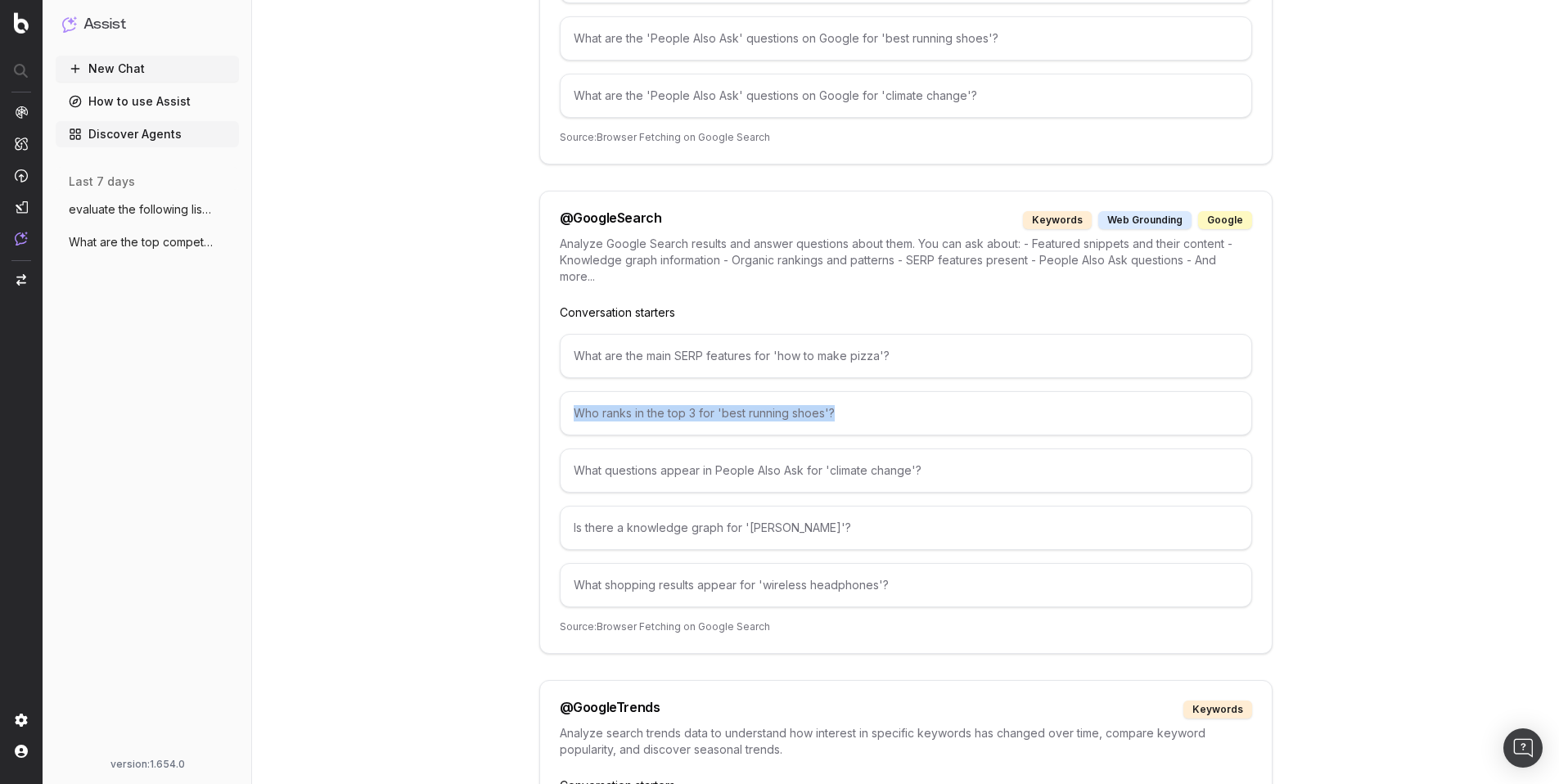
drag, startPoint x: 841, startPoint y: 413, endPoint x: 572, endPoint y: 416, distance: 269.0
click at [572, 416] on div "Who ranks in the top 3 for 'best running shoes'?" at bounding box center [906, 413] width 692 height 44
click at [837, 419] on div "Who ranks in the top 3 for 'best running shoes'?" at bounding box center [906, 413] width 692 height 44
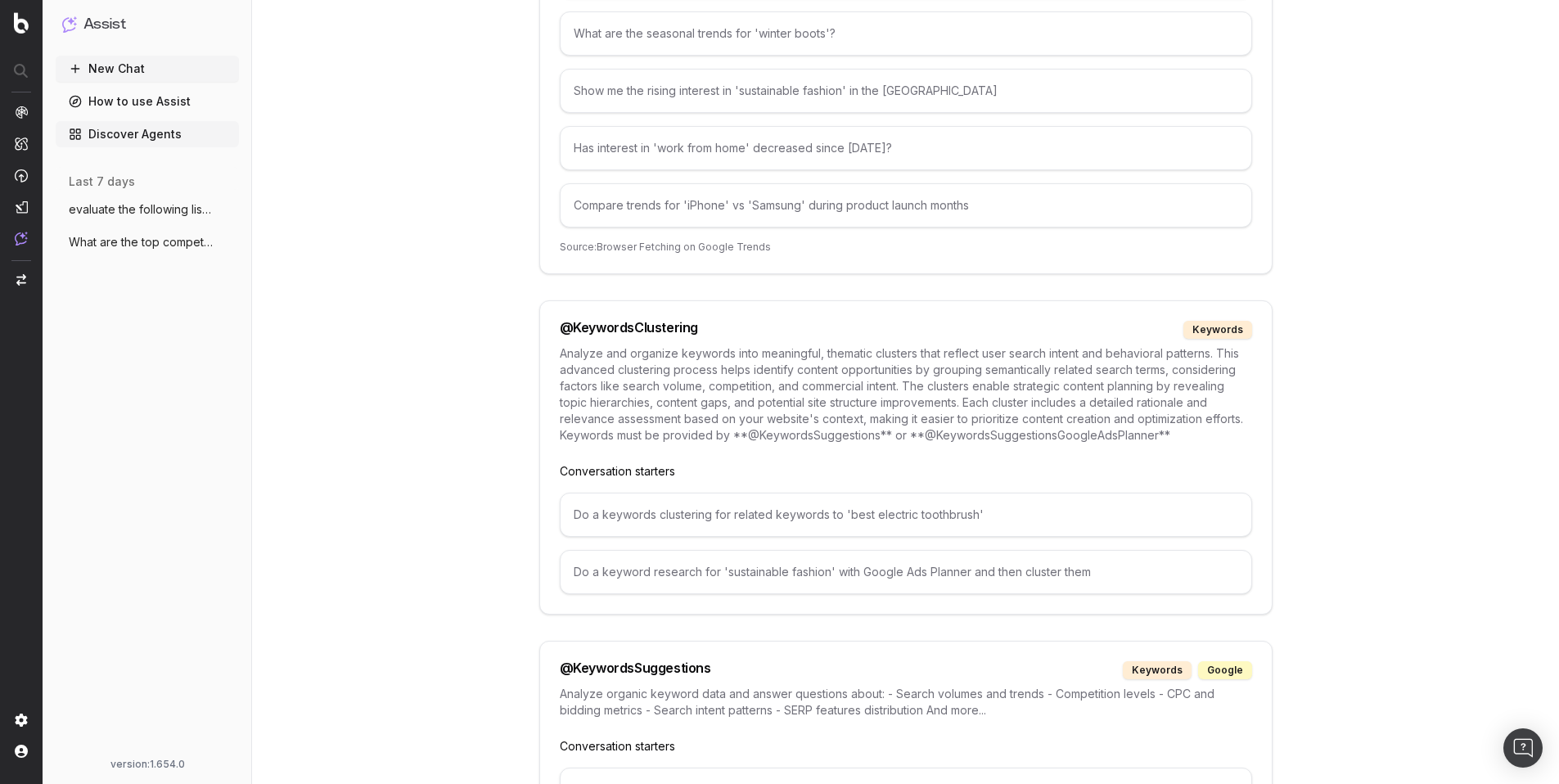
scroll to position [1258, 0]
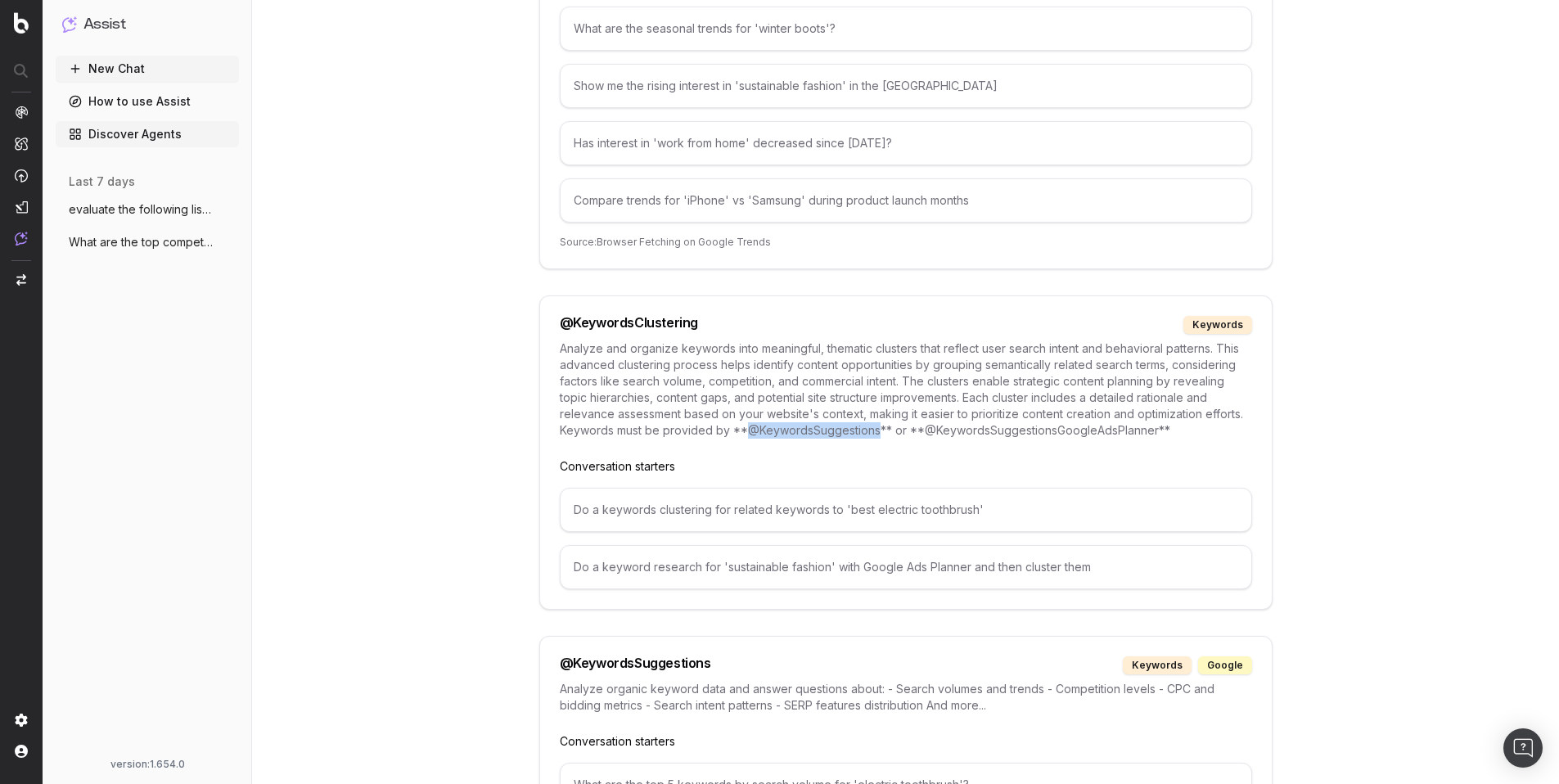
drag, startPoint x: 877, startPoint y: 430, endPoint x: 749, endPoint y: 435, distance: 128.1
click at [748, 436] on p "Analyze and organize keywords into meaningful, thematic clusters that reflect u…" at bounding box center [906, 390] width 692 height 98
copy p "@KeywordsSuggestions"
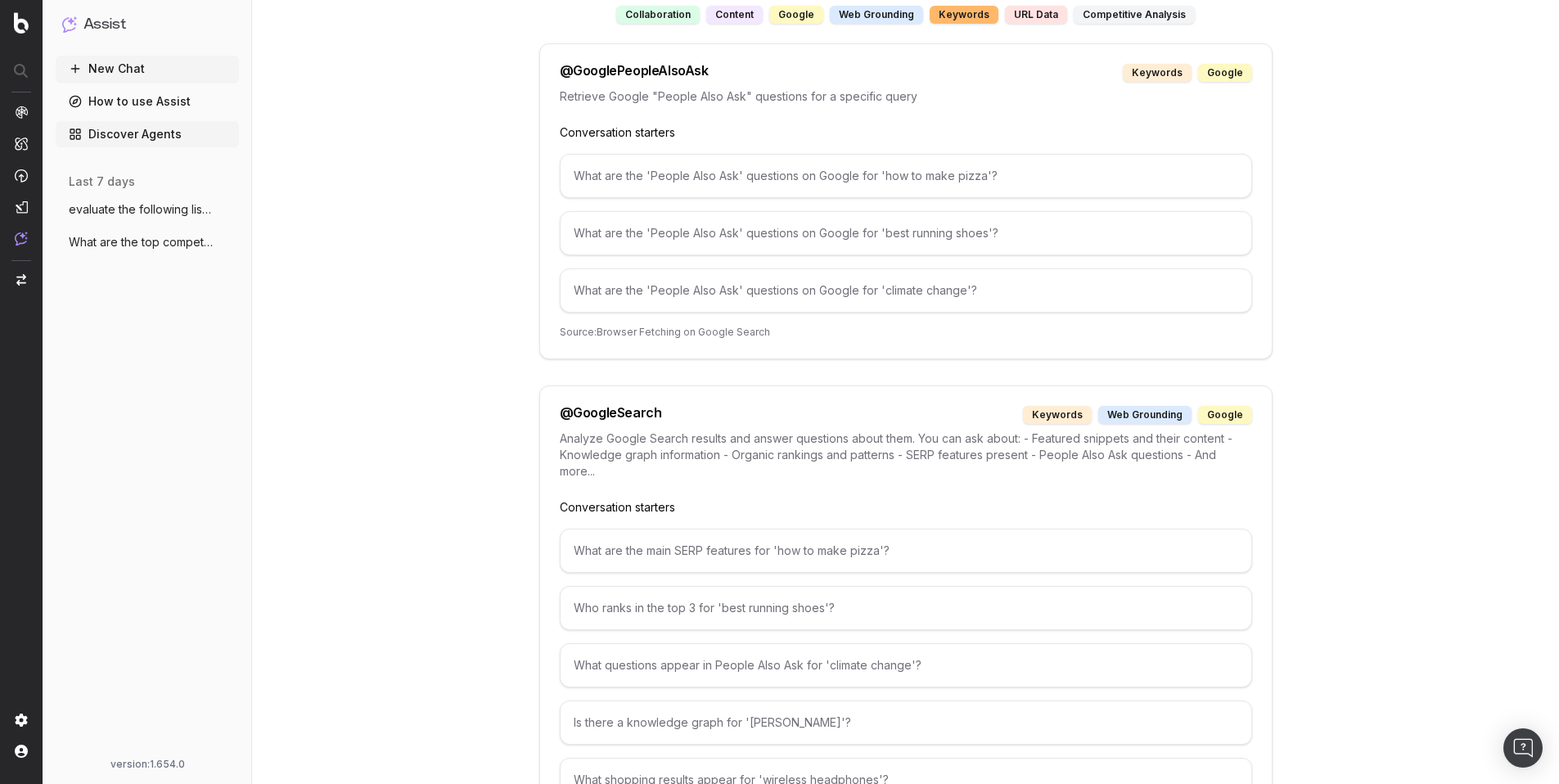
scroll to position [0, 0]
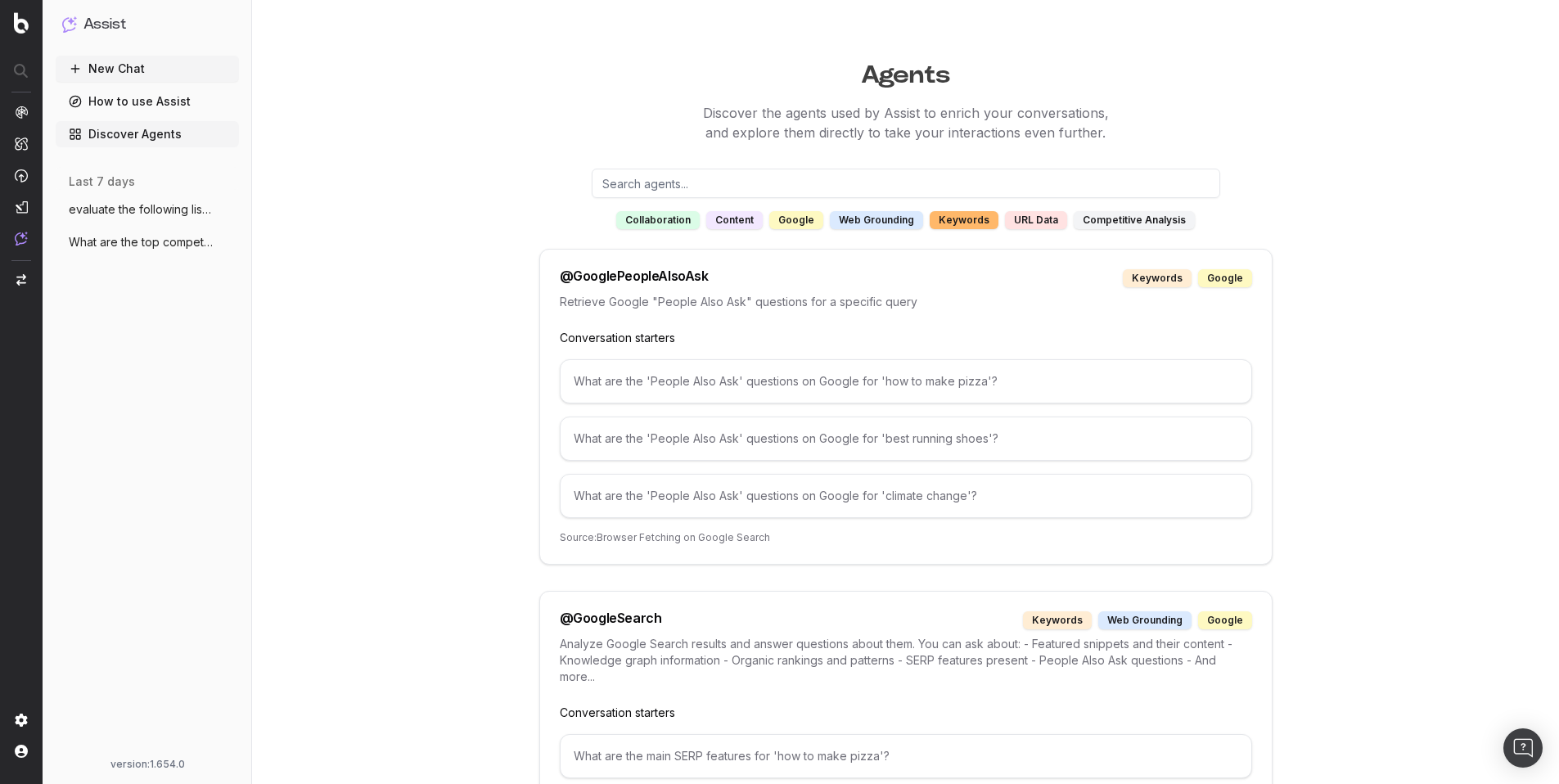
click at [979, 218] on div "keywords" at bounding box center [964, 219] width 69 height 18
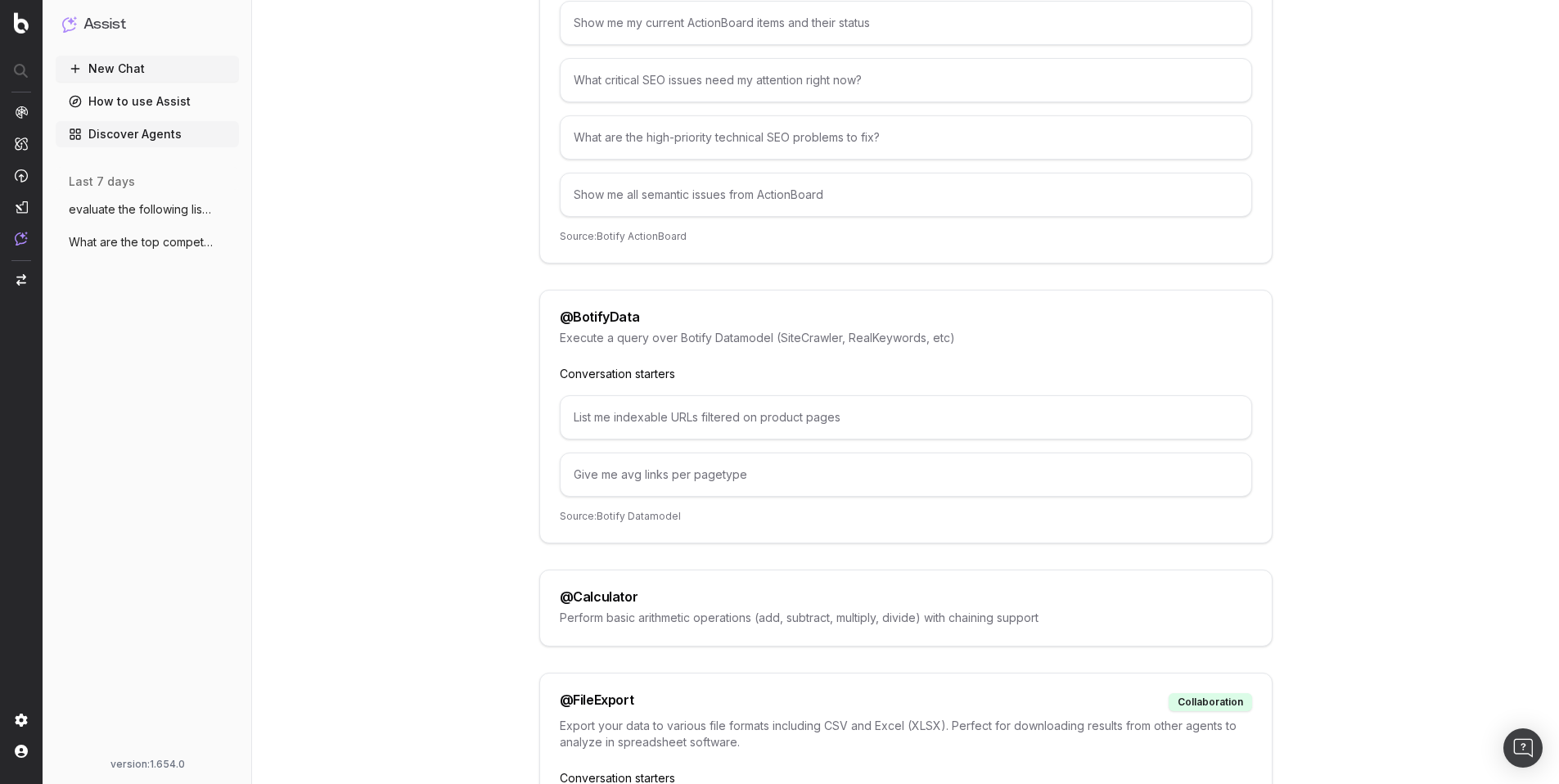
scroll to position [478, 0]
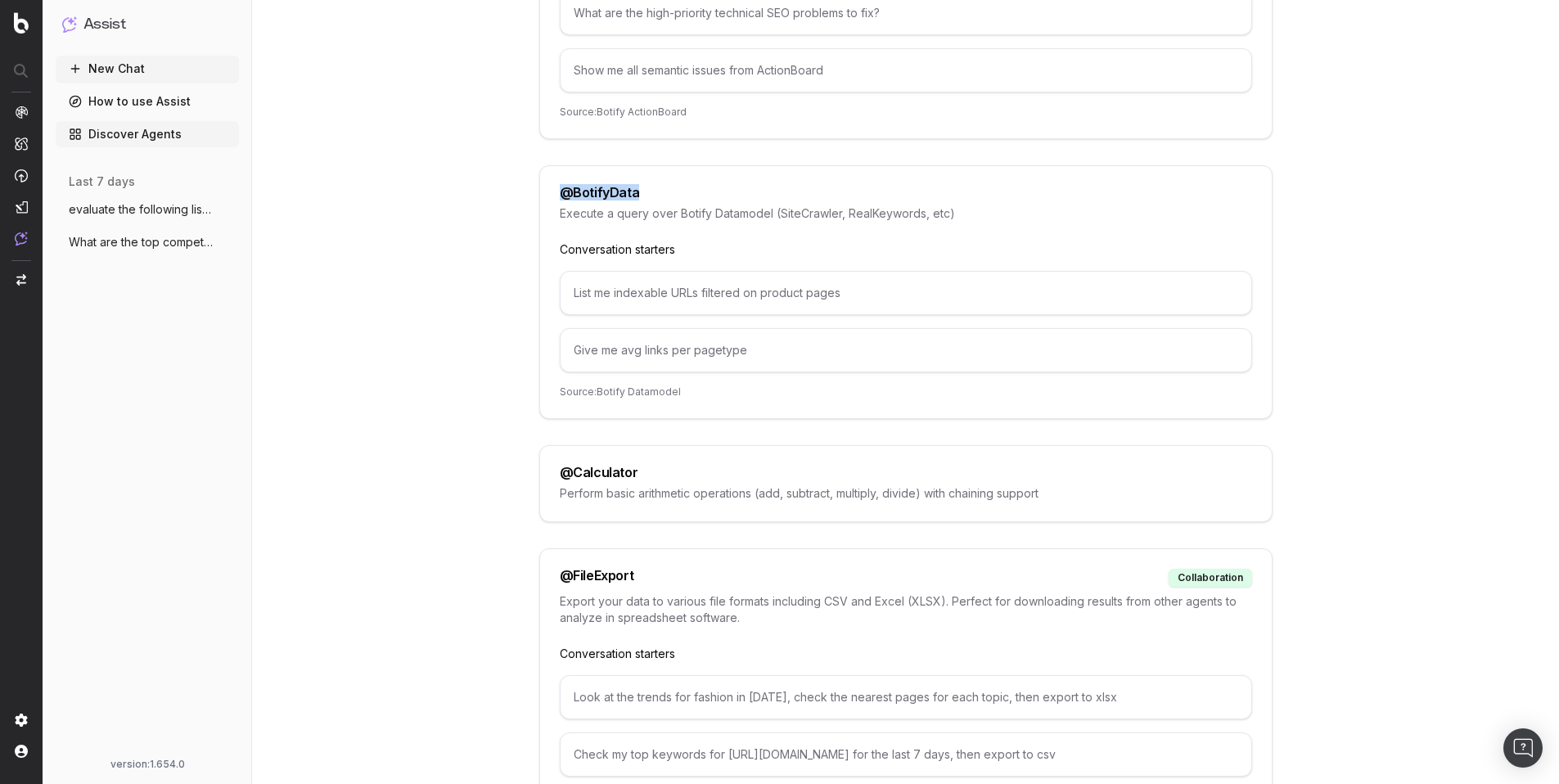
drag, startPoint x: 639, startPoint y: 193, endPoint x: 551, endPoint y: 193, distance: 88.0
click at [551, 193] on div "@ BotifyData Execute a query over Botify Datamodel (SiteCrawler, RealKeywords, …" at bounding box center [905, 292] width 733 height 254
copy div "@ BotifyData"
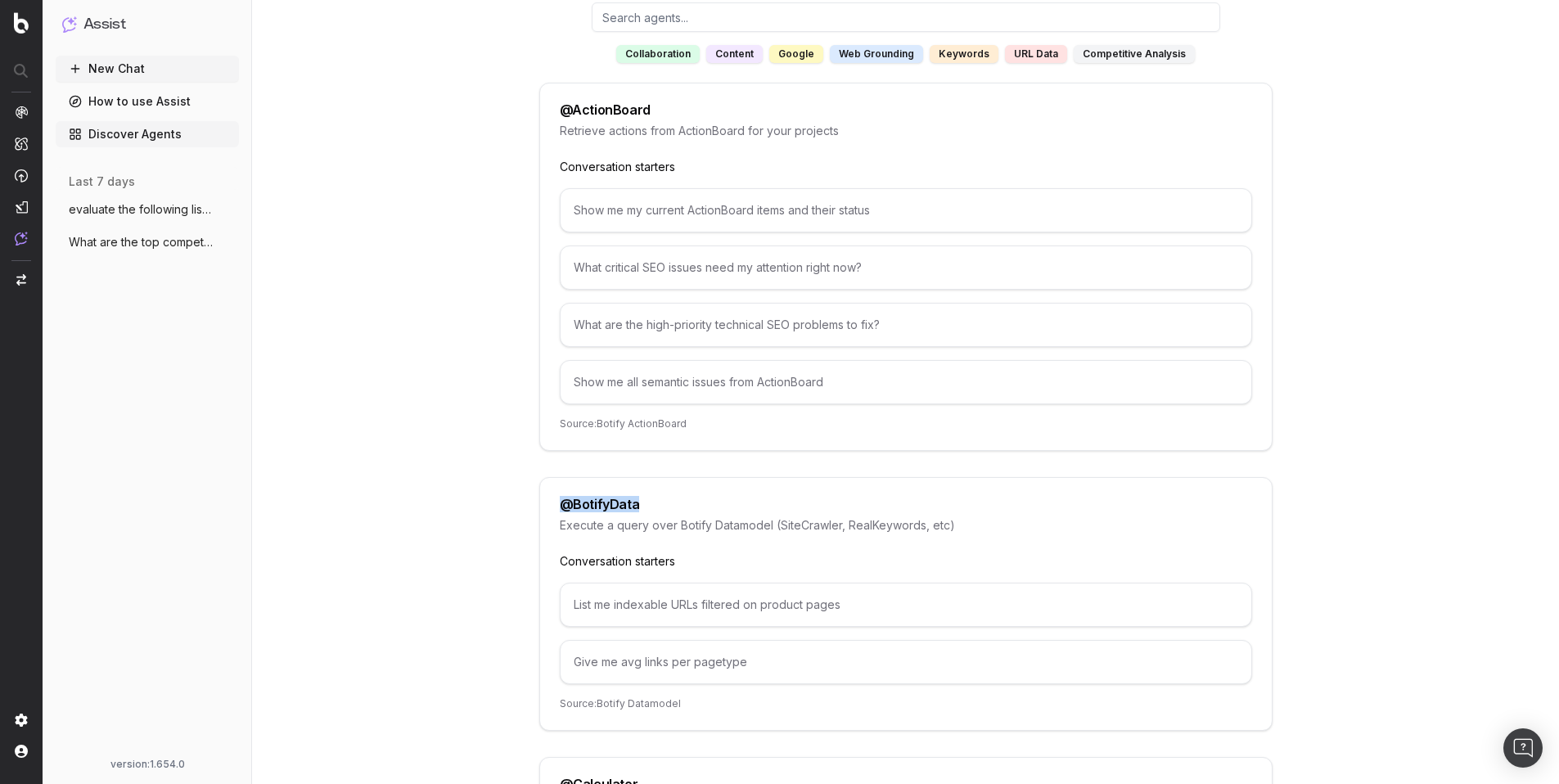
scroll to position [0, 0]
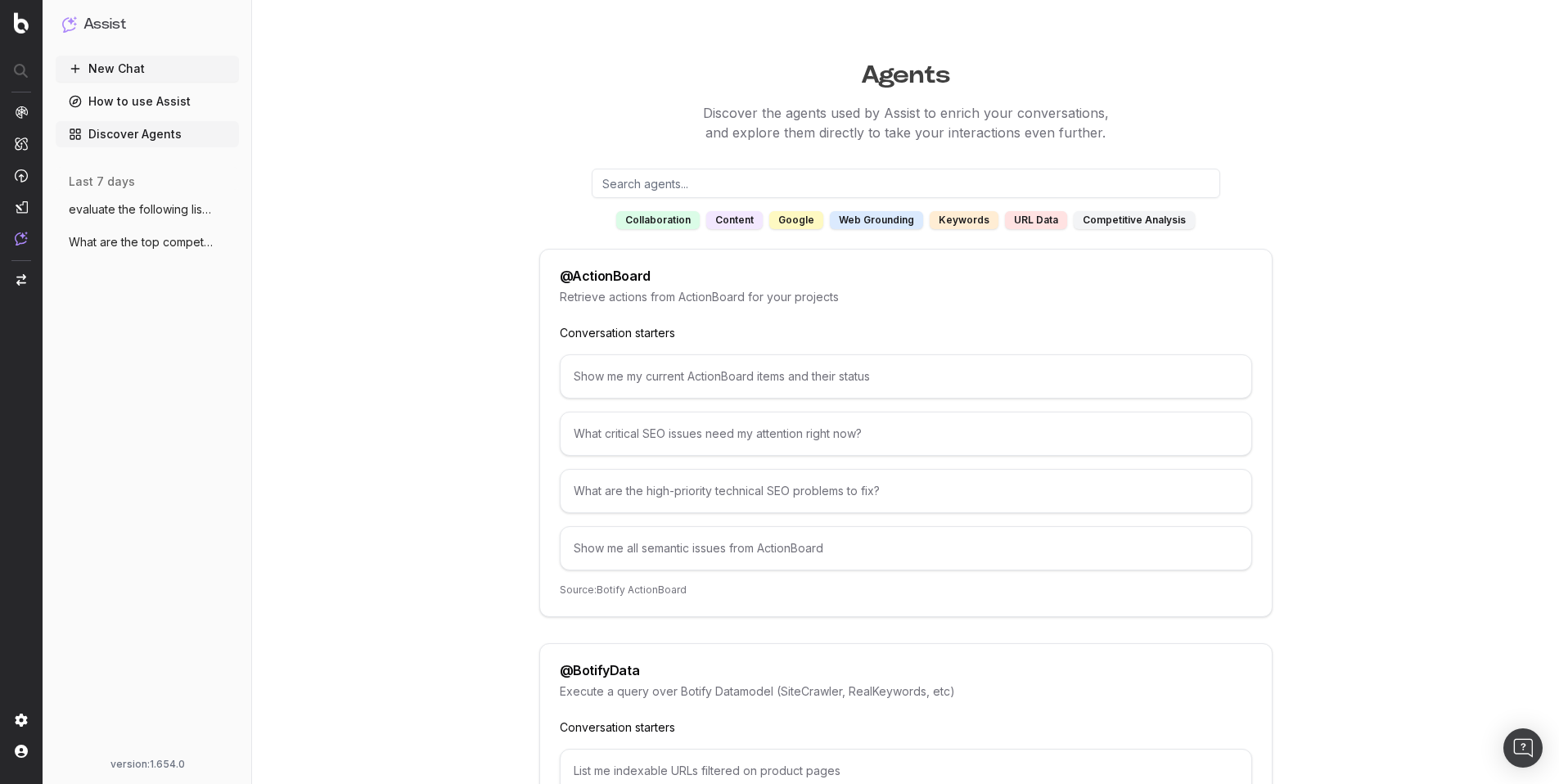
click at [974, 218] on div "keywords" at bounding box center [964, 219] width 69 height 18
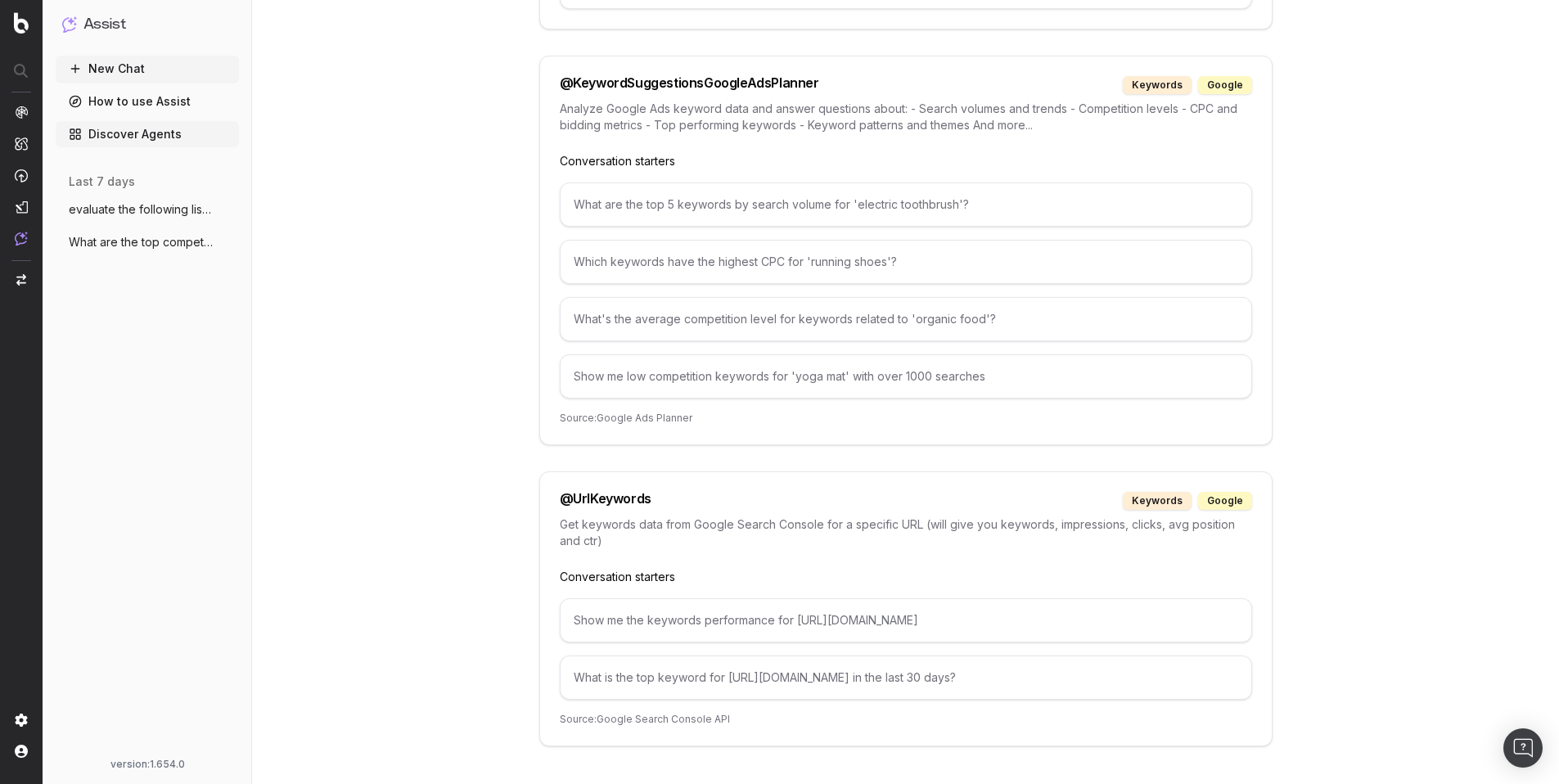
scroll to position [2255, 0]
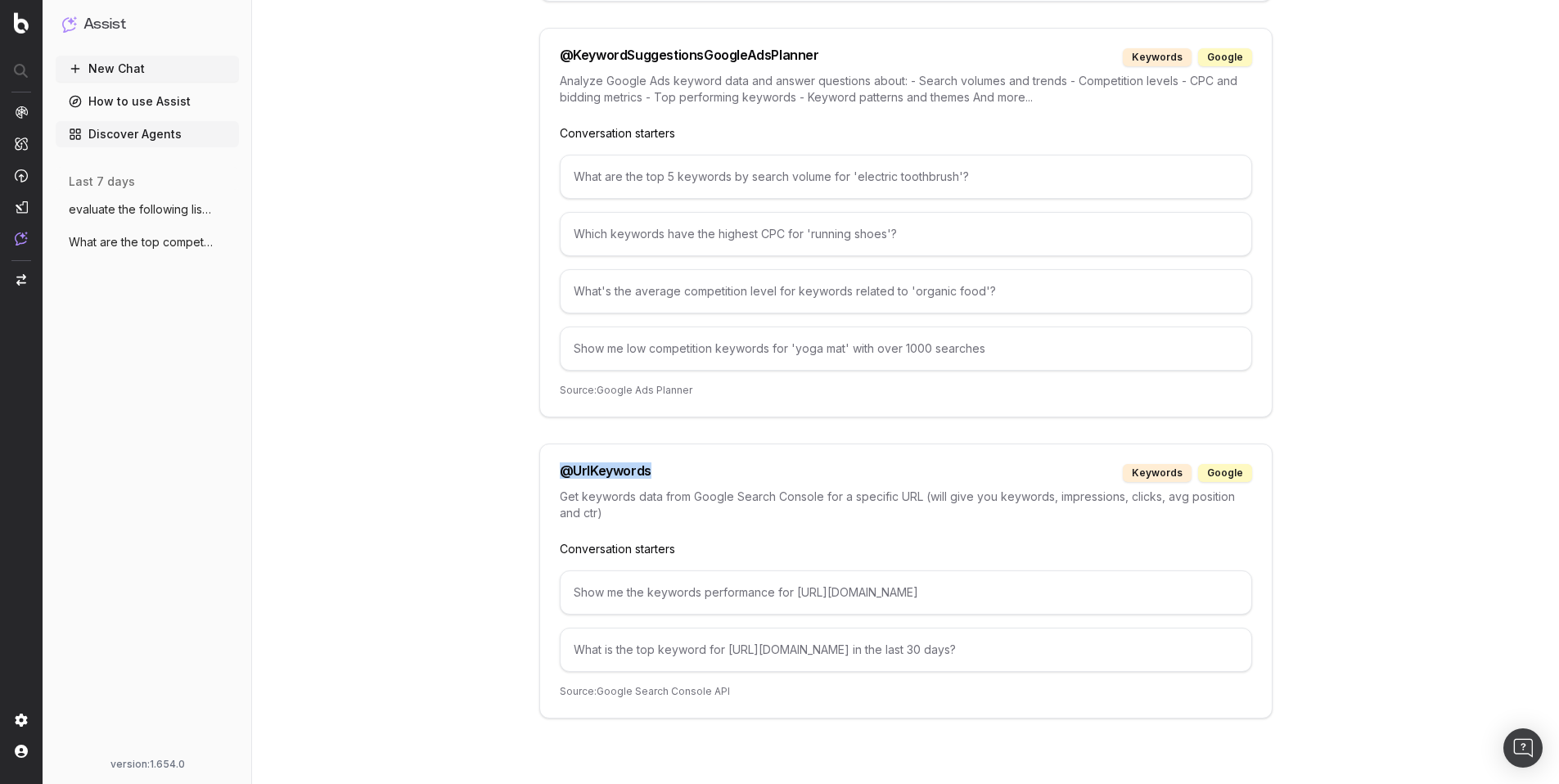
drag, startPoint x: 657, startPoint y: 474, endPoint x: 563, endPoint y: 473, distance: 94.0
click at [563, 473] on div "@ UrlKeywords keywords google" at bounding box center [906, 472] width 692 height 18
copy div "@ UrlKeywords"
